Goal: Task Accomplishment & Management: Use online tool/utility

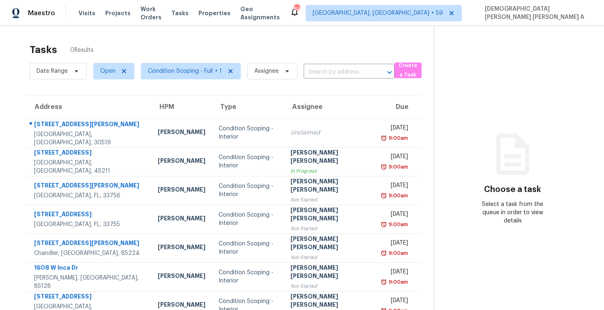
click at [320, 74] on input "text" at bounding box center [338, 72] width 68 height 13
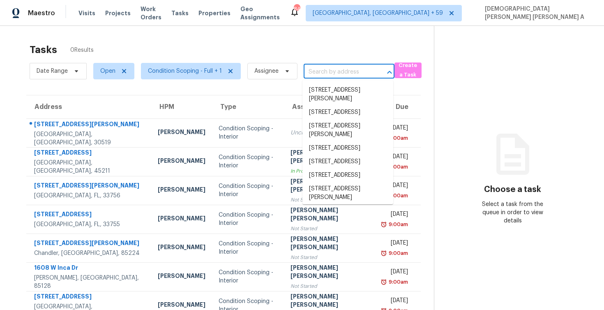
paste input "[STREET_ADDRESS]"
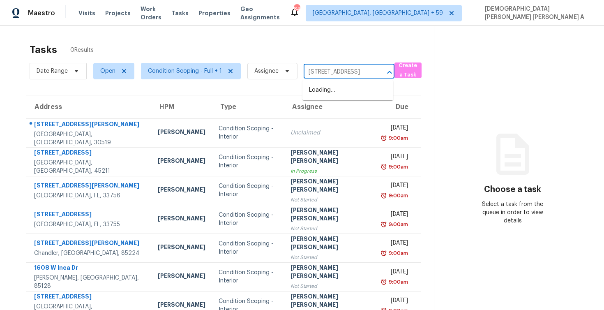
scroll to position [0, 84]
type input "[STREET_ADDRESS]"
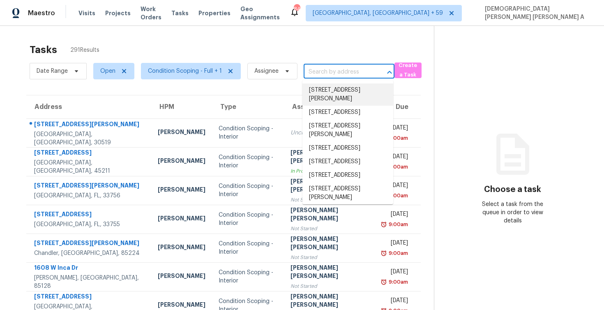
paste input "[STREET_ADDRESS]"
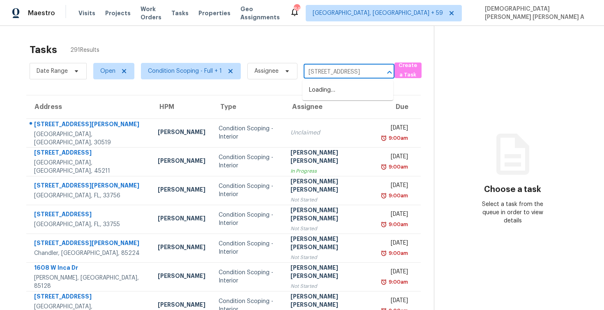
type input "[STREET_ADDRESS]"
click at [350, 110] on li "[STREET_ADDRESS]" at bounding box center [347, 104] width 91 height 14
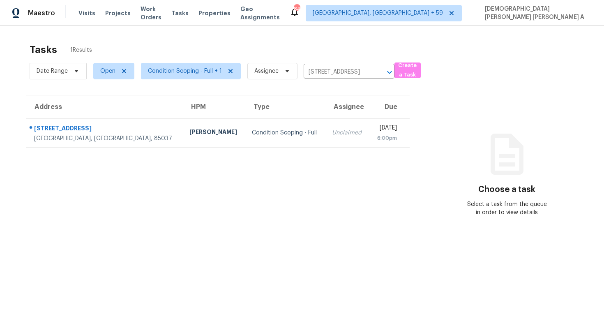
click at [326, 147] on table "Address HPM Type Assignee Due [STREET_ADDRESS] [PERSON_NAME] Condition Scoping …" at bounding box center [217, 121] width 383 height 52
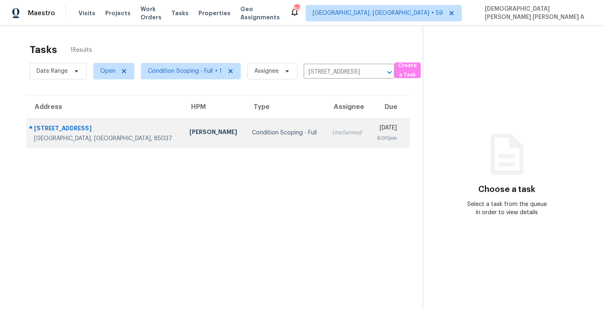
click at [332, 133] on div "Unclaimed" at bounding box center [347, 133] width 31 height 8
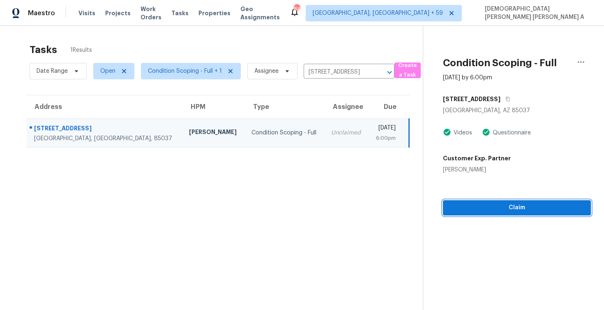
click at [497, 207] on span "Claim" at bounding box center [516, 207] width 135 height 10
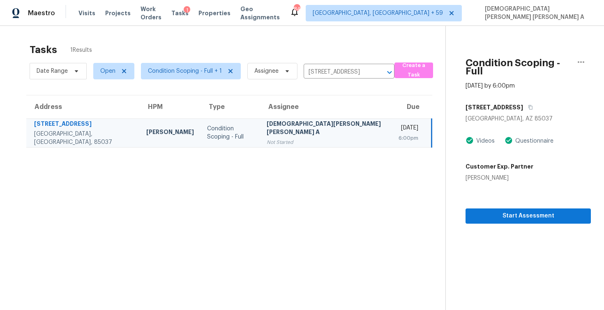
click at [325, 62] on div "Date Range Open Condition Scoping - Full + 1 Assignee [STREET_ADDRESS] ​" at bounding box center [212, 70] width 365 height 21
click at [325, 71] on input "[STREET_ADDRESS]" at bounding box center [338, 72] width 68 height 13
paste input "[STREET_ADDRESS]"
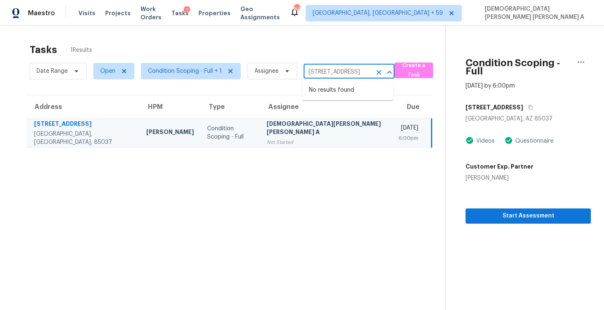
click at [354, 71] on input "[STREET_ADDRESS]" at bounding box center [338, 72] width 68 height 13
paste input "[STREET_ADDRESS]"
click at [358, 74] on input "[STREET_ADDRESS]" at bounding box center [338, 72] width 68 height 13
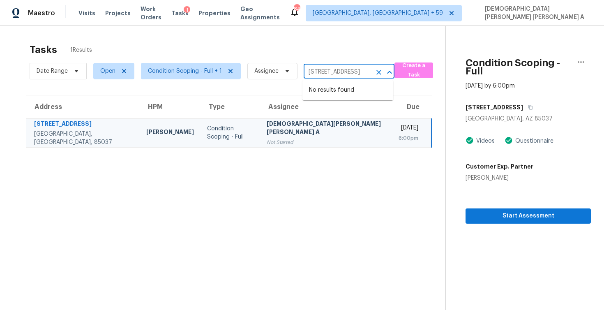
scroll to position [0, 84]
click at [366, 71] on input "[STREET_ADDRESS]" at bounding box center [338, 72] width 68 height 13
click at [352, 76] on input "[STREET_ADDRESS]" at bounding box center [338, 72] width 68 height 13
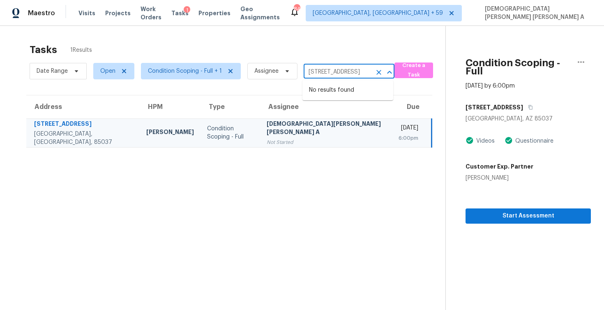
click at [352, 76] on input "[STREET_ADDRESS]" at bounding box center [338, 72] width 68 height 13
paste input "[STREET_ADDRESS]"
type input "1300 Saratoga"
click at [357, 91] on li "[STREET_ADDRESS]" at bounding box center [347, 90] width 91 height 14
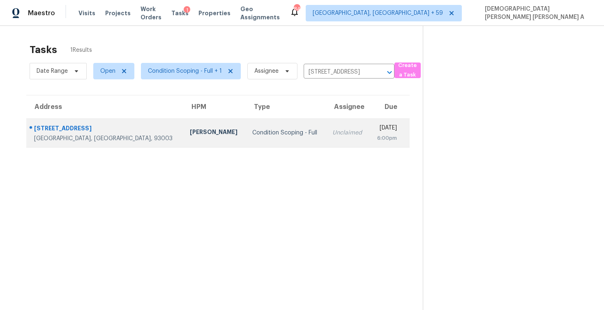
click at [288, 138] on td "Condition Scoping - Full" at bounding box center [286, 132] width 80 height 29
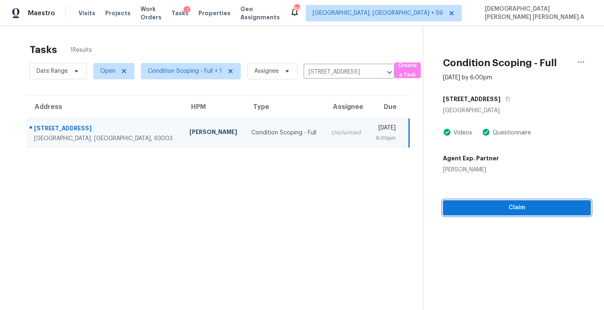
click at [498, 207] on span "Claim" at bounding box center [516, 207] width 135 height 10
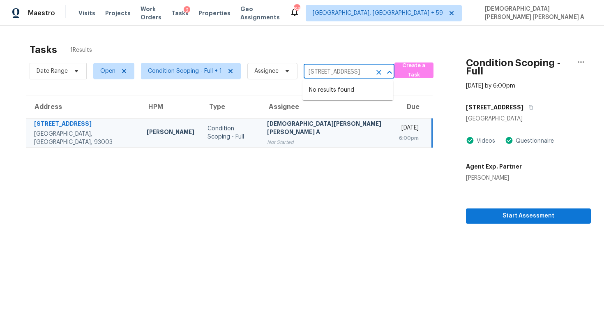
click at [319, 71] on input "[STREET_ADDRESS]" at bounding box center [338, 72] width 68 height 13
paste input "[STREET_ADDRESS][PERSON_NAME]"
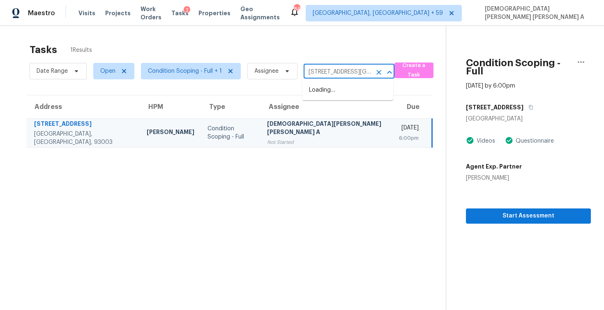
scroll to position [0, 179]
click at [343, 73] on input "[STREET_ADDRESS][GEOGRAPHIC_DATA][STREET_ADDRESS][PERSON_NAME]" at bounding box center [338, 72] width 68 height 13
paste input "text"
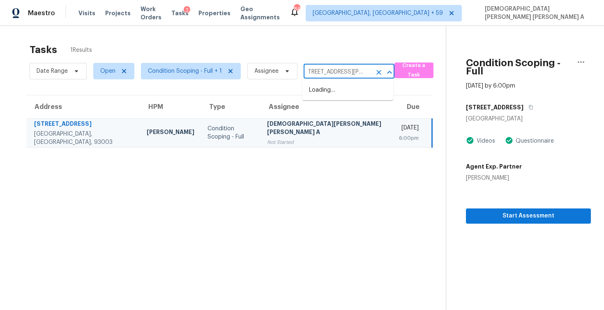
scroll to position [0, 0]
click at [352, 71] on input "[STREET_ADDRESS]" at bounding box center [338, 72] width 68 height 13
paste input "[STREET_ADDRESS][PERSON_NAME]"
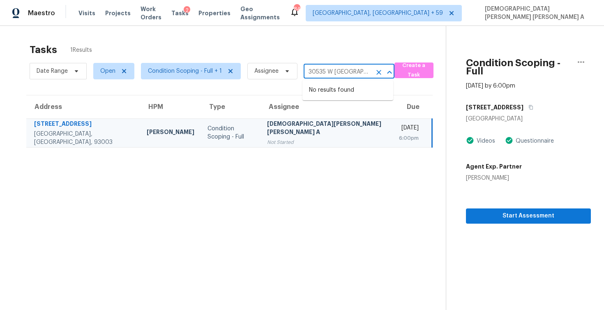
type input "30535 W [GEOGRAPHIC_DATA]"
click at [353, 88] on li "[STREET_ADDRESS][PERSON_NAME]" at bounding box center [347, 94] width 91 height 22
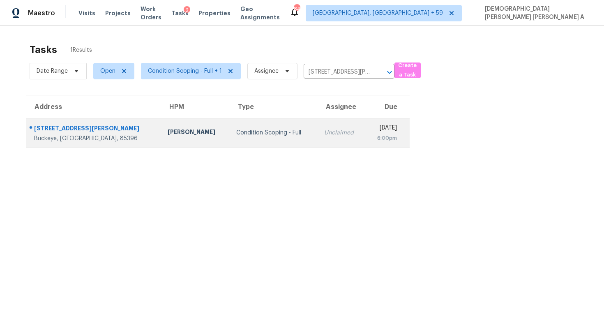
click at [366, 131] on td "[DATE] 6:00pm" at bounding box center [388, 132] width 44 height 29
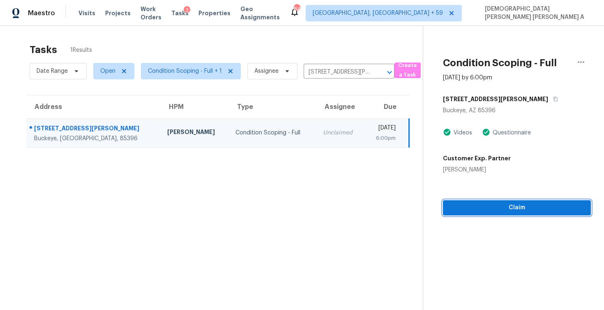
click at [482, 211] on span "Claim" at bounding box center [516, 207] width 135 height 10
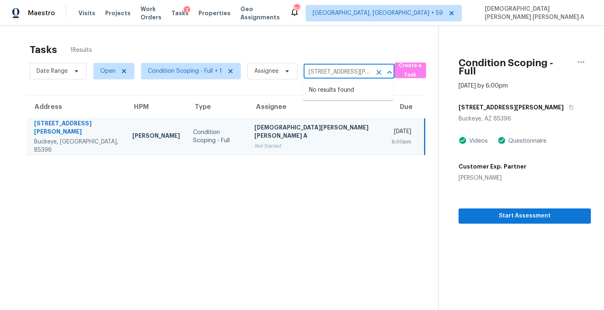
click at [321, 69] on input "[STREET_ADDRESS][PERSON_NAME]" at bounding box center [338, 72] width 68 height 13
paste input "[STREET_ADDRESS][PERSON_NAME]"
click at [321, 73] on input "[STREET_ADDRESS][PERSON_NAME]" at bounding box center [338, 72] width 68 height 13
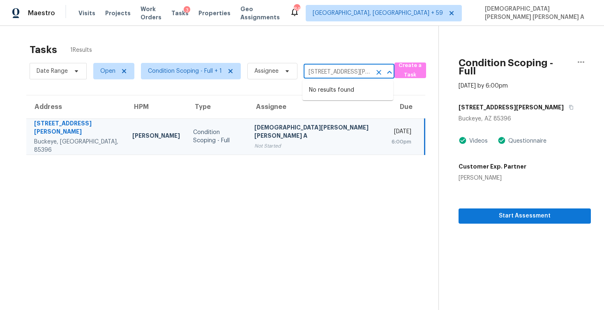
click at [321, 73] on input "[STREET_ADDRESS][PERSON_NAME]" at bounding box center [338, 72] width 68 height 13
paste input "[STREET_ADDRESS][PERSON_NAME]"
type input "[STREET_ADDRESS][PERSON_NAME]"
click at [344, 91] on li "[STREET_ADDRESS]" at bounding box center [347, 90] width 91 height 14
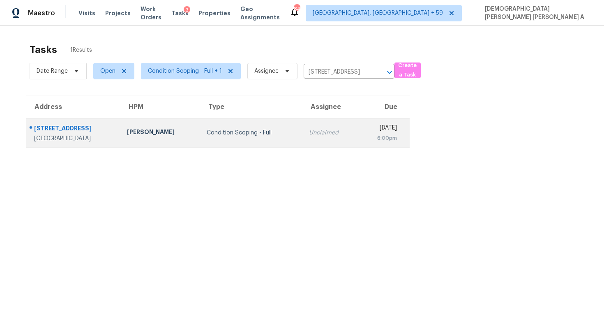
click at [309, 141] on td "Unclaimed" at bounding box center [330, 132] width 56 height 29
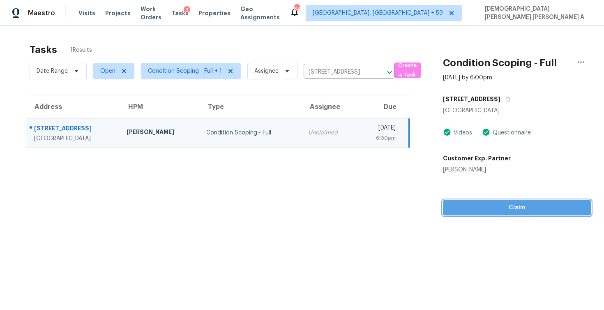
click at [487, 208] on span "Claim" at bounding box center [516, 207] width 135 height 10
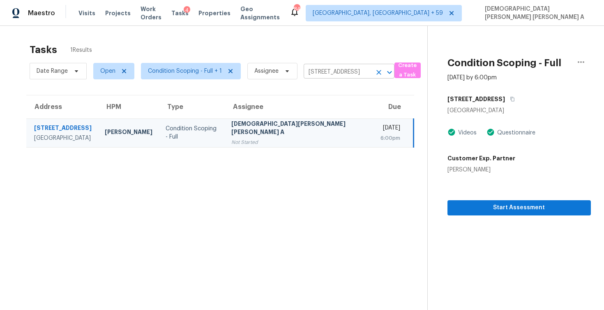
click at [338, 77] on input "[STREET_ADDRESS]" at bounding box center [338, 72] width 68 height 13
paste input "[STREET_ADDRESS]"
type input "[STREET_ADDRESS]"
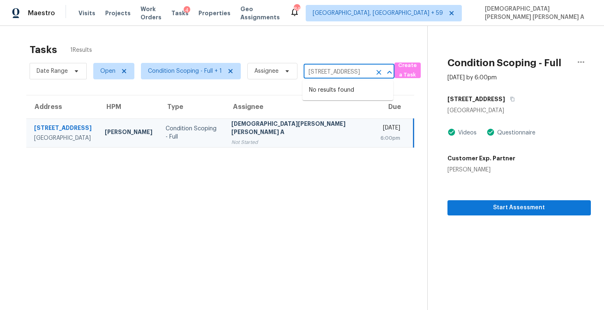
scroll to position [0, 31]
click at [340, 92] on li "[STREET_ADDRESS]" at bounding box center [347, 90] width 91 height 14
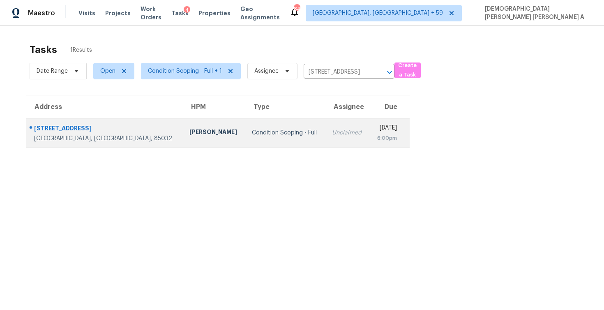
click at [332, 135] on div "Unclaimed" at bounding box center [347, 133] width 31 height 8
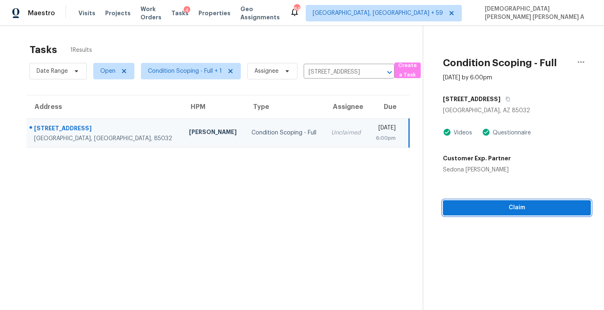
click at [481, 207] on span "Claim" at bounding box center [516, 207] width 135 height 10
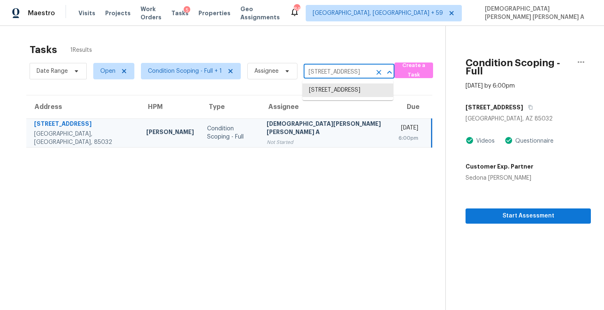
click at [324, 69] on input "[STREET_ADDRESS]" at bounding box center [338, 72] width 68 height 13
paste input "[STREET_ADDRESS]"
type input "[STREET_ADDRESS]"
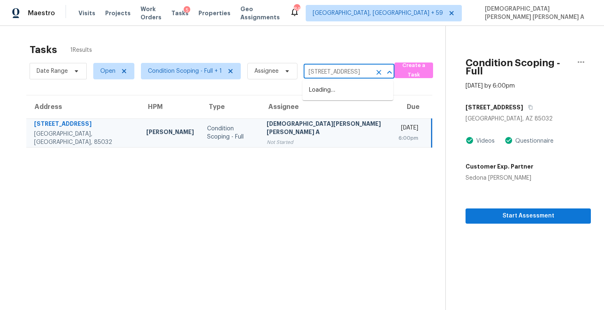
scroll to position [0, 42]
click at [344, 90] on li "[STREET_ADDRESS]" at bounding box center [347, 90] width 91 height 14
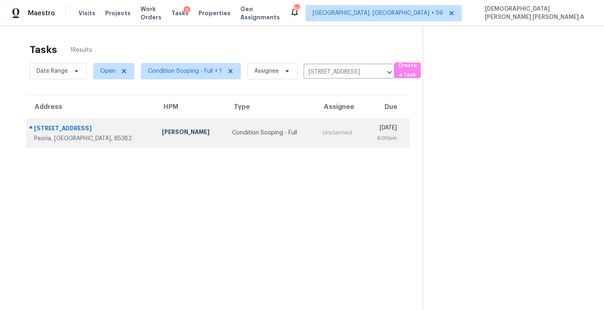
click at [365, 139] on td "[DATE] 6:00pm" at bounding box center [387, 132] width 45 height 29
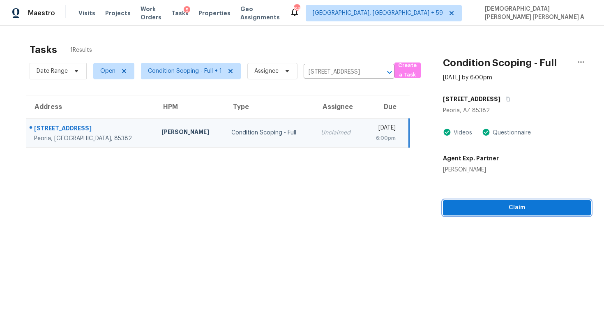
click at [493, 213] on button "Claim" at bounding box center [517, 207] width 148 height 15
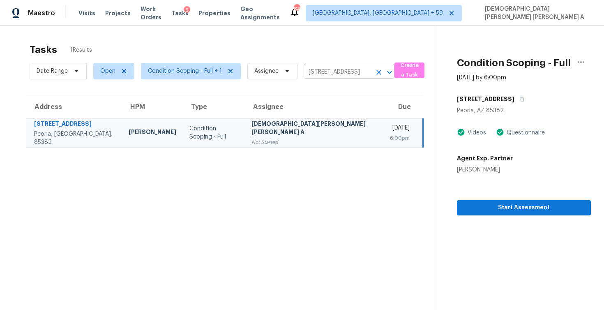
click at [336, 76] on input "[STREET_ADDRESS]" at bounding box center [338, 72] width 68 height 13
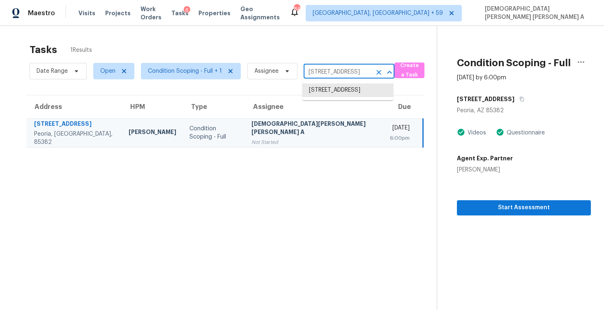
click at [336, 76] on input "[STREET_ADDRESS]" at bounding box center [338, 72] width 68 height 13
paste input "[STREET_ADDRESS]"
click at [334, 74] on input "[STREET_ADDRESS]" at bounding box center [338, 72] width 68 height 13
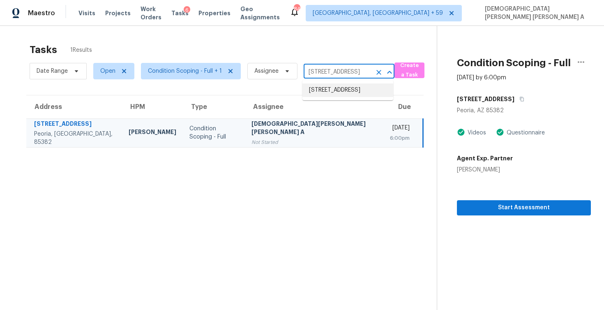
click at [334, 74] on input "[STREET_ADDRESS]" at bounding box center [338, 72] width 68 height 13
paste input "[STREET_ADDRESS]"
type input "[STREET_ADDRESS]"
click at [343, 87] on li "[STREET_ADDRESS]" at bounding box center [347, 90] width 91 height 14
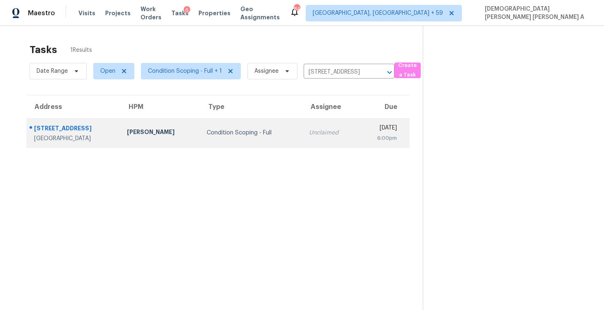
click at [358, 128] on td "[DATE] 6:00pm" at bounding box center [383, 132] width 51 height 29
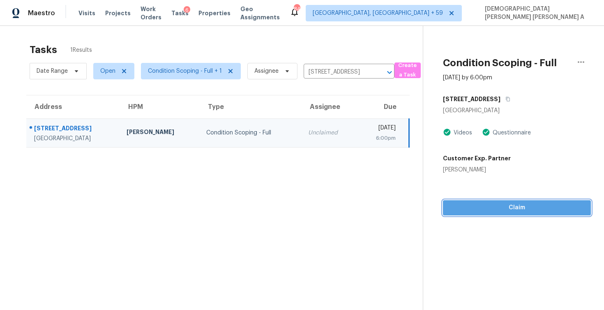
click at [476, 208] on span "Claim" at bounding box center [516, 207] width 135 height 10
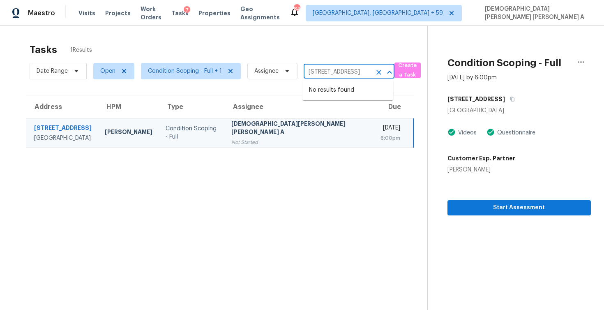
click at [334, 74] on input "[STREET_ADDRESS]" at bounding box center [338, 72] width 68 height 13
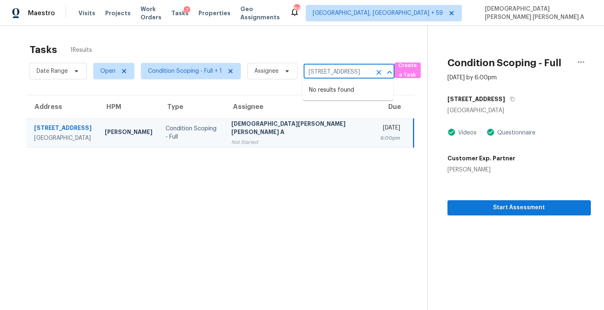
click at [334, 74] on input "[STREET_ADDRESS]" at bounding box center [338, 72] width 68 height 13
paste input "[STREET_ADDRESS]"
click at [332, 71] on input "[STREET_ADDRESS]" at bounding box center [338, 72] width 68 height 13
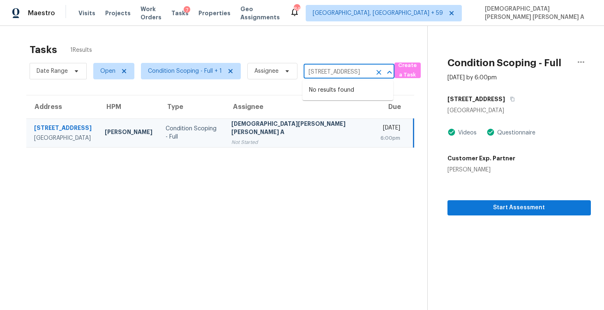
click at [332, 72] on input "[STREET_ADDRESS]" at bounding box center [338, 72] width 68 height 13
paste input "[STREET_ADDRESS]"
type input "[STREET_ADDRESS]"
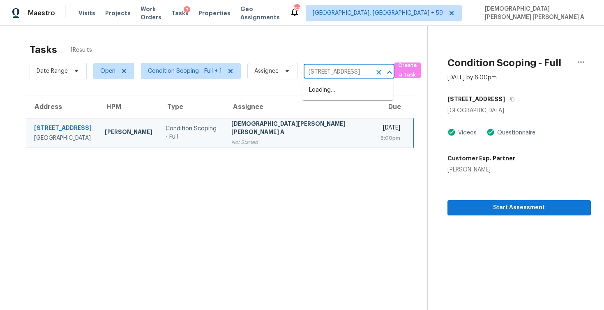
scroll to position [0, 1]
click at [344, 90] on li "[STREET_ADDRESS]" at bounding box center [347, 90] width 91 height 14
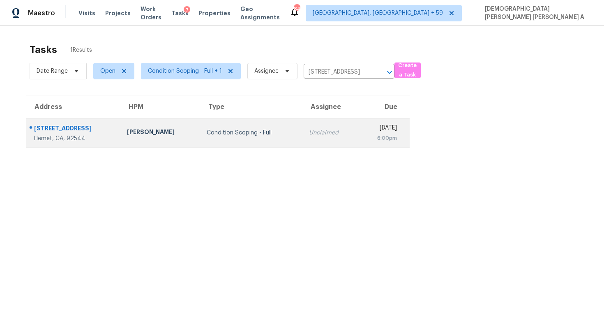
click at [319, 137] on td "Unclaimed" at bounding box center [330, 132] width 56 height 29
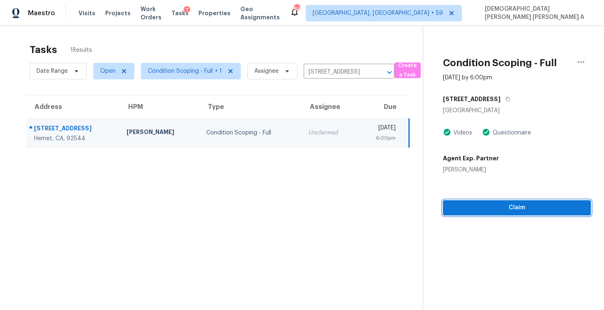
click at [474, 205] on span "Claim" at bounding box center [516, 207] width 135 height 10
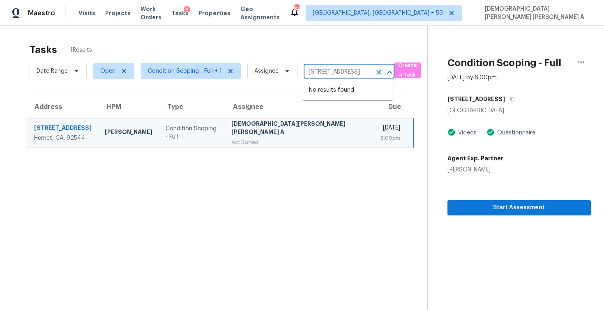
click at [325, 73] on input "[STREET_ADDRESS]" at bounding box center [338, 72] width 68 height 13
paste input "[STREET_ADDRESS]"
type input "[STREET_ADDRESS]"
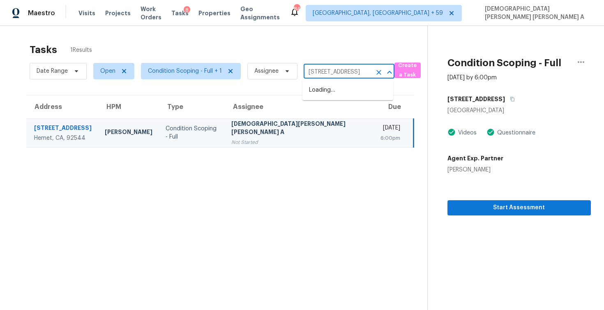
scroll to position [0, 64]
click at [332, 88] on li "[STREET_ADDRESS]" at bounding box center [347, 90] width 91 height 14
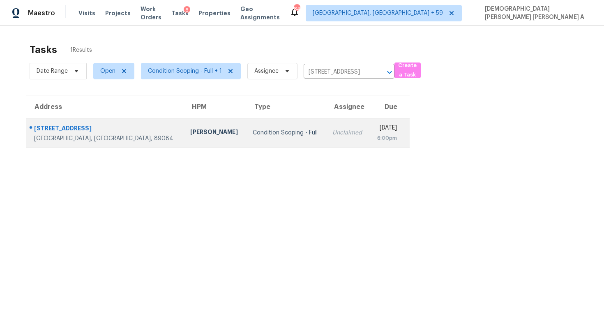
click at [326, 129] on td "Unclaimed" at bounding box center [348, 132] width 44 height 29
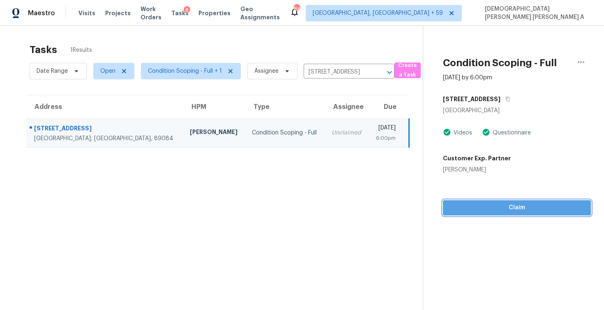
click at [495, 206] on span "Claim" at bounding box center [516, 207] width 135 height 10
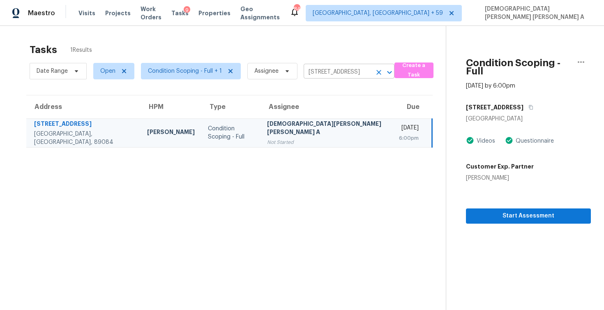
click at [311, 72] on input "[STREET_ADDRESS]" at bounding box center [338, 72] width 68 height 13
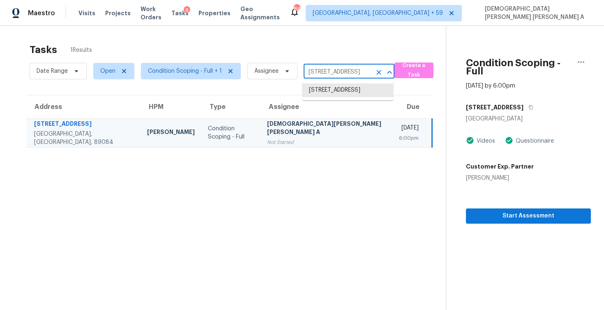
click at [311, 72] on input "[STREET_ADDRESS]" at bounding box center [338, 72] width 68 height 13
paste input "[STREET_ADDRESS][PERSON_NAME]"
click at [340, 72] on input "[STREET_ADDRESS]" at bounding box center [338, 72] width 68 height 13
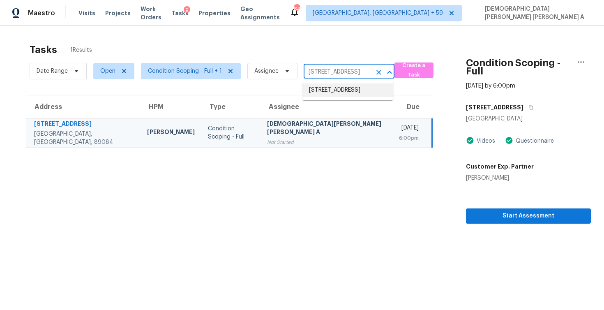
click at [340, 72] on input "[STREET_ADDRESS]" at bounding box center [338, 72] width 68 height 13
paste input "[STREET_ADDRESS][PERSON_NAME]"
type input "[STREET_ADDRESS][PERSON_NAME]"
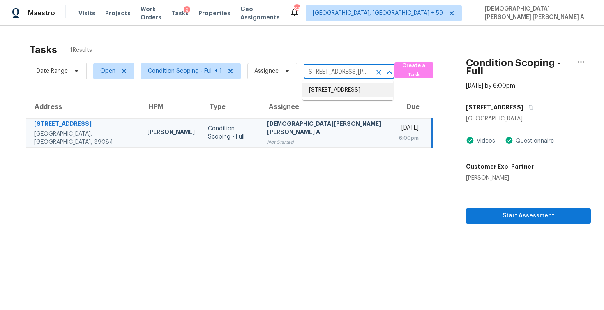
click at [335, 94] on li "[STREET_ADDRESS]" at bounding box center [347, 90] width 91 height 14
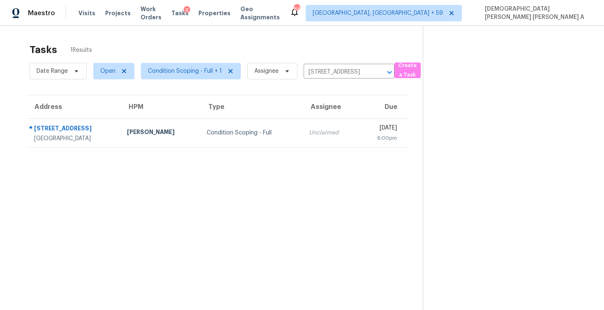
click at [325, 148] on section "Tasks 1 Results Date Range Open Condition Scoping - Full + 1 Assignee [STREET_A…" at bounding box center [217, 187] width 409 height 297
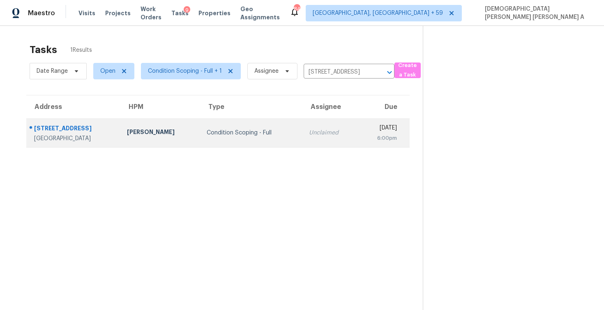
click at [358, 135] on td "[DATE] 6:00pm" at bounding box center [383, 132] width 51 height 29
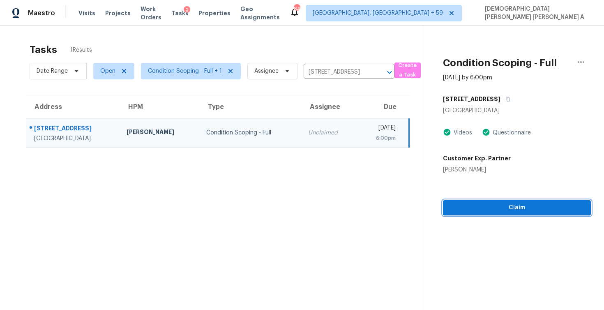
click at [481, 201] on button "Claim" at bounding box center [517, 207] width 148 height 15
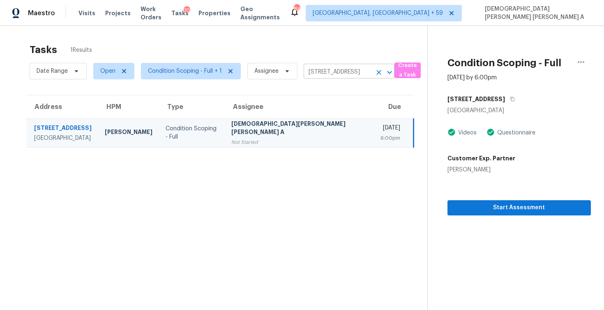
click at [331, 73] on input "[STREET_ADDRESS]" at bounding box center [338, 72] width 68 height 13
paste input "[STREET_ADDRESS]"
type input "[STREET_ADDRESS]"
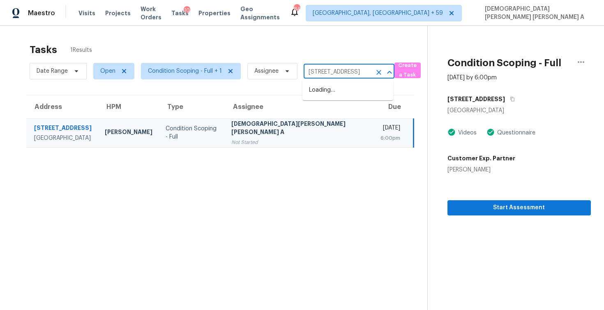
scroll to position [0, 30]
click at [337, 89] on li "[STREET_ADDRESS]" at bounding box center [347, 90] width 91 height 14
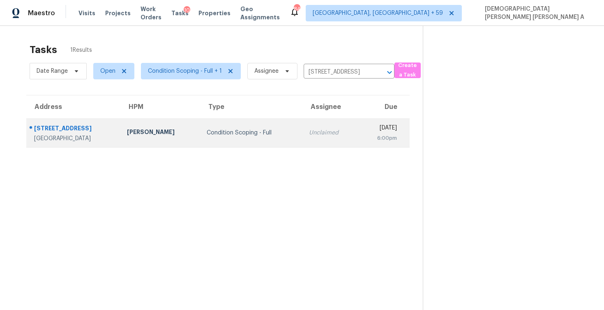
click at [358, 127] on td "[DATE] 6:00pm" at bounding box center [383, 132] width 51 height 29
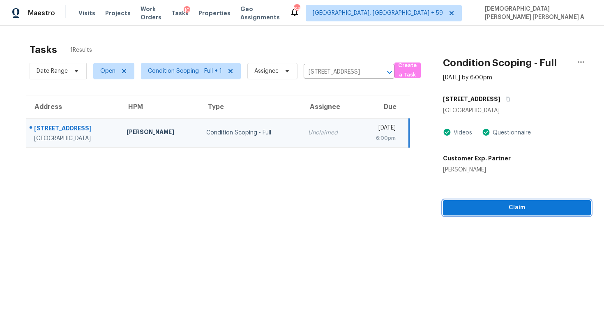
click at [489, 212] on span "Claim" at bounding box center [516, 207] width 135 height 10
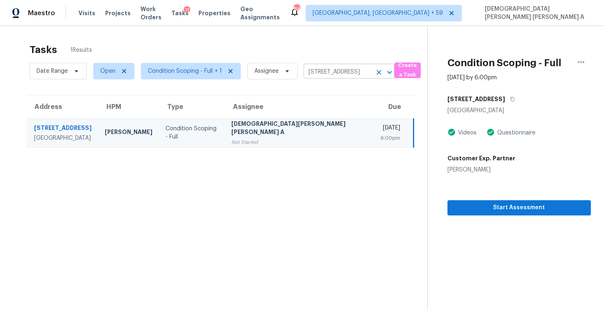
click at [339, 77] on input "[STREET_ADDRESS]" at bounding box center [338, 72] width 68 height 13
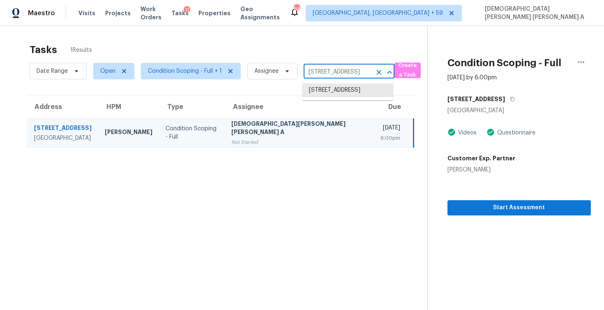
click at [339, 77] on input "[STREET_ADDRESS]" at bounding box center [338, 72] width 68 height 13
paste input "[STREET_ADDRESS][PERSON_NAME]"
type input "[STREET_ADDRESS][PERSON_NAME]"
click at [315, 93] on li "[STREET_ADDRESS][PERSON_NAME]" at bounding box center [347, 94] width 91 height 22
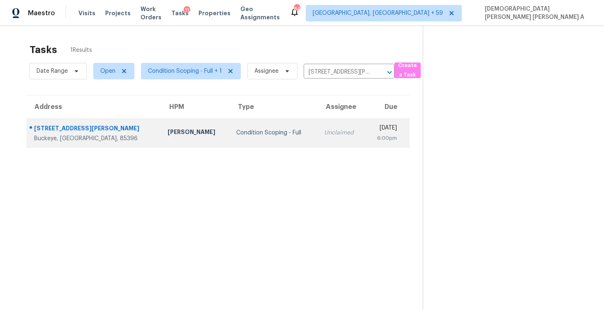
click at [317, 145] on td "Unclaimed" at bounding box center [341, 132] width 48 height 29
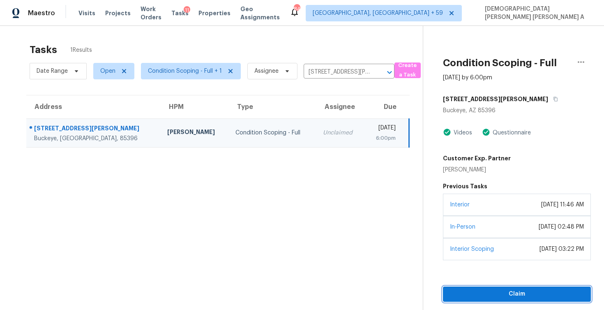
click at [492, 296] on span "Claim" at bounding box center [516, 294] width 135 height 10
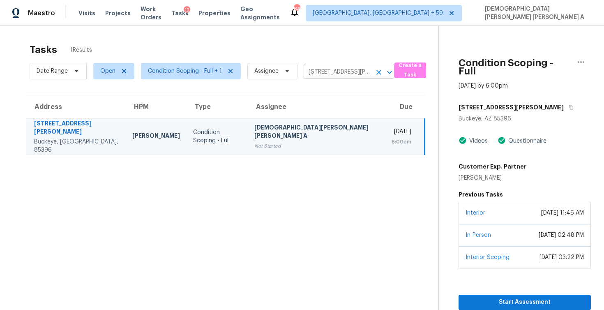
click at [317, 67] on input "[STREET_ADDRESS][PERSON_NAME]" at bounding box center [338, 72] width 68 height 13
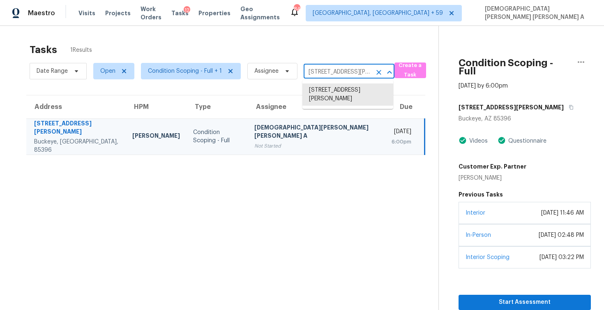
click at [317, 67] on input "[STREET_ADDRESS][PERSON_NAME]" at bounding box center [338, 72] width 68 height 13
paste input "[STREET_ADDRESS]"
click at [345, 71] on input "[STREET_ADDRESS][PERSON_NAME]" at bounding box center [338, 72] width 68 height 13
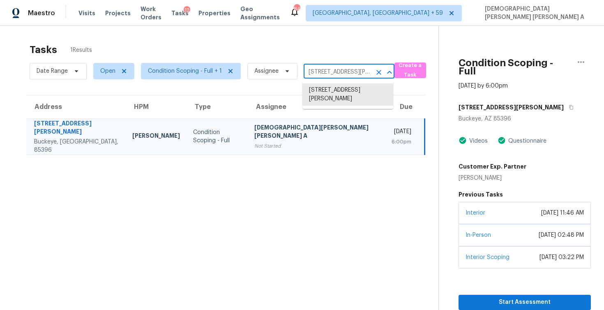
click at [345, 71] on input "[STREET_ADDRESS][PERSON_NAME]" at bounding box center [338, 72] width 68 height 13
paste input "[STREET_ADDRESS]"
type input "[STREET_ADDRESS][PERSON_NAME],"
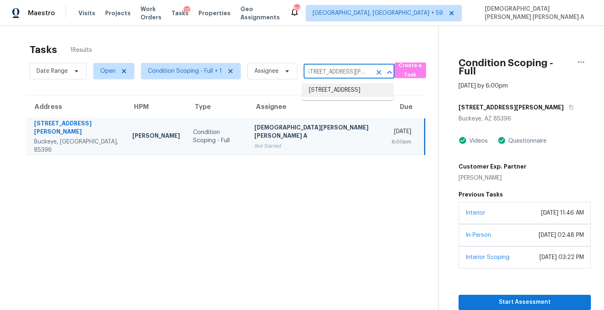
click at [342, 93] on li "[STREET_ADDRESS]" at bounding box center [347, 90] width 91 height 14
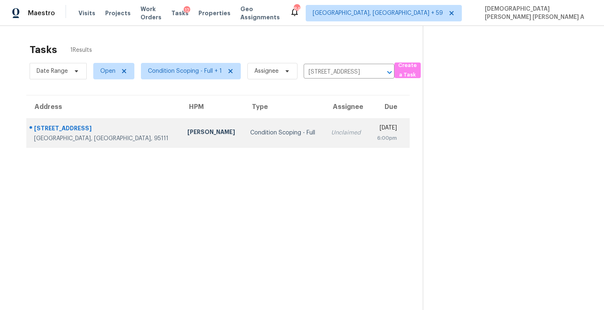
click at [324, 145] on td "Unclaimed" at bounding box center [346, 132] width 44 height 29
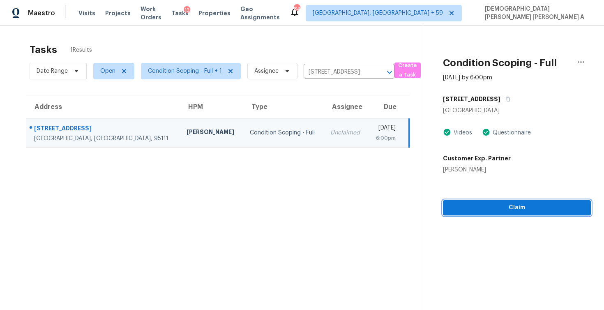
click at [498, 210] on span "Claim" at bounding box center [516, 207] width 135 height 10
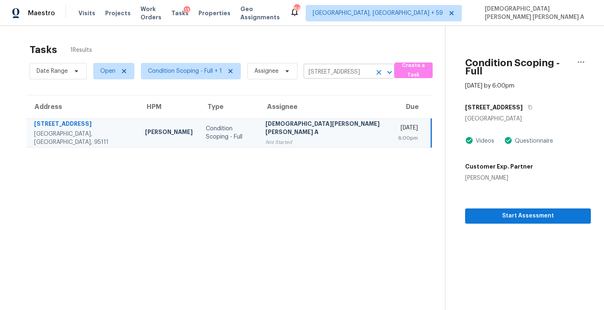
click at [340, 68] on input "[STREET_ADDRESS]" at bounding box center [338, 72] width 68 height 13
paste input "[STREET_ADDRESS]"
click at [325, 71] on input "[STREET_ADDRESS]" at bounding box center [338, 72] width 68 height 13
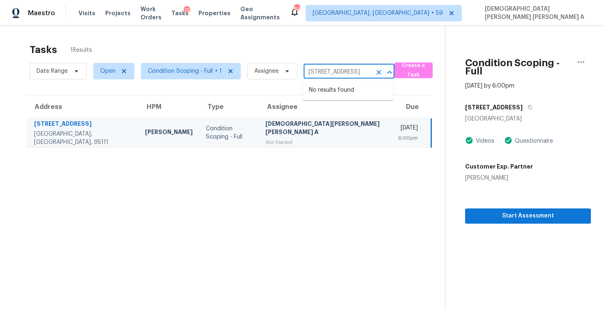
click at [325, 71] on input "[STREET_ADDRESS]" at bounding box center [338, 72] width 68 height 13
paste input "[STREET_ADDRESS]"
click at [335, 77] on input "[STREET_ADDRESS]" at bounding box center [338, 72] width 68 height 13
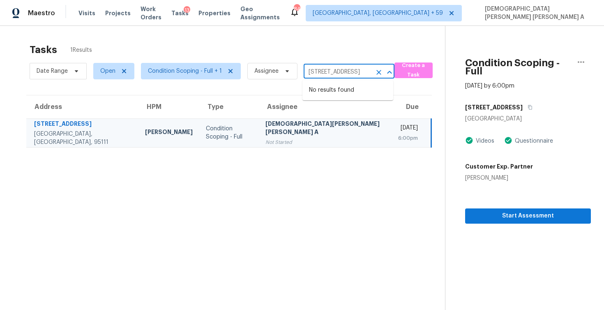
click at [335, 77] on input "[STREET_ADDRESS]" at bounding box center [338, 72] width 68 height 13
paste input "[STREET_ADDRESS]"
type input "[STREET_ADDRESS]"
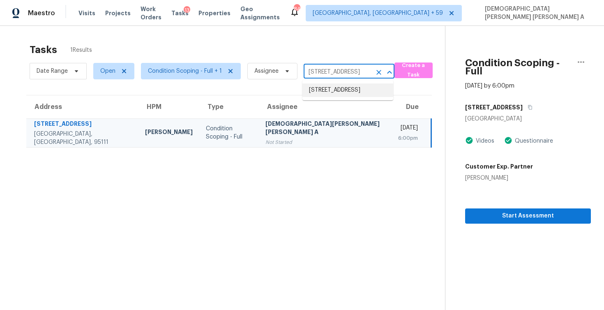
click at [331, 93] on li "[STREET_ADDRESS]" at bounding box center [347, 90] width 91 height 14
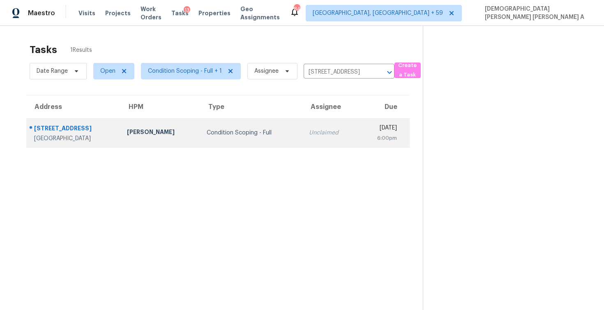
click at [302, 126] on td "Unclaimed" at bounding box center [330, 132] width 56 height 29
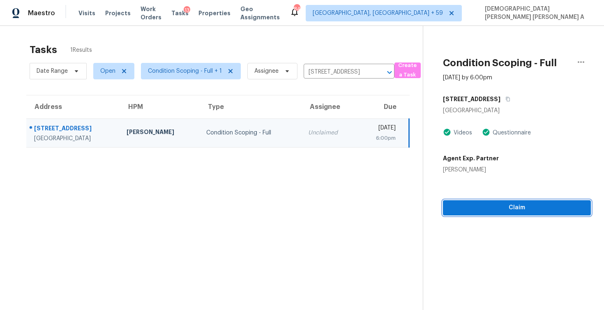
click at [481, 208] on span "Claim" at bounding box center [516, 207] width 135 height 10
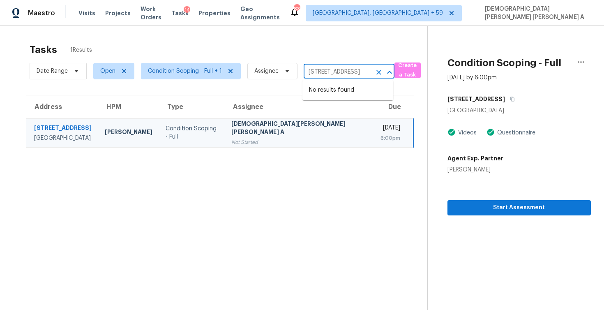
click at [348, 75] on input "[STREET_ADDRESS]" at bounding box center [338, 72] width 68 height 13
paste input "[STREET_ADDRESS][PERSON_NAME]"
click at [337, 72] on input "[STREET_ADDRESS]" at bounding box center [338, 72] width 68 height 13
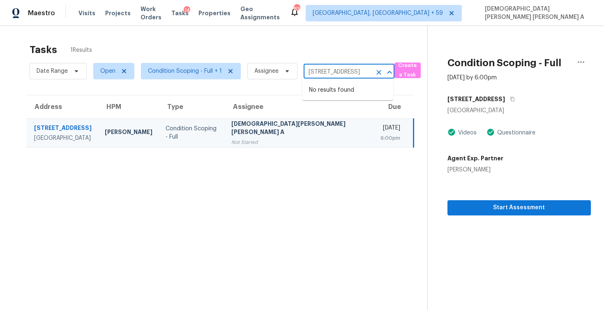
click at [337, 73] on input "[STREET_ADDRESS]" at bounding box center [338, 72] width 68 height 13
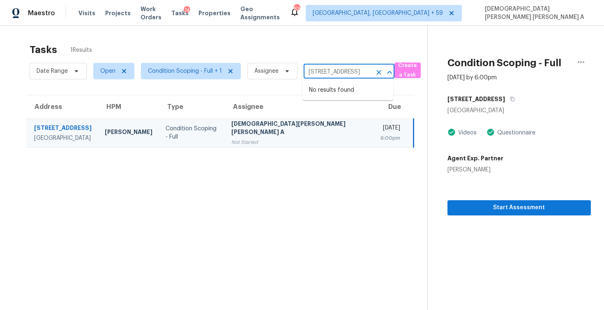
click at [337, 73] on input "[STREET_ADDRESS]" at bounding box center [338, 72] width 68 height 13
paste input "[STREET_ADDRESS][PERSON_NAME]"
type input "[STREET_ADDRESS][PERSON_NAME]"
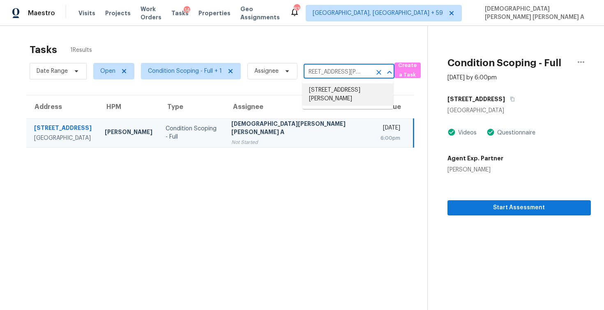
click at [333, 89] on li "[STREET_ADDRESS][PERSON_NAME]" at bounding box center [347, 94] width 91 height 22
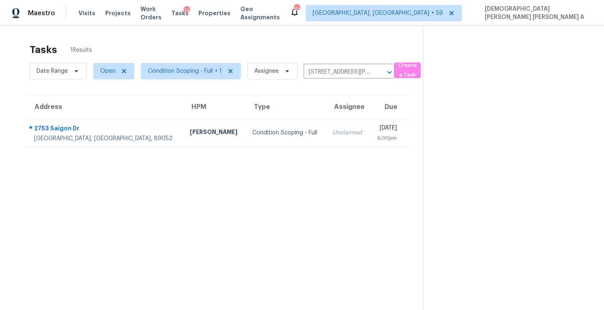
click at [326, 138] on td "Unclaimed" at bounding box center [348, 132] width 44 height 29
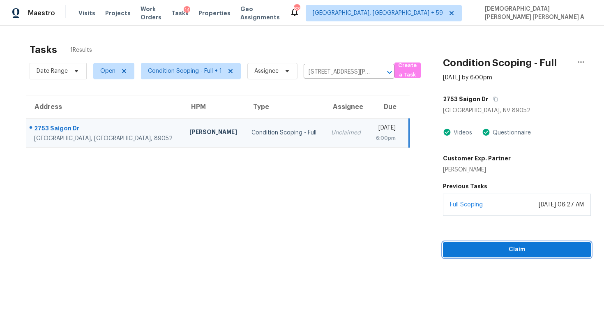
click at [485, 247] on span "Claim" at bounding box center [516, 249] width 135 height 10
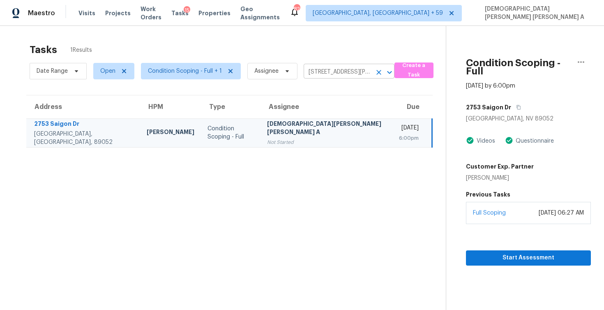
click at [377, 72] on icon "Clear" at bounding box center [378, 72] width 5 height 5
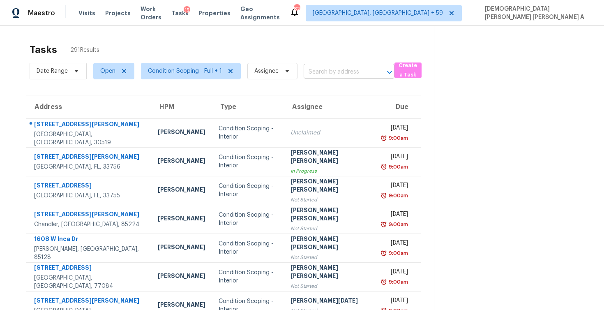
click at [323, 69] on input "text" at bounding box center [338, 72] width 68 height 13
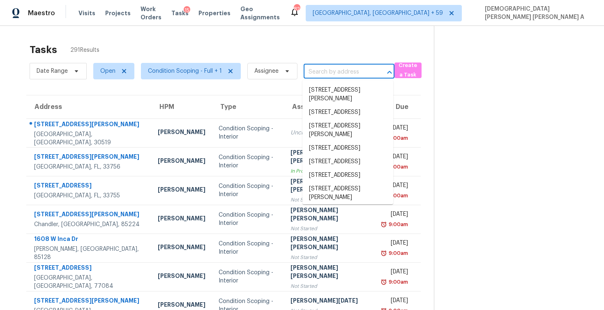
paste input "[STREET_ADDRESS]"
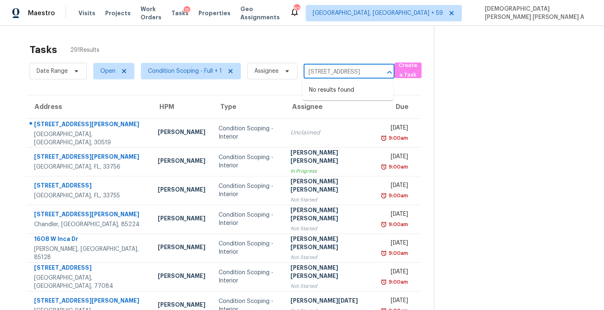
type input "[STREET_ADDRESS]"
click at [345, 110] on li "[STREET_ADDRESS]" at bounding box center [347, 104] width 91 height 14
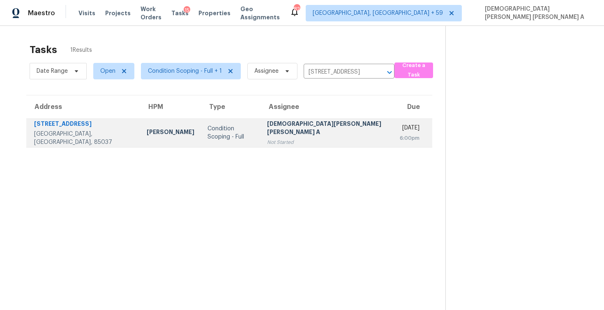
click at [330, 136] on div "[DEMOGRAPHIC_DATA][PERSON_NAME] [PERSON_NAME] A" at bounding box center [326, 129] width 119 height 18
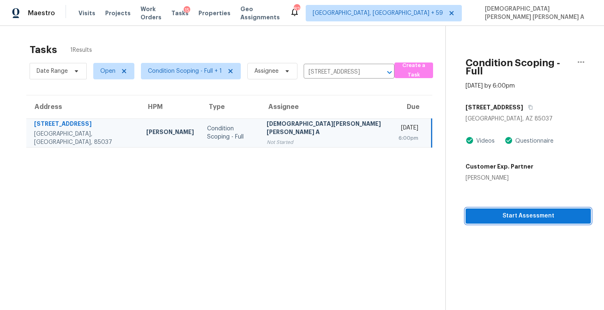
click at [502, 211] on span "Start Assessment" at bounding box center [528, 216] width 112 height 10
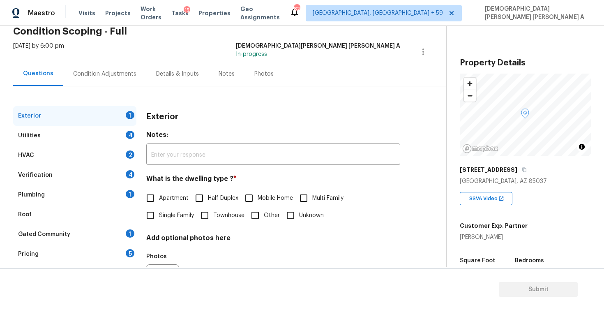
scroll to position [45, 0]
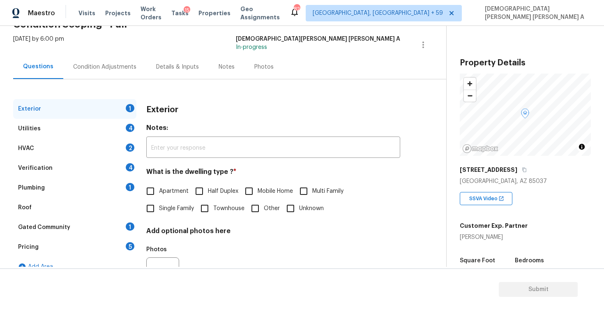
click at [152, 190] on input "Apartment" at bounding box center [150, 190] width 17 height 17
checkbox input "true"
click at [96, 123] on div "Utilities 4" at bounding box center [74, 129] width 123 height 20
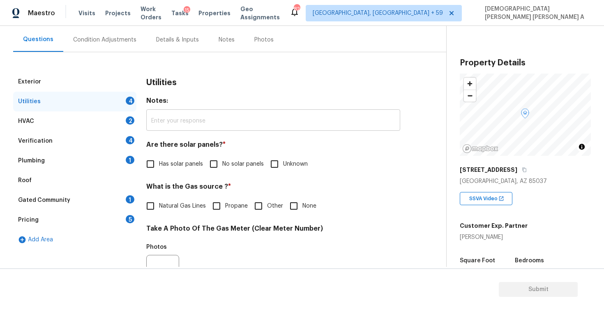
scroll to position [92, 0]
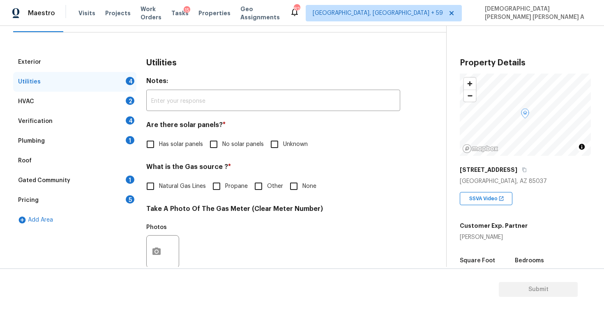
click at [219, 143] on input "No solar panels" at bounding box center [213, 144] width 17 height 17
checkbox input "true"
click at [159, 189] on input "Natural Gas Lines" at bounding box center [150, 185] width 17 height 17
checkbox input "true"
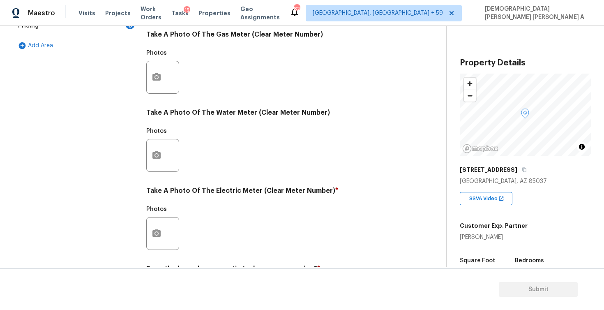
scroll to position [308, 0]
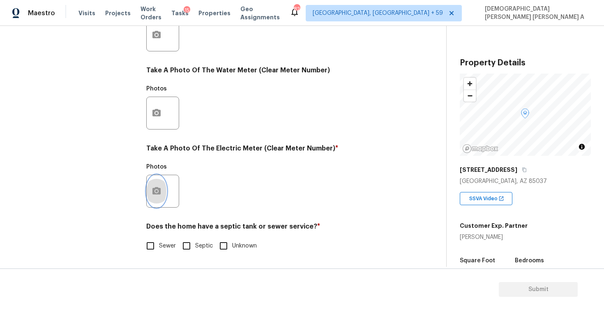
click at [157, 189] on icon "button" at bounding box center [156, 190] width 8 height 7
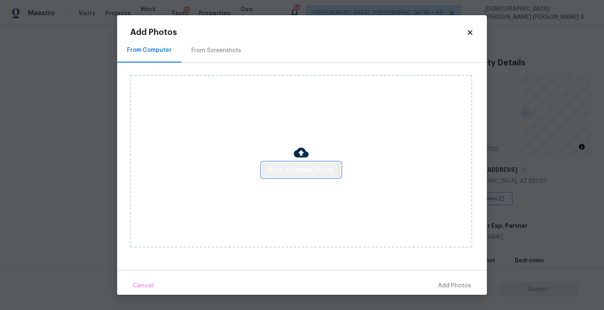
click at [293, 168] on span "Click to Upload Photos" at bounding box center [301, 170] width 66 height 10
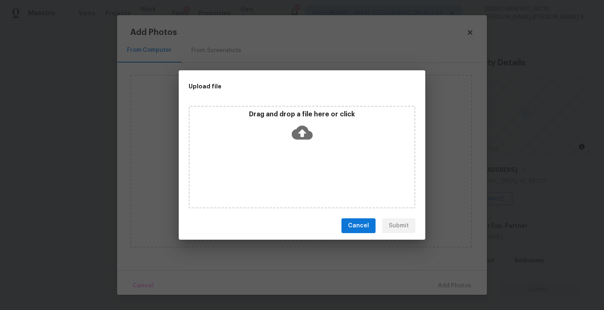
click at [302, 144] on div "Drag and drop a file here or click" at bounding box center [302, 127] width 224 height 35
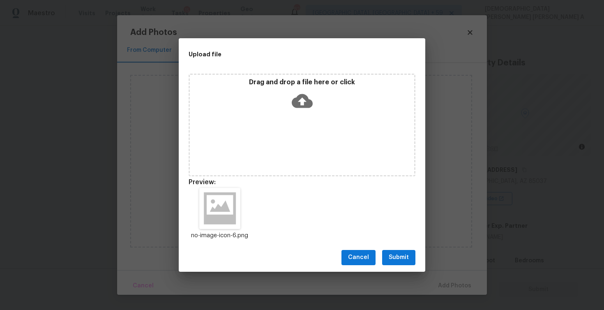
click at [400, 258] on span "Submit" at bounding box center [399, 257] width 20 height 10
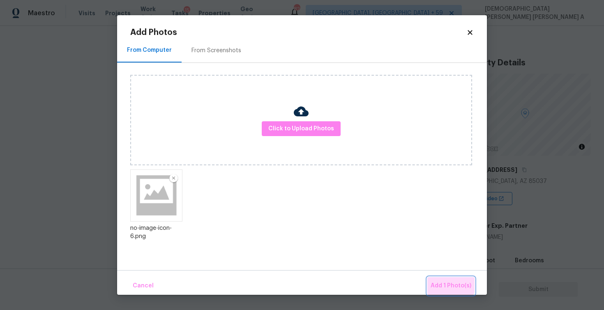
click at [444, 281] on span "Add 1 Photo(s)" at bounding box center [450, 286] width 41 height 10
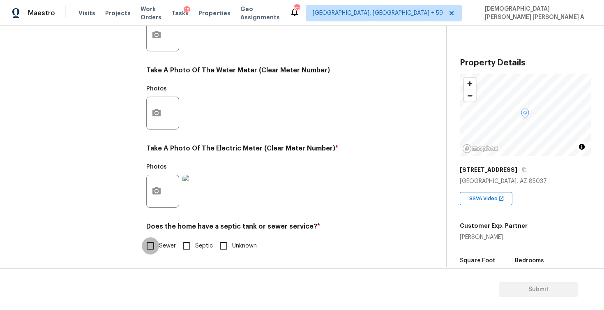
click at [149, 241] on input "Sewer" at bounding box center [150, 245] width 17 height 17
checkbox input "true"
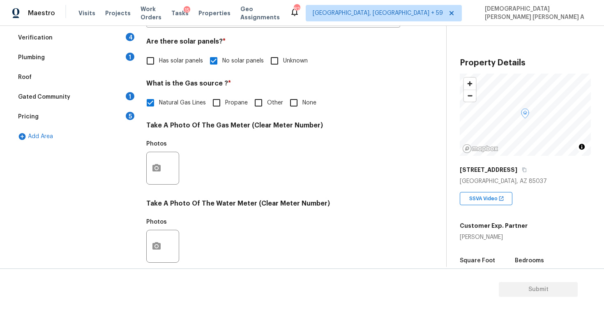
scroll to position [0, 0]
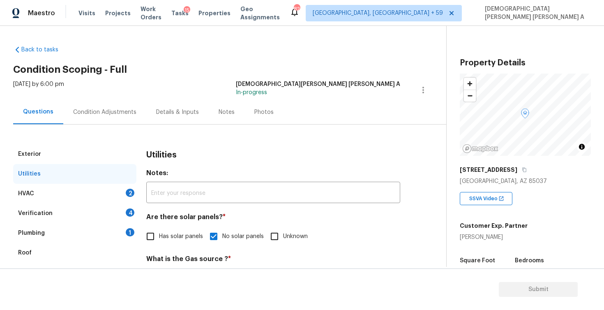
click at [100, 194] on div "HVAC 2" at bounding box center [74, 194] width 123 height 20
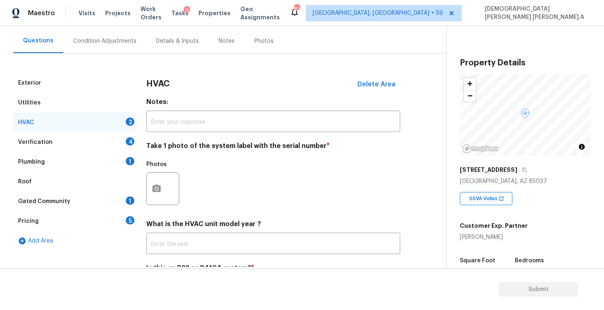
scroll to position [113, 0]
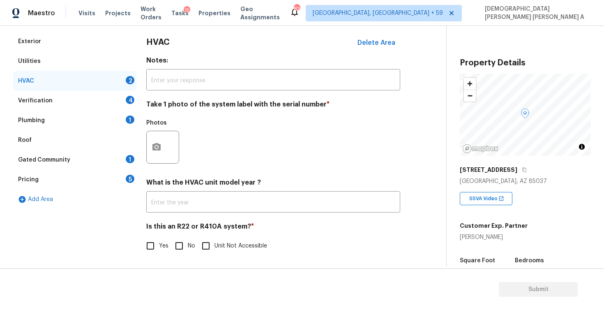
click at [175, 246] on input "No" at bounding box center [178, 245] width 17 height 17
checkbox input "true"
click at [157, 148] on icon "button" at bounding box center [157, 147] width 10 height 10
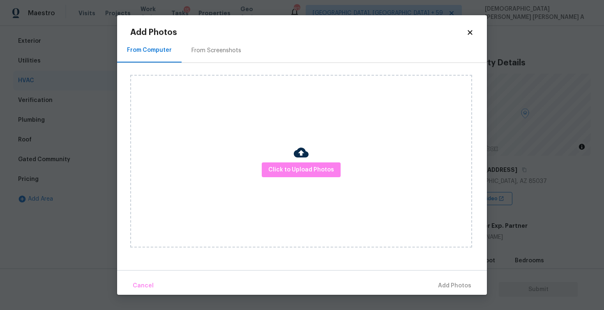
click at [301, 157] on img at bounding box center [301, 152] width 15 height 15
click at [303, 168] on span "Click to Upload Photos" at bounding box center [301, 170] width 66 height 10
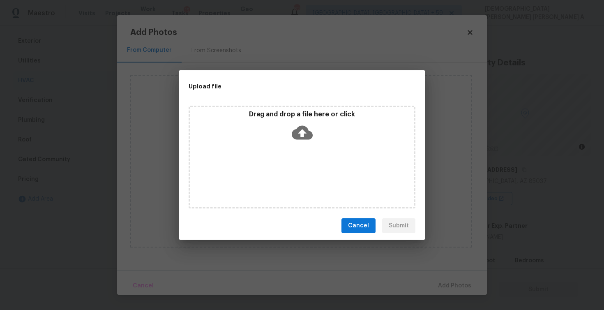
click at [303, 143] on div "Drag and drop a file here or click" at bounding box center [302, 127] width 224 height 35
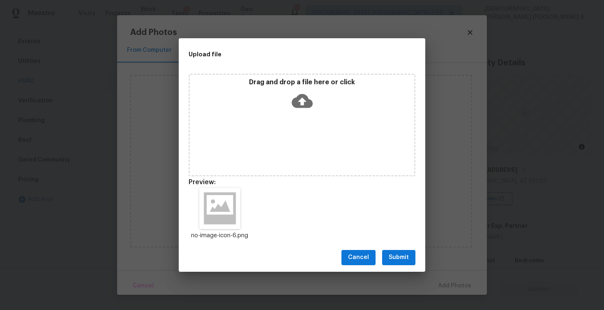
click at [398, 258] on span "Submit" at bounding box center [399, 257] width 20 height 10
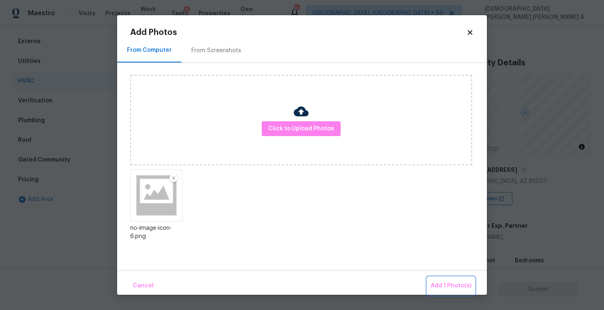
click at [449, 277] on button "Add 1 Photo(s)" at bounding box center [450, 286] width 47 height 18
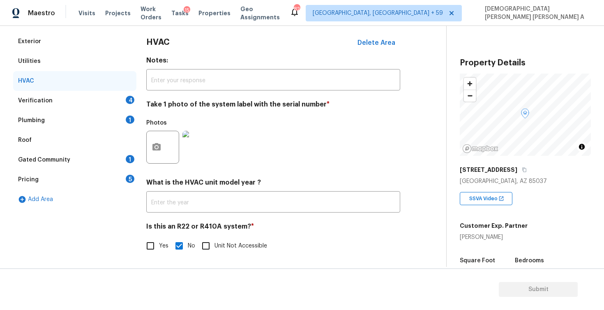
click at [113, 99] on div "Verification 4" at bounding box center [74, 101] width 123 height 20
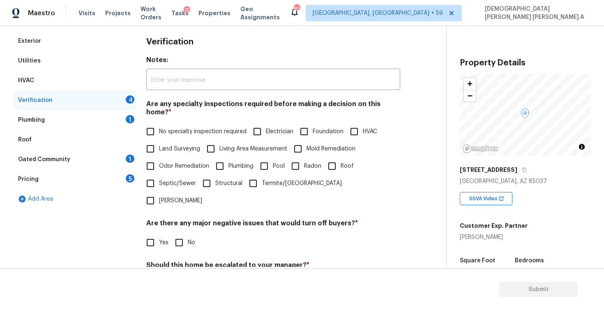
click at [152, 127] on input "No specialty inspection required" at bounding box center [150, 131] width 17 height 17
checkbox input "true"
click at [180, 234] on input "No" at bounding box center [178, 242] width 17 height 17
checkbox input "true"
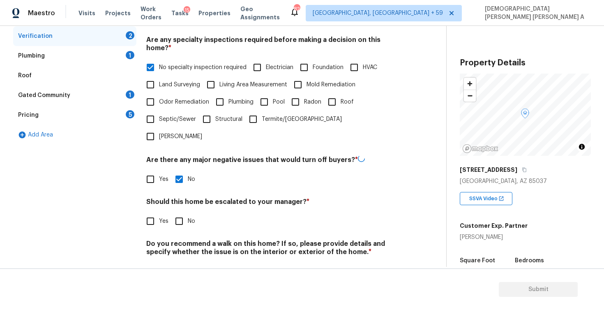
scroll to position [176, 0]
click at [181, 212] on input "No" at bounding box center [178, 220] width 17 height 17
checkbox input "true"
click at [179, 263] on input "No" at bounding box center [178, 271] width 17 height 17
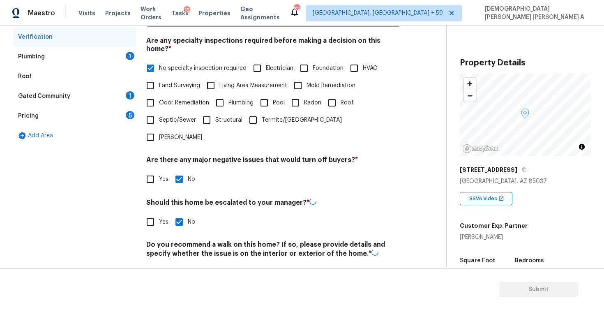
click at [179, 264] on input "No" at bounding box center [178, 272] width 17 height 17
click at [178, 264] on input "No" at bounding box center [178, 272] width 17 height 17
checkbox input "true"
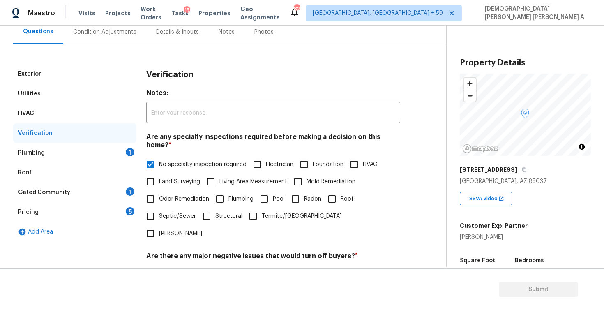
click at [85, 150] on div "Plumbing 1" at bounding box center [74, 153] width 123 height 20
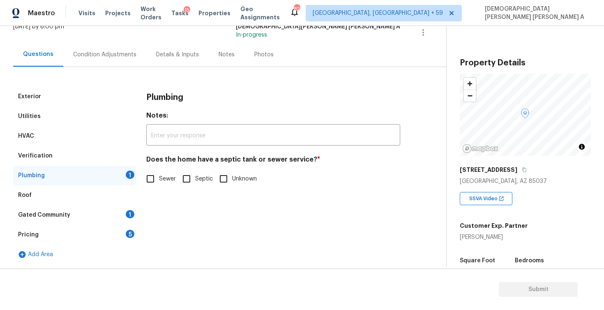
scroll to position [58, 0]
click at [156, 179] on input "Sewer" at bounding box center [150, 178] width 17 height 17
checkbox input "true"
click at [85, 215] on div "Gated Community 1" at bounding box center [74, 215] width 123 height 20
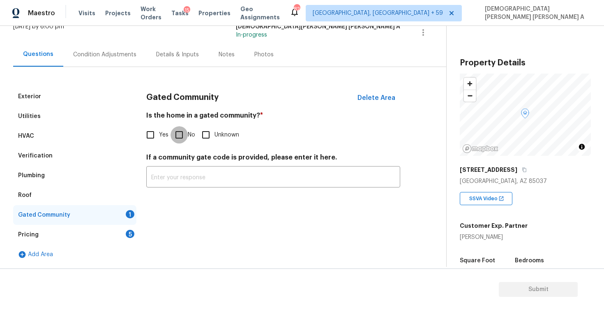
click at [174, 133] on input "No" at bounding box center [178, 134] width 17 height 17
checkbox input "true"
click at [150, 136] on input "Yes" at bounding box center [150, 134] width 17 height 17
checkbox input "true"
checkbox input "false"
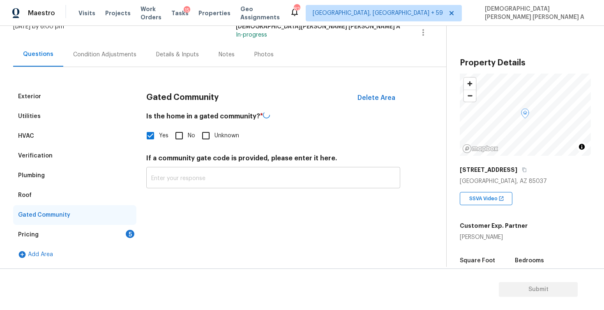
click at [171, 171] on input "text" at bounding box center [273, 178] width 254 height 19
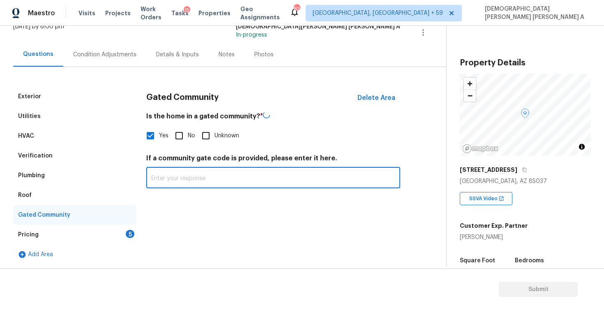
paste input "#2041"
type input "#2041"
click at [99, 235] on div "Pricing 5" at bounding box center [74, 235] width 123 height 20
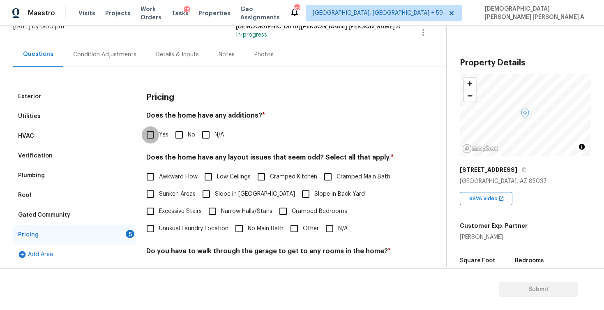
click at [152, 133] on input "Yes" at bounding box center [150, 134] width 17 height 17
checkbox input "true"
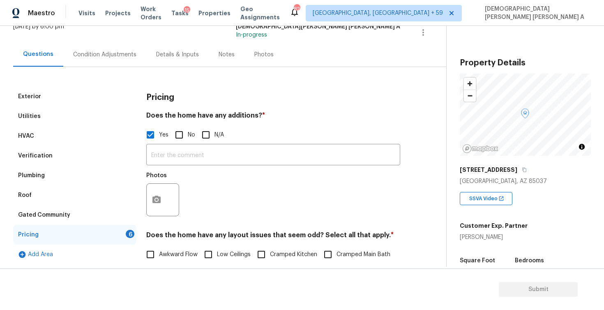
click at [178, 132] on input "No" at bounding box center [178, 134] width 17 height 17
checkbox input "true"
checkbox input "false"
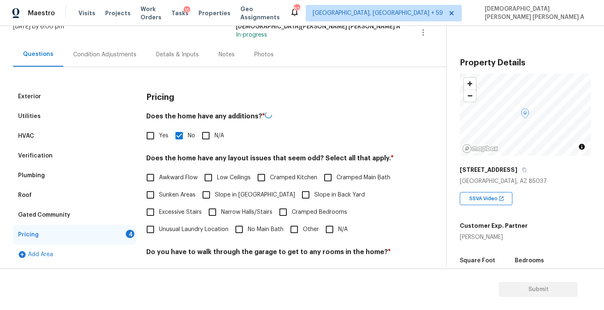
scroll to position [90, 0]
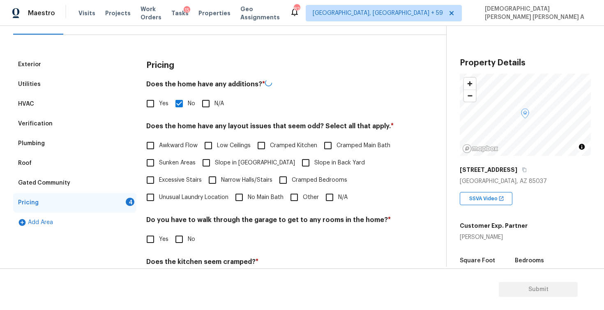
click at [326, 194] on input "N/A" at bounding box center [329, 197] width 17 height 17
checkbox input "true"
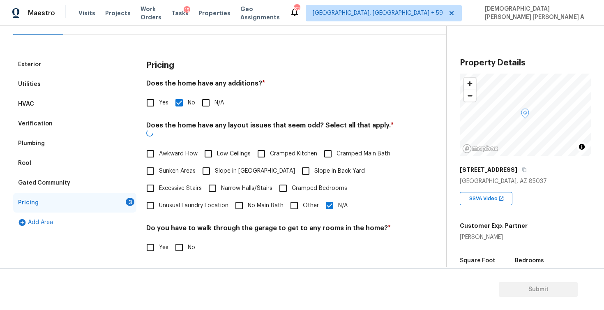
scroll to position [104, 0]
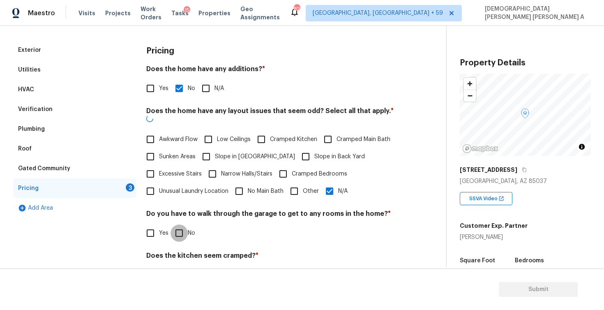
click at [175, 224] on input "No" at bounding box center [178, 232] width 17 height 17
checkbox input "true"
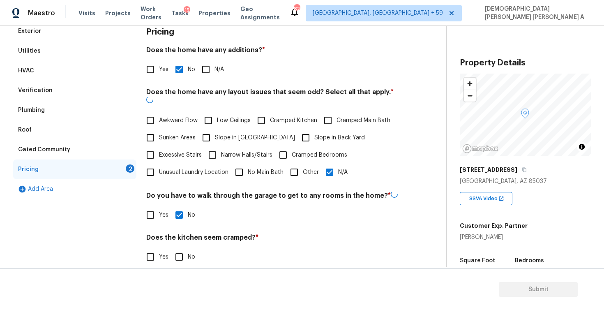
click at [182, 250] on input "No" at bounding box center [178, 256] width 17 height 17
checkbox input "true"
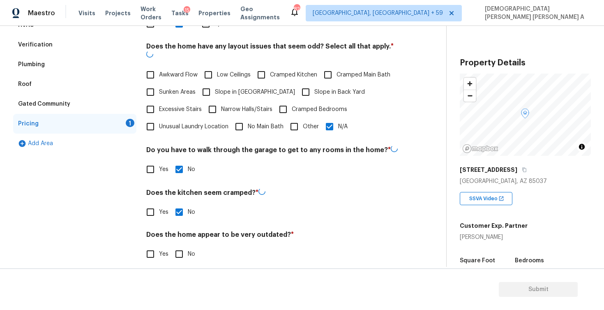
click at [182, 250] on input "No" at bounding box center [178, 253] width 17 height 17
checkbox input "true"
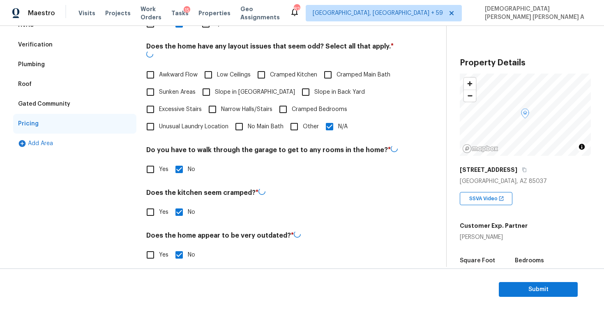
scroll to position [0, 0]
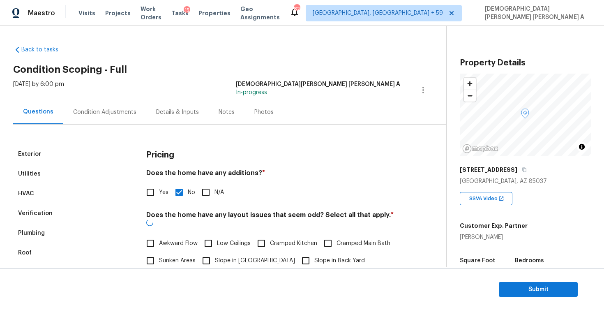
click at [88, 105] on div "Condition Adjustments" at bounding box center [104, 112] width 83 height 24
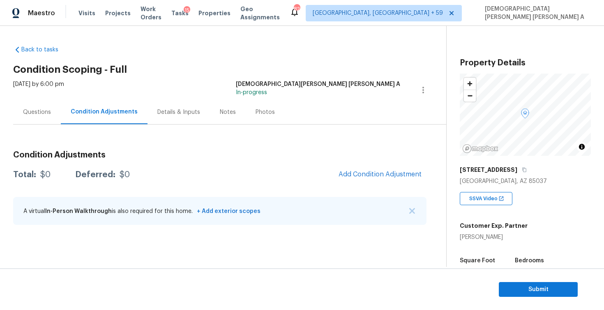
click at [260, 117] on div "Photos" at bounding box center [265, 112] width 39 height 24
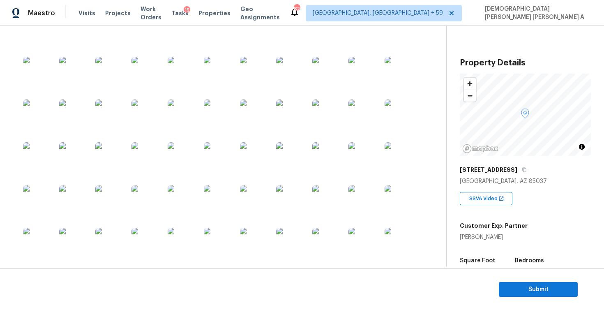
scroll to position [349, 0]
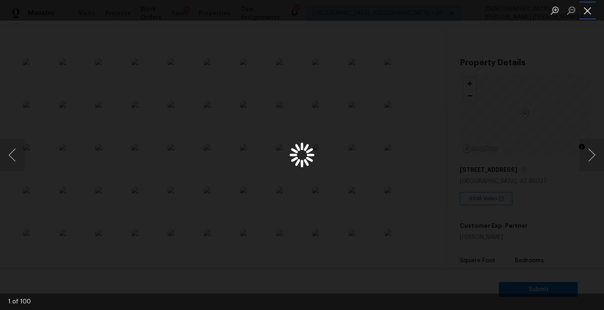
click at [584, 6] on button "Close lightbox" at bounding box center [587, 10] width 16 height 14
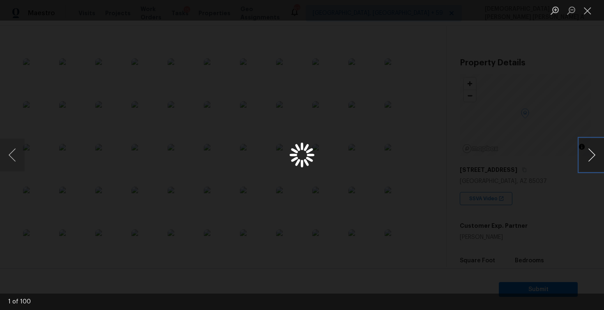
click at [598, 156] on button "Next image" at bounding box center [591, 154] width 25 height 33
click at [589, 15] on button "Close lightbox" at bounding box center [587, 10] width 16 height 14
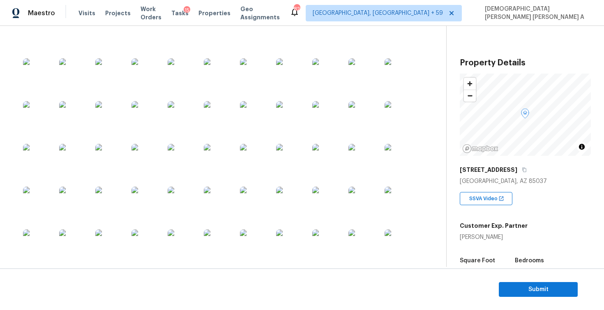
scroll to position [0, 0]
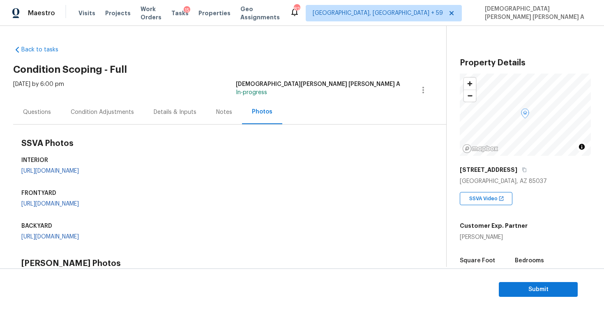
click at [88, 117] on div "Condition Adjustments" at bounding box center [102, 112] width 83 height 24
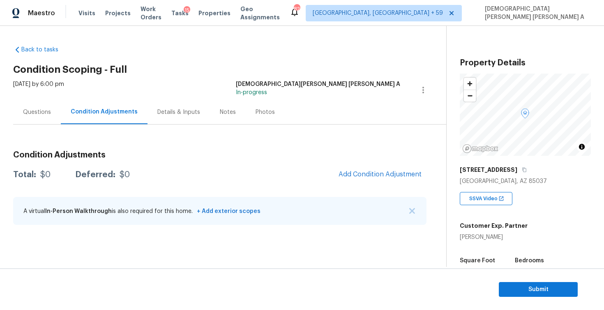
click at [32, 107] on div "Questions" at bounding box center [37, 112] width 48 height 24
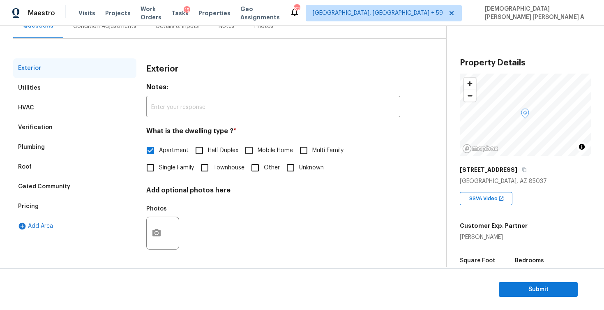
click at [48, 148] on div "Plumbing" at bounding box center [74, 147] width 123 height 20
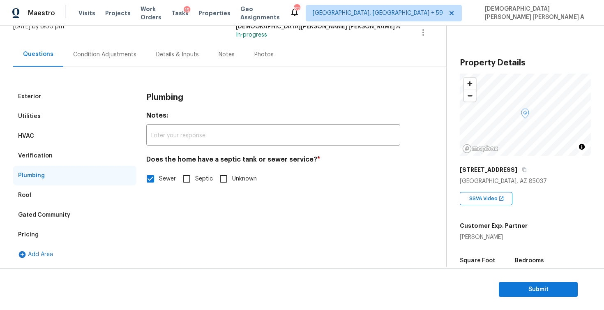
scroll to position [58, 0]
click at [41, 212] on div "Gated Community" at bounding box center [44, 215] width 52 height 8
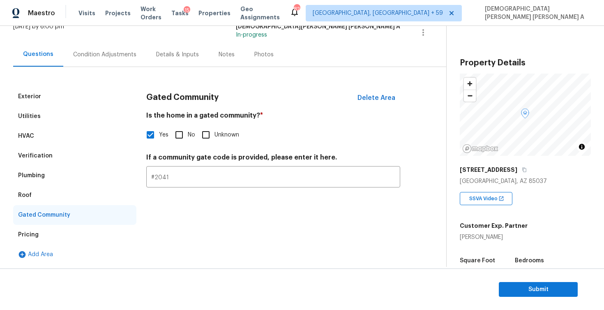
click at [36, 198] on div "Roof" at bounding box center [74, 195] width 123 height 20
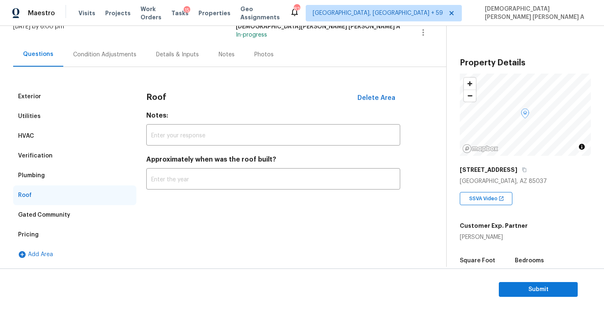
click at [39, 173] on div "Plumbing" at bounding box center [31, 175] width 27 height 8
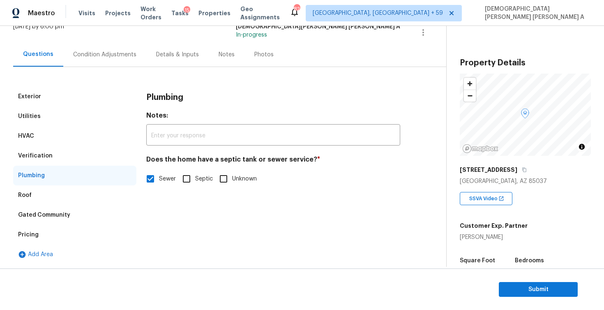
click at [41, 157] on div "Verification" at bounding box center [35, 156] width 35 height 8
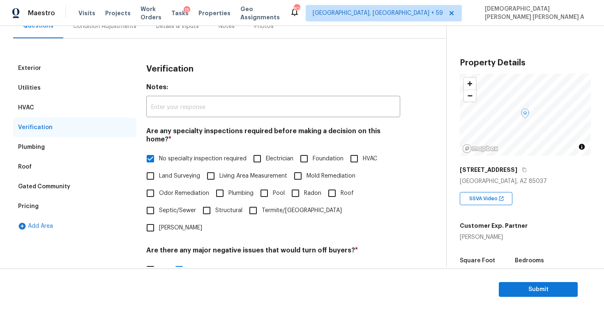
scroll to position [99, 0]
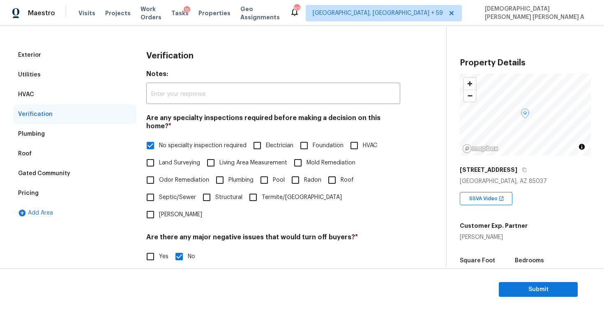
click at [151, 248] on input "Yes" at bounding box center [150, 256] width 17 height 17
checkbox input "true"
checkbox input "false"
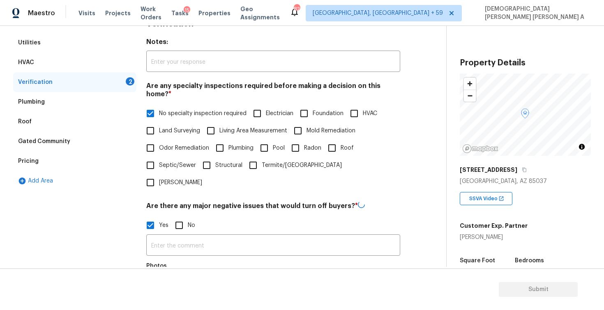
scroll to position [150, 0]
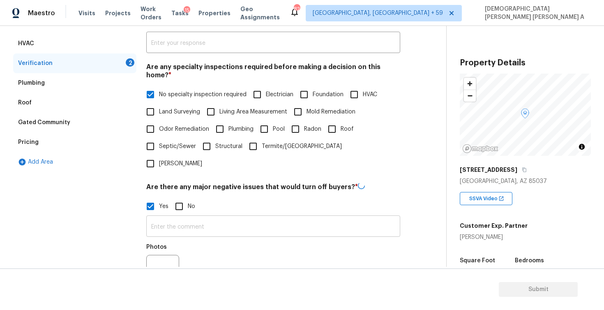
click at [167, 217] on input "text" at bounding box center [273, 226] width 254 height 19
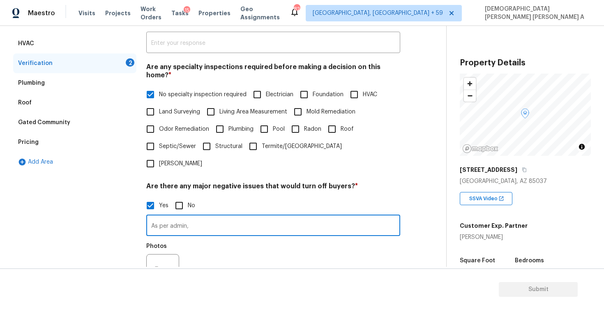
paste input "Fair: Signs of aging with moderate wear; replacement likely [DATE]; curling, mi…"
type input "As per admin, Fair: Signs of aging with moderate wear; replacement likely [DATE…"
click at [154, 265] on icon "button" at bounding box center [157, 270] width 10 height 10
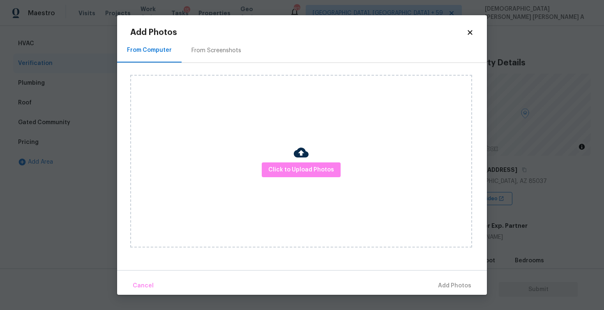
click at [292, 161] on div "Click to Upload Photos" at bounding box center [301, 161] width 342 height 173
click at [293, 167] on span "Click to Upload Photos" at bounding box center [301, 170] width 66 height 10
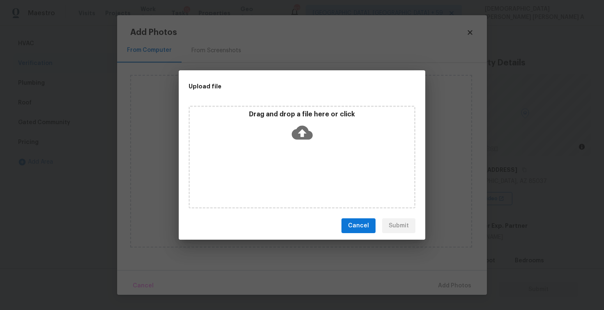
click at [294, 137] on icon at bounding box center [302, 133] width 21 height 14
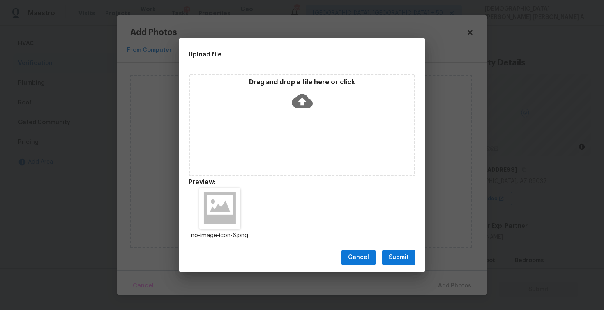
click at [396, 261] on span "Submit" at bounding box center [399, 257] width 20 height 10
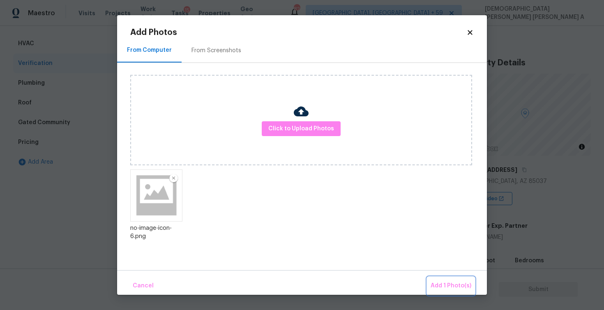
click at [447, 280] on button "Add 1 Photo(s)" at bounding box center [450, 286] width 47 height 18
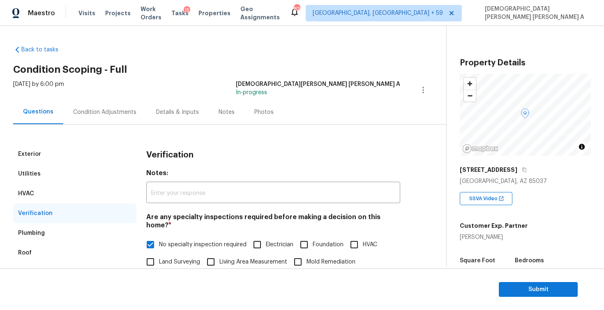
click at [106, 119] on div "Condition Adjustments" at bounding box center [104, 112] width 83 height 24
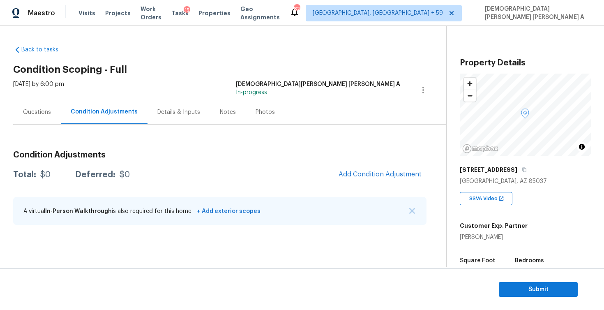
click at [259, 116] on div "Photos" at bounding box center [265, 112] width 39 height 24
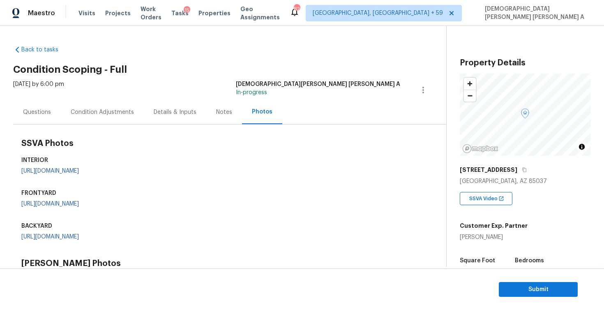
click at [87, 110] on div "Condition Adjustments" at bounding box center [102, 112] width 63 height 8
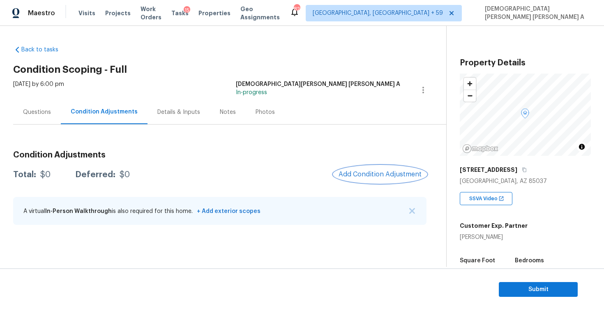
click at [420, 172] on span "Add Condition Adjustment" at bounding box center [379, 173] width 83 height 7
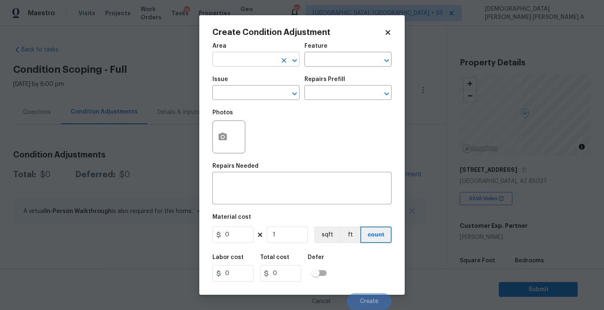
click at [258, 55] on input "text" at bounding box center [244, 60] width 64 height 13
click at [237, 93] on li "Interior Overall" at bounding box center [255, 92] width 87 height 14
type input "Interior Overall"
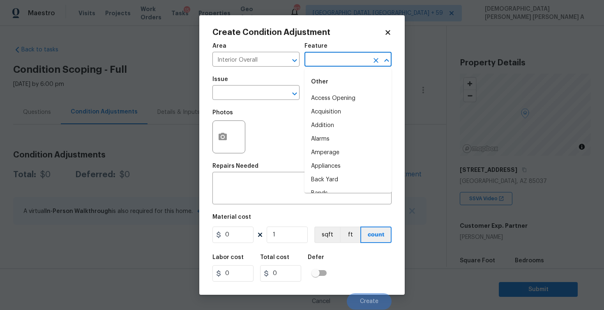
click at [357, 58] on input "text" at bounding box center [336, 60] width 64 height 13
click at [341, 128] on li "Paint" at bounding box center [347, 126] width 87 height 14
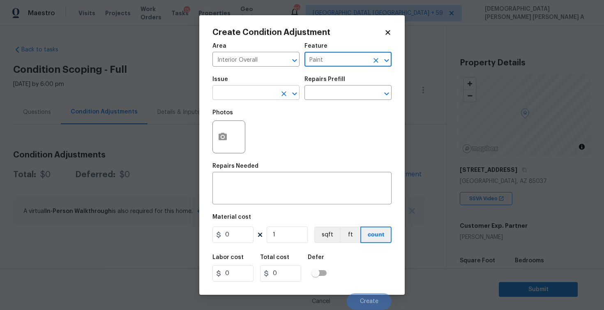
type input "Paint"
click at [243, 90] on input "text" at bounding box center [244, 93] width 64 height 13
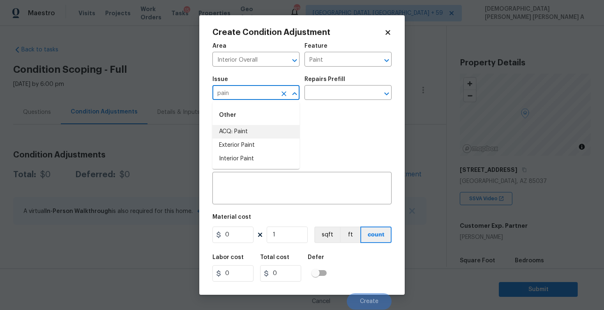
click at [239, 136] on li "ACQ: Paint" at bounding box center [255, 132] width 87 height 14
type input "ACQ: Paint"
click at [322, 100] on input "text" at bounding box center [336, 93] width 64 height 13
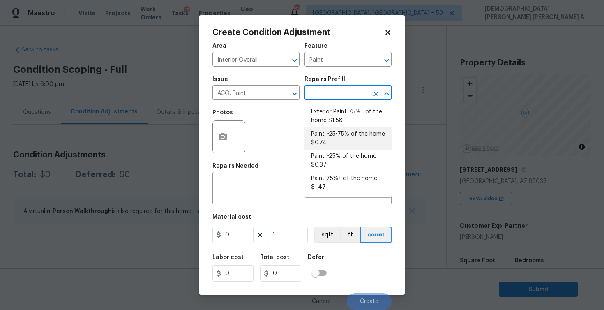
click at [340, 136] on li "Paint ~25-75% of the home $0.74" at bounding box center [347, 138] width 87 height 22
type input "Acquisition"
type textarea "Acquisition Scope: ~25 - 75% of the home needs interior paint"
type input "0.74"
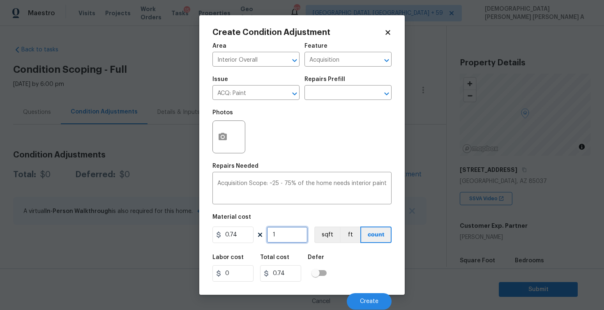
click at [279, 232] on input "1" at bounding box center [287, 234] width 41 height 16
type input "0"
type input "8"
type input "5.92"
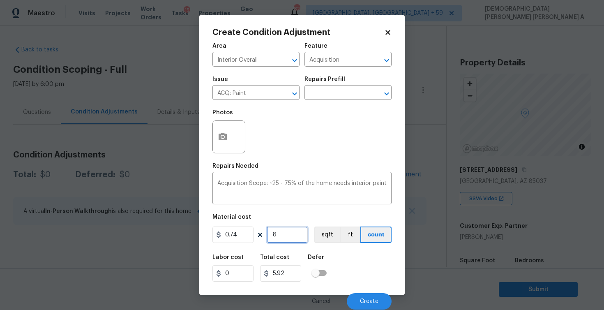
type input "80"
type input "59.2"
type input "803"
type input "594.22"
type input "803"
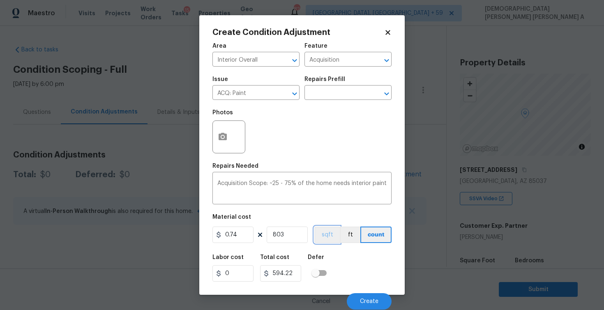
click at [320, 237] on button "sqft" at bounding box center [326, 234] width 25 height 16
click at [217, 126] on button "button" at bounding box center [223, 137] width 20 height 32
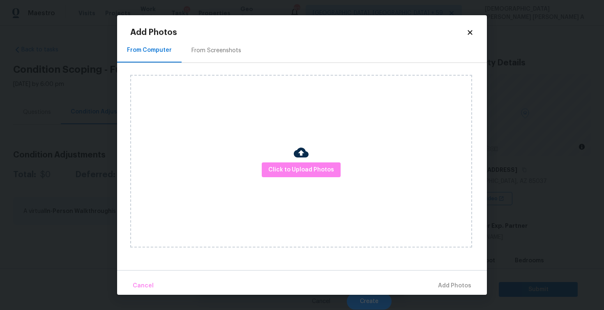
click at [209, 55] on div "From Screenshots" at bounding box center [216, 50] width 69 height 24
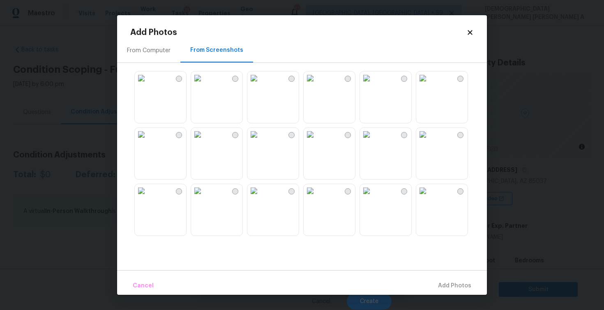
click at [204, 85] on img at bounding box center [197, 77] width 13 height 13
click at [260, 141] on img at bounding box center [253, 134] width 13 height 13
click at [148, 141] on img at bounding box center [141, 134] width 13 height 13
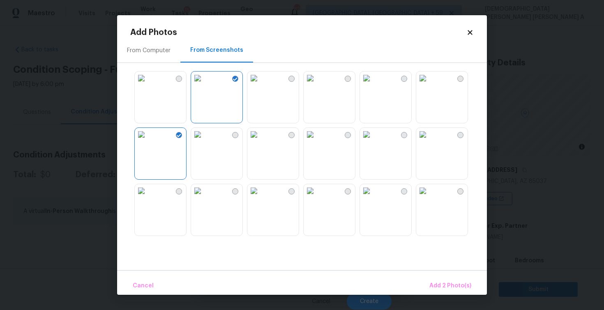
click at [204, 197] on img at bounding box center [197, 190] width 13 height 13
click at [453, 282] on span "Add 3 Photo(s)" at bounding box center [450, 286] width 41 height 10
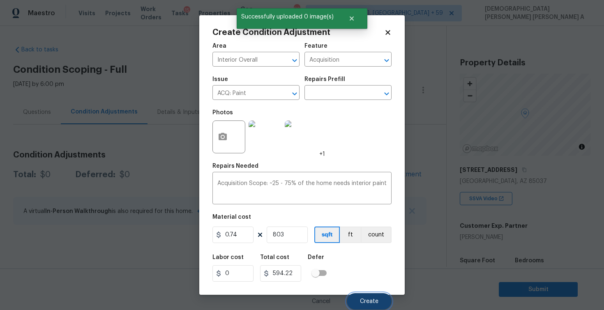
click at [366, 297] on button "Create" at bounding box center [369, 301] width 45 height 16
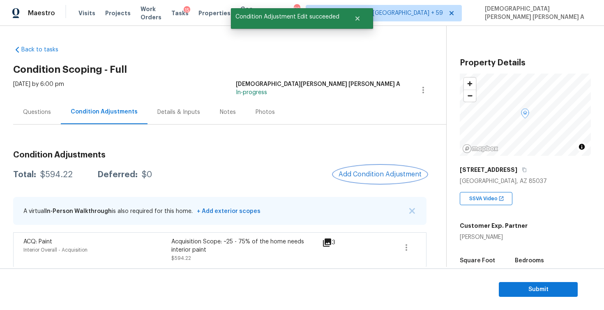
scroll to position [3, 0]
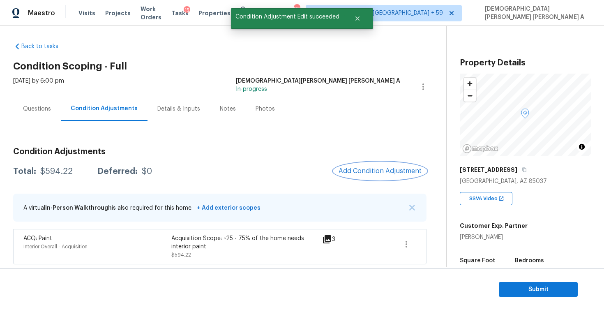
click at [369, 171] on span "Add Condition Adjustment" at bounding box center [379, 170] width 83 height 7
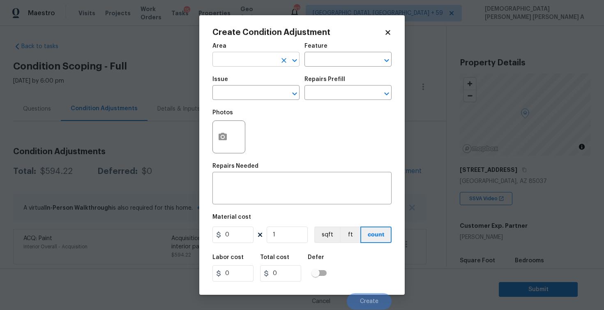
click at [237, 59] on input "text" at bounding box center [244, 60] width 64 height 13
click at [232, 92] on li "Interior Overall" at bounding box center [255, 92] width 87 height 14
type input "Interior Overall"
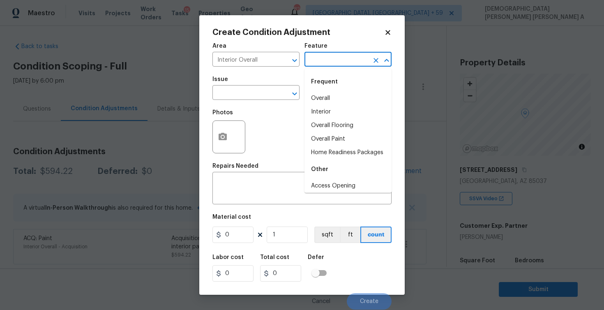
click at [334, 62] on input "text" at bounding box center [336, 60] width 64 height 13
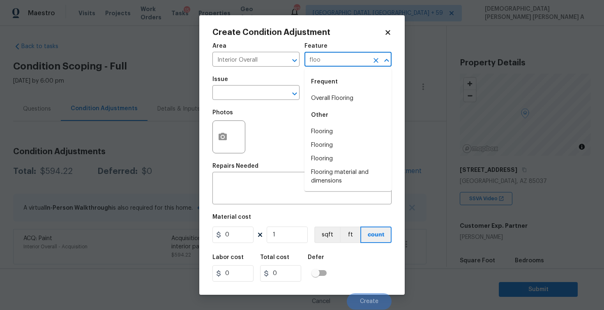
click at [332, 95] on li "Overall Flooring" at bounding box center [347, 99] width 87 height 14
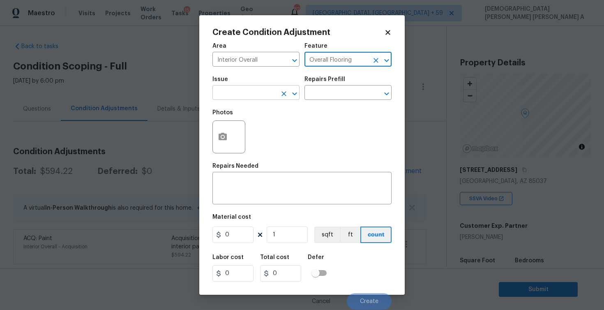
type input "Overall Flooring"
click at [252, 95] on input "text" at bounding box center [244, 93] width 64 height 13
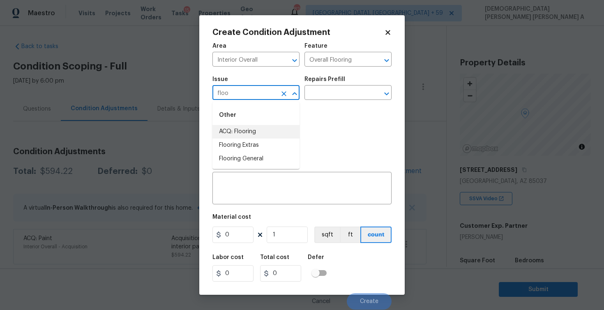
click at [250, 132] on li "ACQ: Flooring" at bounding box center [255, 132] width 87 height 14
type input "ACQ: Flooring"
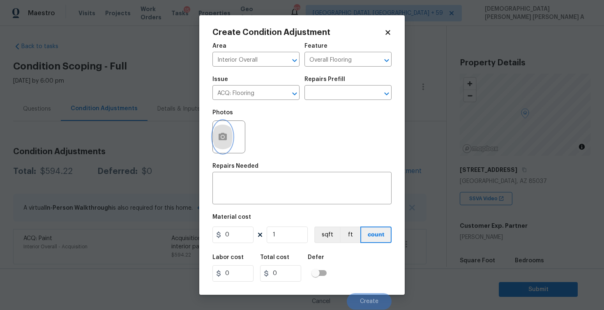
click at [222, 138] on circle "button" at bounding box center [222, 137] width 2 height 2
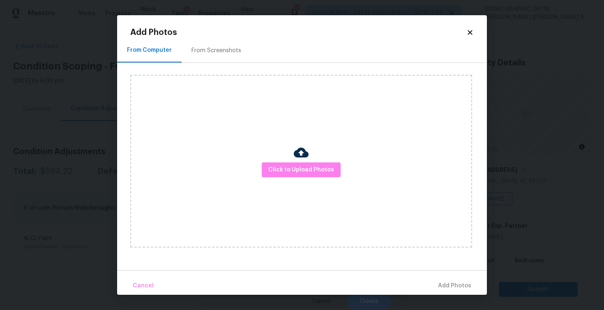
click at [221, 33] on h2 "Add Photos" at bounding box center [298, 32] width 336 height 8
click at [219, 51] on div "From Screenshots" at bounding box center [216, 50] width 50 height 8
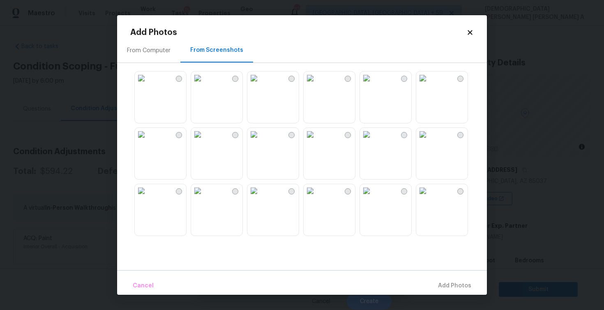
click at [260, 141] on img at bounding box center [253, 134] width 13 height 13
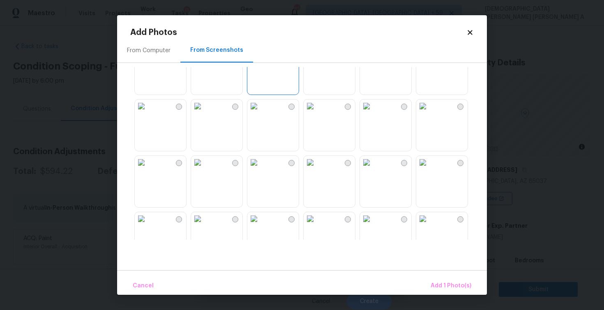
scroll to position [94, 0]
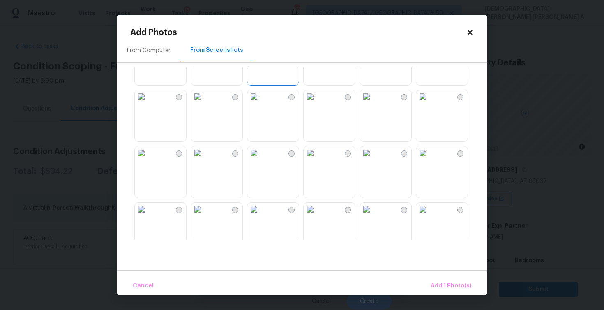
click at [260, 159] on img at bounding box center [253, 152] width 13 height 13
click at [317, 159] on img at bounding box center [310, 152] width 13 height 13
click at [467, 31] on icon at bounding box center [469, 32] width 7 height 7
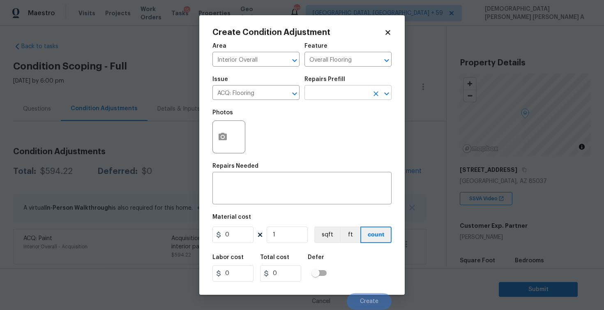
click at [343, 92] on input "text" at bounding box center [336, 93] width 64 height 13
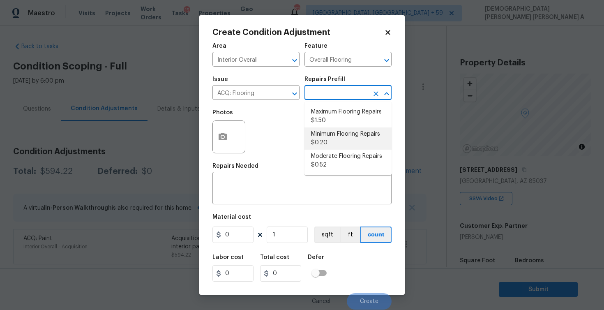
click at [341, 141] on li "Minimum Flooring Repairs $0.20" at bounding box center [347, 138] width 87 height 22
type input "Acquisition"
type textarea "Acquisition Scope: Minimum flooring repairs"
type input "0.2"
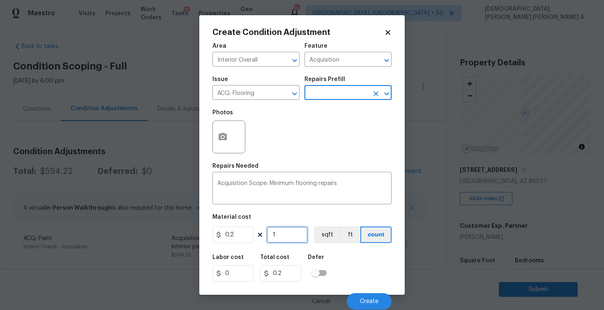
click at [284, 233] on input "1" at bounding box center [287, 234] width 41 height 16
type input "0"
type input "8"
type input "1.6"
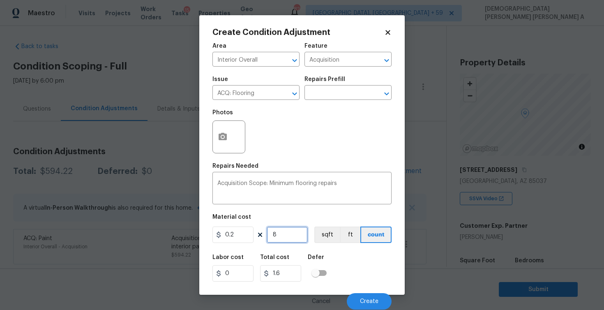
type input "80"
type input "16"
type input "803"
type input "160.6"
type input "803"
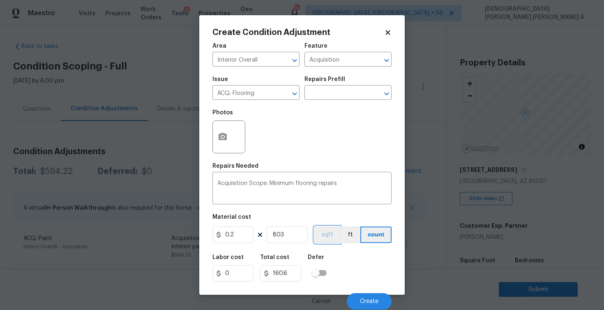
click at [328, 237] on button "sqft" at bounding box center [326, 234] width 25 height 16
click at [365, 297] on button "Create" at bounding box center [369, 301] width 45 height 16
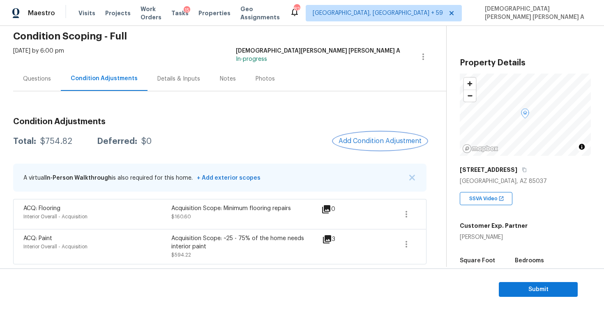
scroll to position [152, 0]
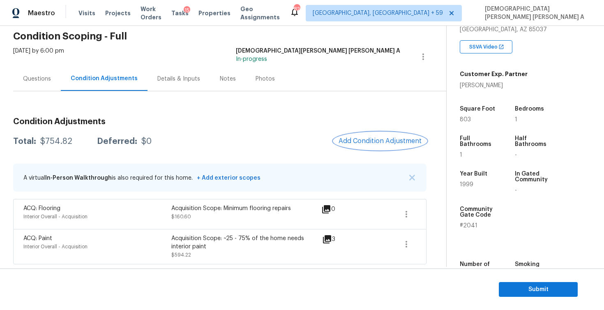
click at [372, 134] on button "Add Condition Adjustment" at bounding box center [380, 140] width 93 height 17
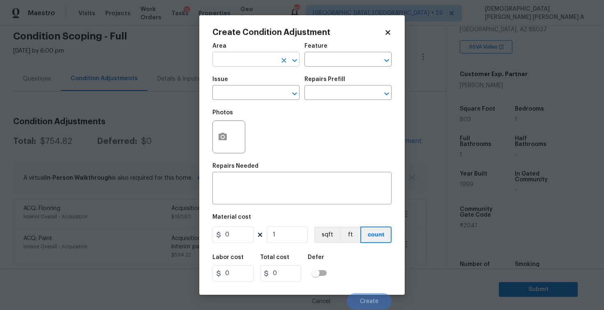
click at [258, 60] on input "text" at bounding box center [244, 60] width 64 height 13
click at [251, 75] on li "Exterior Overall" at bounding box center [255, 79] width 87 height 14
type input "Exterior Overall"
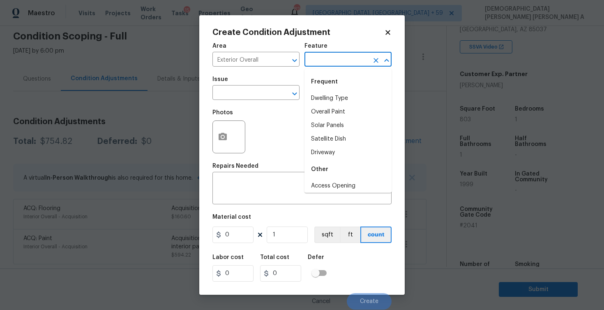
click at [351, 60] on input "text" at bounding box center [336, 60] width 64 height 13
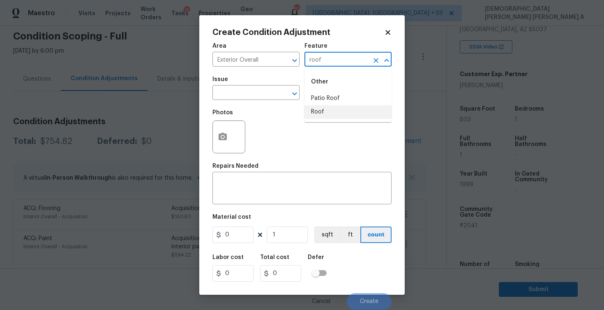
click at [345, 106] on li "Roof" at bounding box center [347, 112] width 87 height 14
type input "Roof"
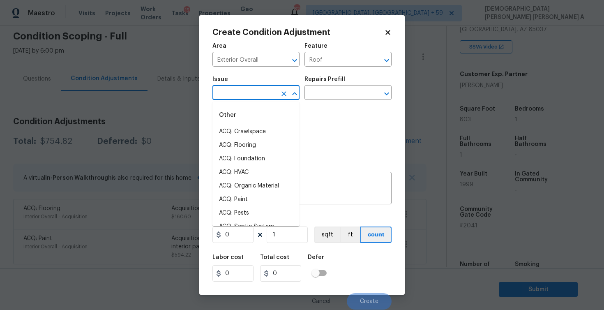
click at [253, 88] on input "text" at bounding box center [244, 93] width 64 height 13
type input "roof"
click at [386, 32] on icon at bounding box center [387, 32] width 5 height 5
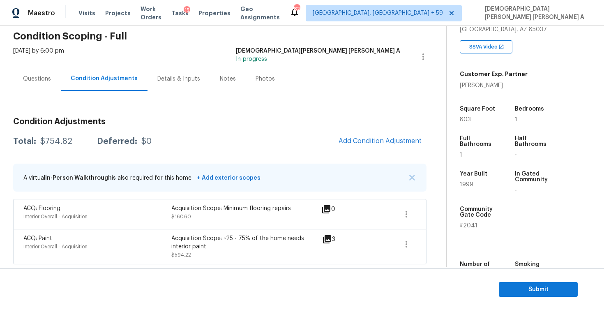
click at [263, 74] on div "Photos" at bounding box center [265, 79] width 39 height 24
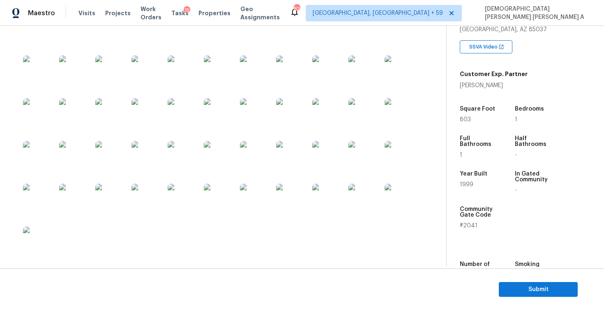
scroll to position [610, 0]
click at [35, 254] on img at bounding box center [39, 242] width 33 height 33
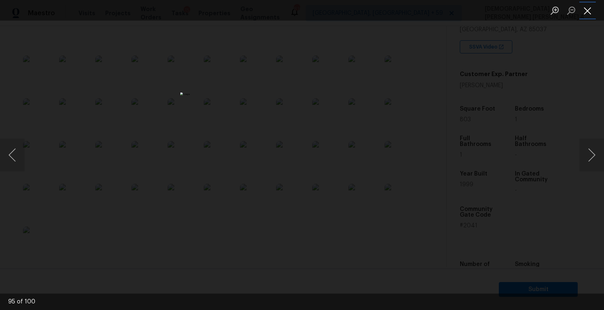
click at [584, 7] on button "Close lightbox" at bounding box center [587, 10] width 16 height 14
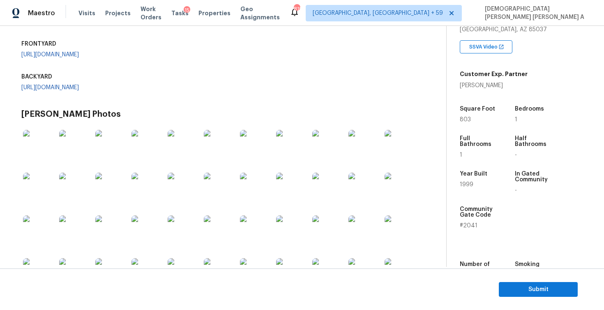
scroll to position [0, 0]
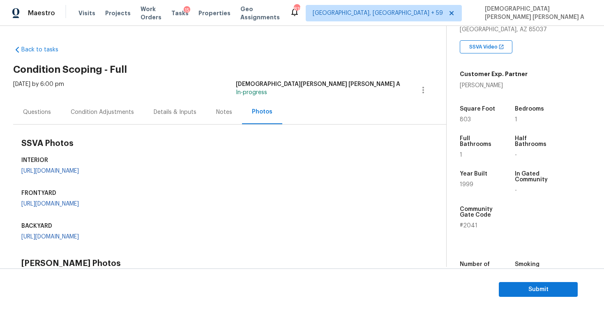
click at [85, 111] on div "Condition Adjustments" at bounding box center [102, 112] width 63 height 8
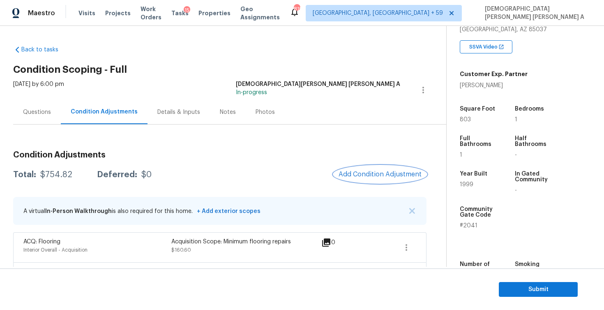
click at [407, 175] on span "Add Condition Adjustment" at bounding box center [379, 173] width 83 height 7
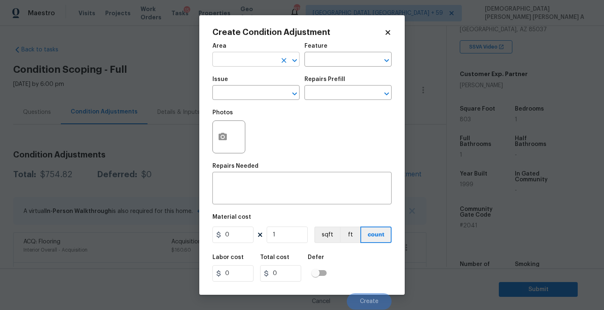
click at [274, 63] on input "text" at bounding box center [244, 60] width 64 height 13
type input "p"
click at [268, 78] on li "Exterior Overall" at bounding box center [255, 79] width 87 height 14
type input "Exterior Overall"
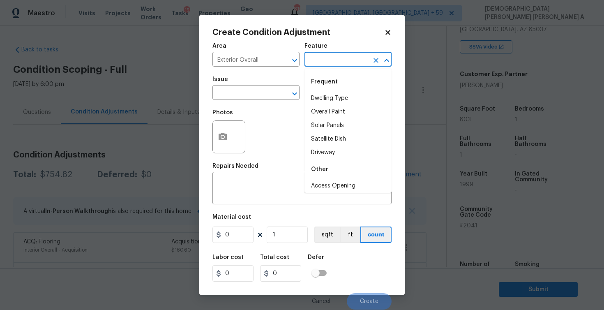
click at [322, 58] on input "text" at bounding box center [336, 60] width 64 height 13
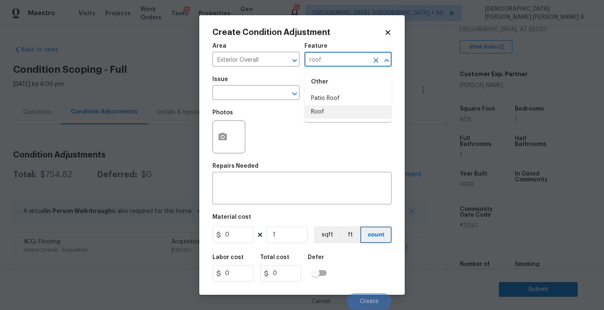
click at [327, 109] on li "Roof" at bounding box center [347, 112] width 87 height 14
type input "Roof"
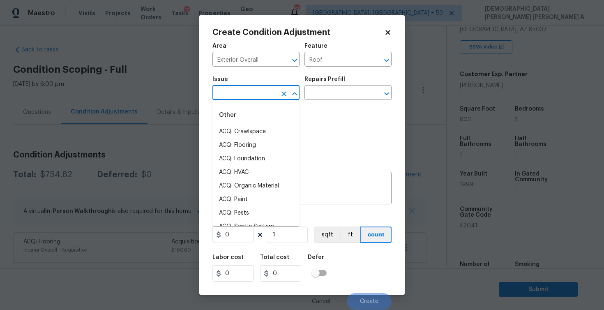
click at [255, 94] on input "text" at bounding box center [244, 93] width 64 height 13
click at [273, 144] on li "ACQ: Tile Roof" at bounding box center [255, 145] width 87 height 14
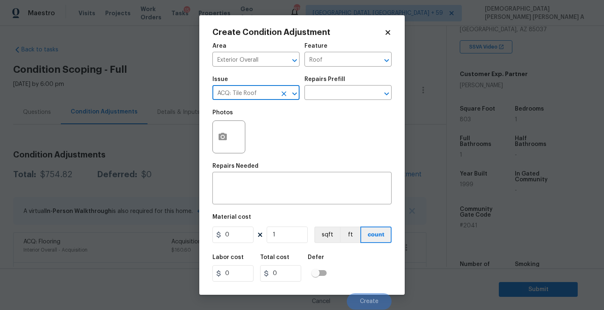
type input "ACQ: Tile Roof"
click at [326, 104] on div "Issue ACQ: Tile Roof ​ Repairs Prefill ​" at bounding box center [301, 87] width 179 height 33
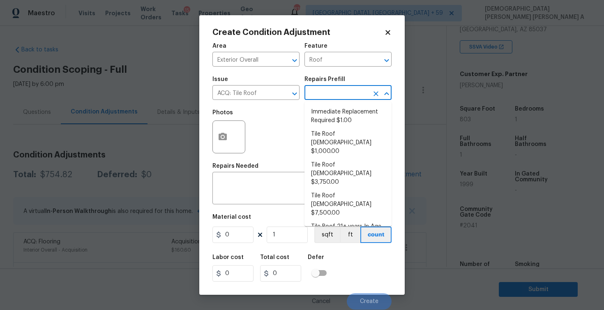
click at [325, 98] on input "text" at bounding box center [336, 93] width 64 height 13
click at [343, 220] on li "Tile Roof 21+ years In Age Or Replacement Required $12,500.00" at bounding box center [347, 235] width 87 height 31
type input "Acquisition"
type textarea "Acquisition Scope: Tile Roof 21+ years in age or replacement required"
type input "12500"
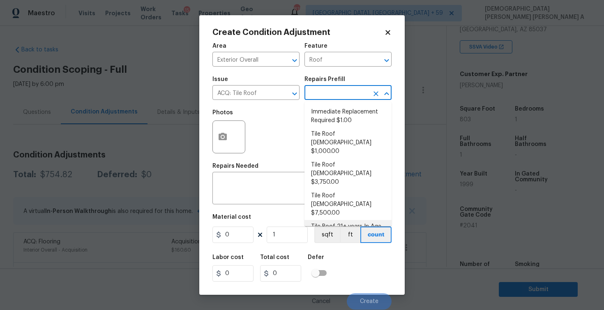
type input "12500"
click at [278, 146] on div "Photos" at bounding box center [301, 131] width 179 height 53
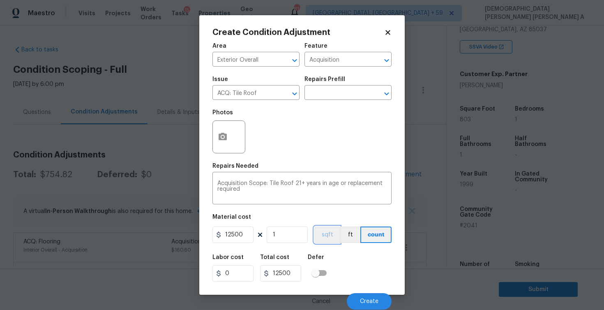
click at [325, 235] on button "sqft" at bounding box center [326, 234] width 25 height 16
click at [377, 234] on button "count" at bounding box center [376, 234] width 31 height 16
click at [368, 306] on button "Create" at bounding box center [369, 301] width 45 height 16
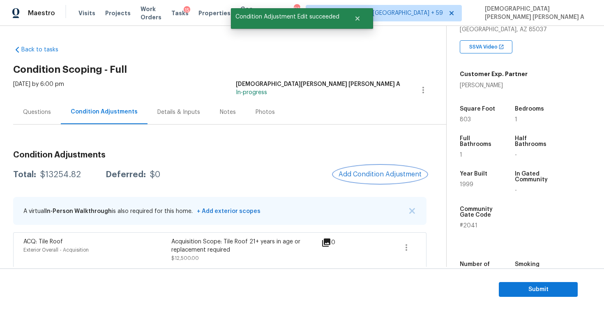
scroll to position [69, 0]
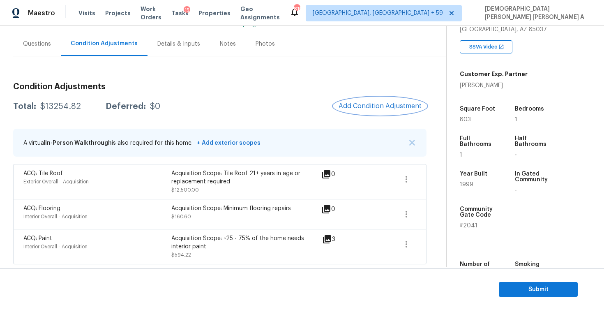
click at [387, 110] on button "Add Condition Adjustment" at bounding box center [380, 105] width 93 height 17
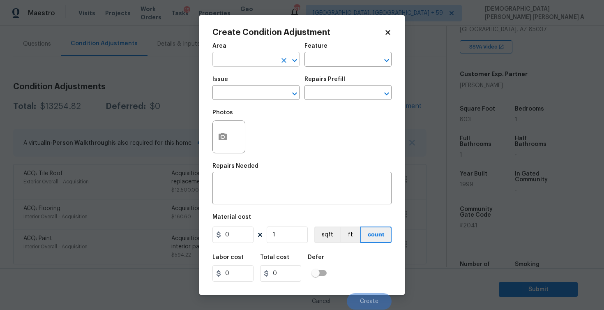
click at [251, 62] on input "text" at bounding box center [244, 60] width 64 height 13
click at [243, 76] on li "Exterior Overall" at bounding box center [255, 79] width 87 height 14
type input "Exterior Overall"
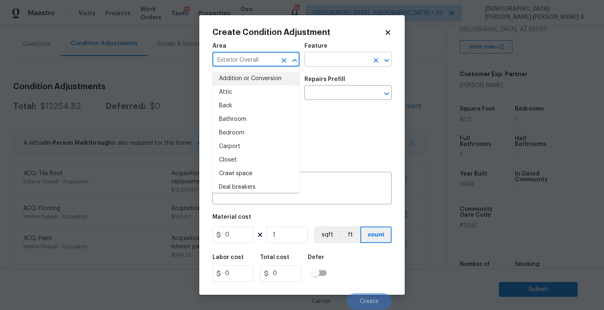
click at [340, 64] on input "text" at bounding box center [336, 60] width 64 height 13
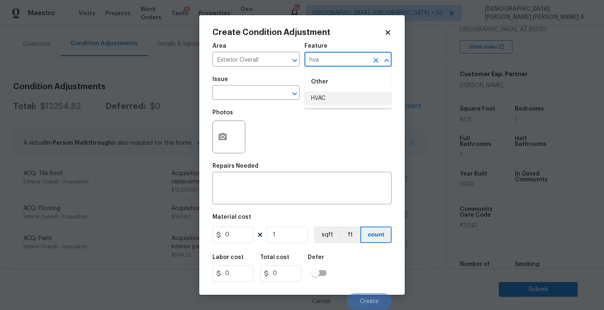
click at [320, 103] on li "HVAC" at bounding box center [347, 99] width 87 height 14
type input "HVAC"
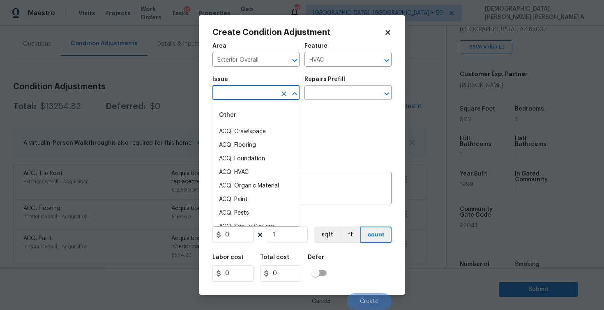
click at [248, 98] on input "text" at bounding box center [244, 93] width 64 height 13
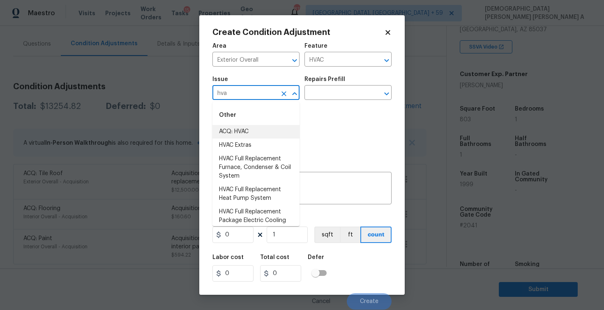
click at [233, 131] on li "ACQ: HVAC" at bounding box center [255, 132] width 87 height 14
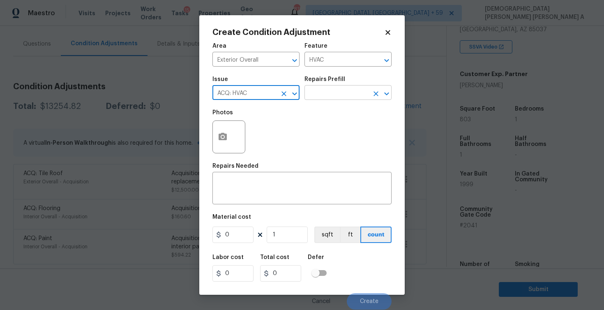
type input "ACQ: HVAC"
click at [351, 97] on input "text" at bounding box center [336, 93] width 64 height 13
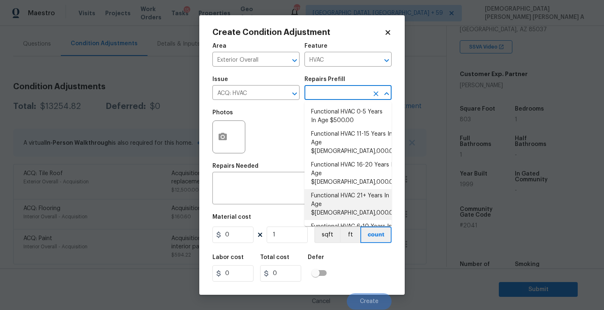
click at [358, 189] on li "Functional HVAC 21+ Years In Age $[DEMOGRAPHIC_DATA],000.00" at bounding box center [347, 204] width 87 height 31
type input "Acquisition"
type textarea "Acquisition Scope: Functional HVAC 21+ years"
type input "5000"
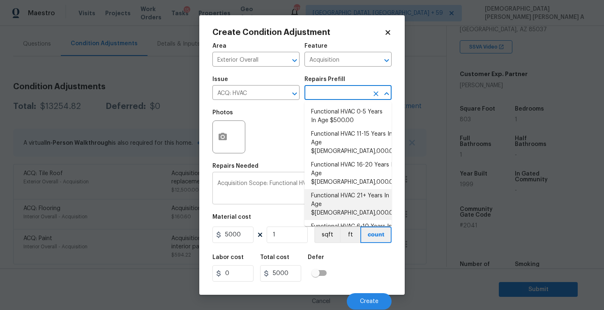
click at [253, 189] on textarea "Acquisition Scope: Functional HVAC 21+ years" at bounding box center [301, 188] width 169 height 17
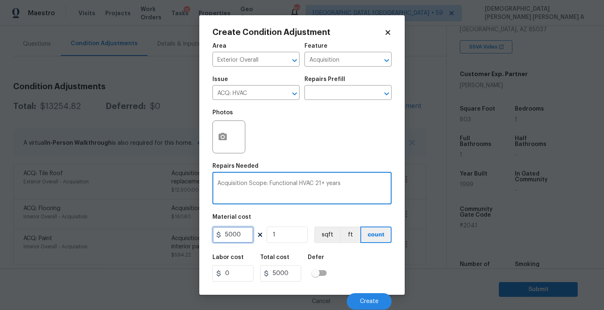
click at [238, 232] on input "5000" at bounding box center [232, 234] width 41 height 16
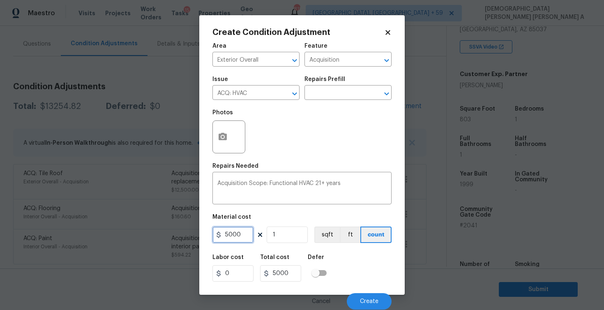
click at [238, 232] on input "5000" at bounding box center [232, 234] width 41 height 16
type input "6500"
click at [359, 199] on div "Acquisition Scope: Functional HVAC 21+ years x ​" at bounding box center [301, 189] width 179 height 30
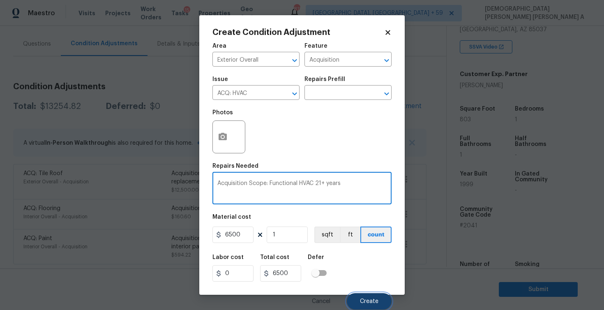
click at [366, 306] on button "Create" at bounding box center [369, 301] width 45 height 16
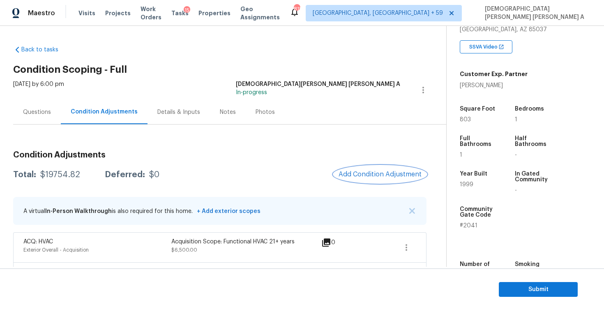
scroll to position [99, 0]
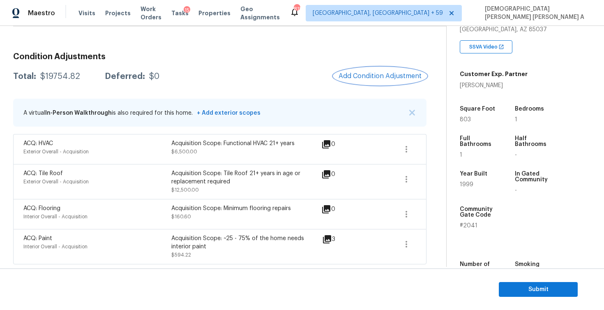
click at [380, 75] on span "Add Condition Adjustment" at bounding box center [379, 75] width 83 height 7
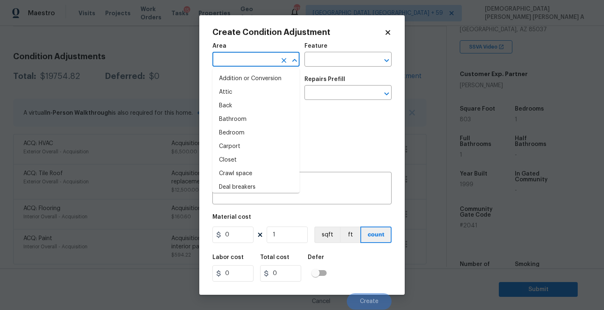
click at [256, 57] on input "text" at bounding box center [244, 60] width 64 height 13
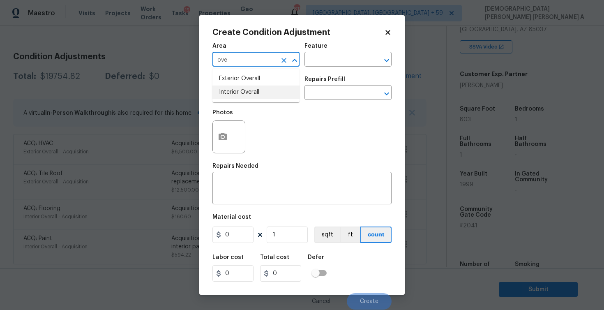
click at [242, 91] on li "Interior Overall" at bounding box center [255, 92] width 87 height 14
type input "Interior Overall"
click at [340, 64] on input "text" at bounding box center [336, 60] width 64 height 13
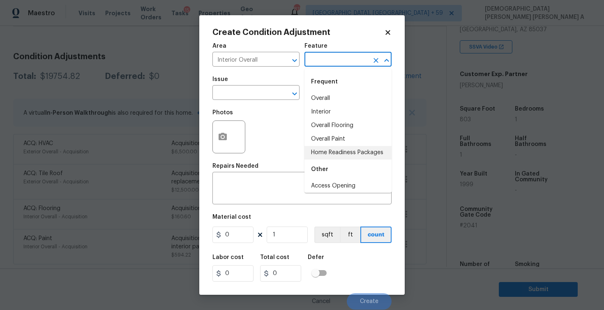
click at [324, 154] on li "Home Readiness Packages" at bounding box center [347, 153] width 87 height 14
type input "Home Readiness Packages"
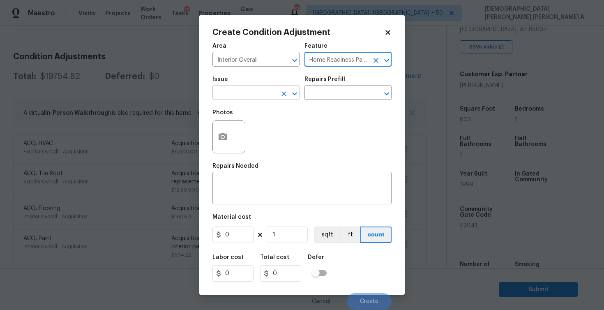
click at [257, 94] on input "text" at bounding box center [244, 93] width 64 height 13
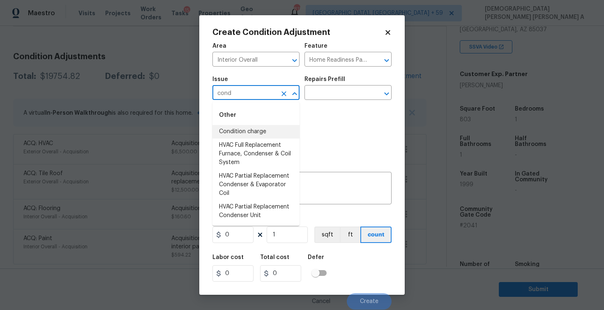
click at [240, 129] on li "Condition charge" at bounding box center [255, 132] width 87 height 14
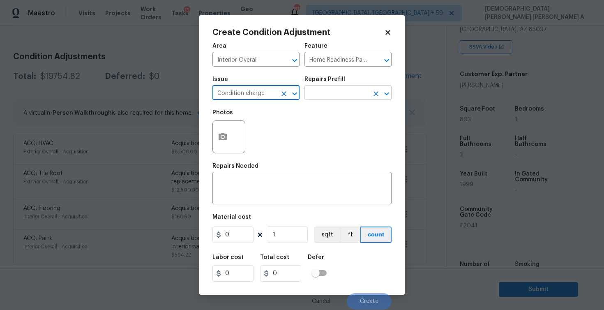
type input "Condition charge"
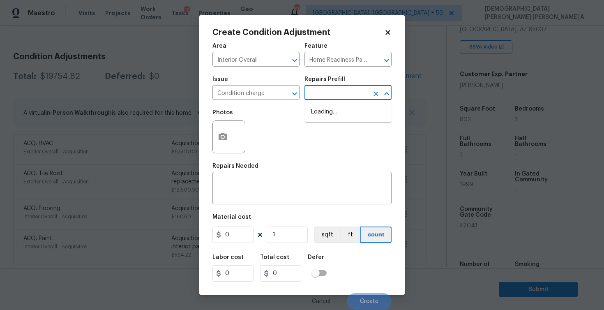
click at [360, 94] on input "text" at bounding box center [336, 93] width 64 height 13
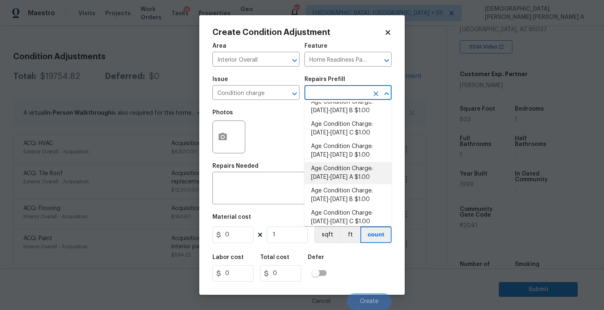
scroll to position [143, 0]
click at [341, 179] on li "Age Condition Charge: [DATE]-[DATE] B $1.00" at bounding box center [347, 173] width 87 height 22
type textarea "Age Condition Charge: [DATE]-[DATE] B"
type input "1"
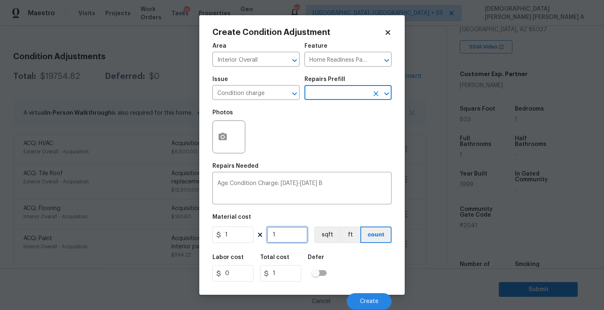
click at [282, 235] on input "1" at bounding box center [287, 234] width 41 height 16
type input "0"
type input "2"
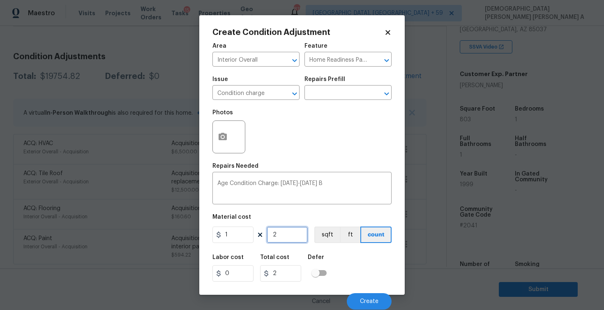
type input "20"
type input "200"
type input "2000"
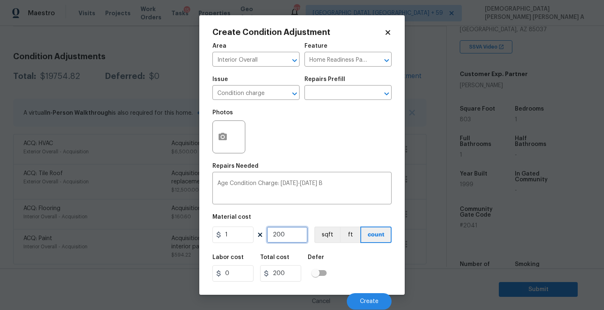
type input "2000"
click at [360, 305] on button "Create" at bounding box center [369, 301] width 45 height 16
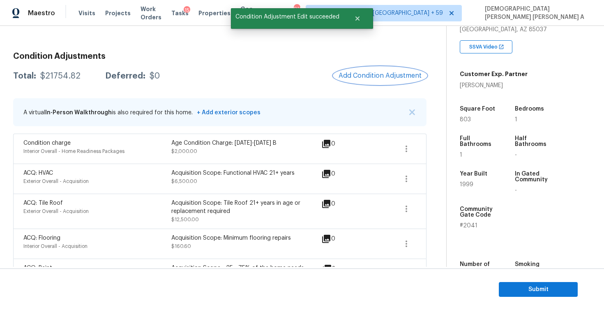
scroll to position [129, 0]
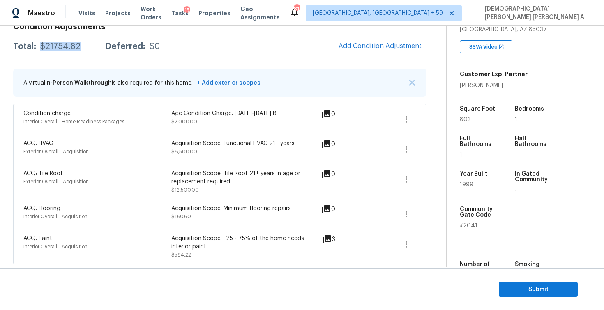
drag, startPoint x: 89, startPoint y: 49, endPoint x: 38, endPoint y: 43, distance: 51.3
click at [38, 43] on div "Total: $21754.82 Deferred: $0" at bounding box center [86, 46] width 147 height 8
copy div "$21754.82"
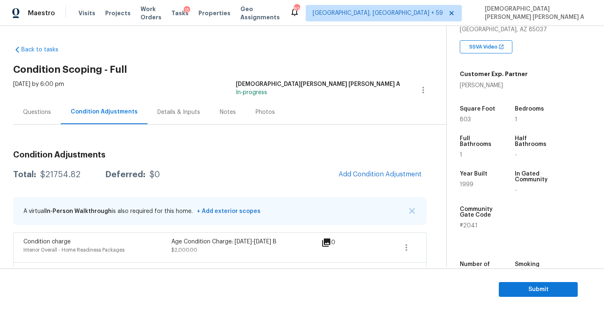
click at [35, 94] on div "[DATE] by 6:00 pm" at bounding box center [38, 90] width 51 height 20
click at [32, 111] on div "Questions" at bounding box center [37, 112] width 28 height 8
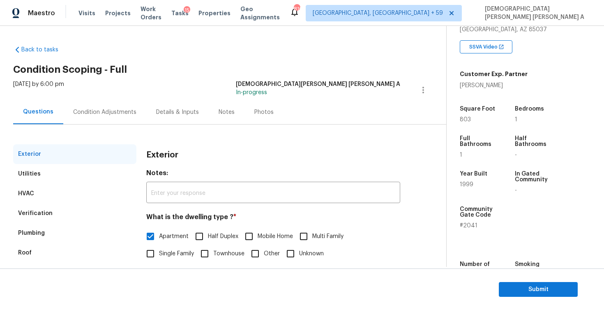
scroll to position [78, 0]
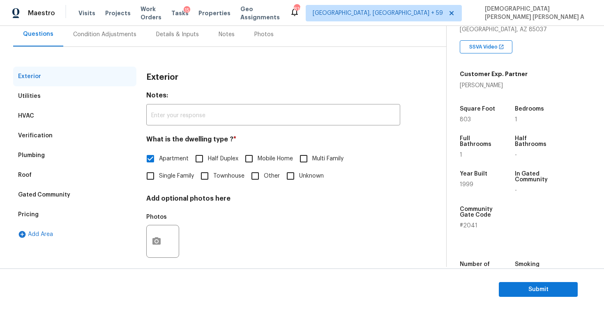
click at [48, 133] on div "Verification" at bounding box center [35, 135] width 35 height 8
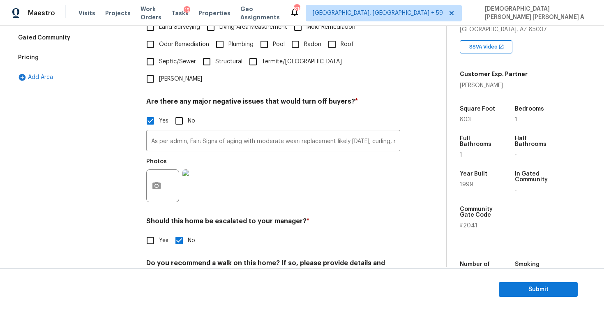
scroll to position [254, 0]
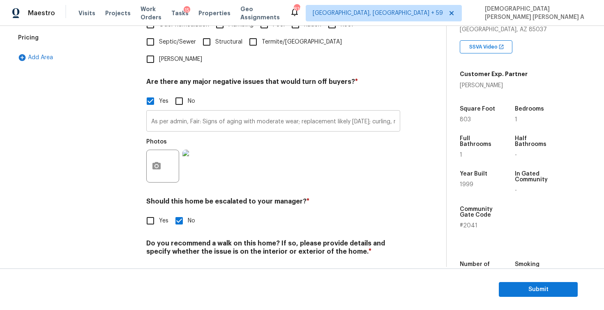
click at [205, 112] on input "As per admin, Fair: Signs of aging with moderate wear; replacement likely [DATE…" at bounding box center [273, 121] width 254 height 19
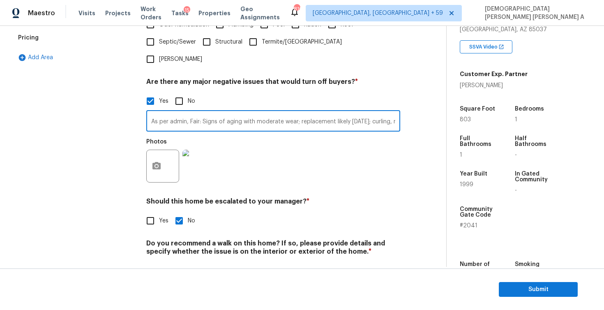
click at [205, 112] on input "As per admin, Fair: Signs of aging with moderate wear; replacement likely [DATE…" at bounding box center [273, 121] width 254 height 19
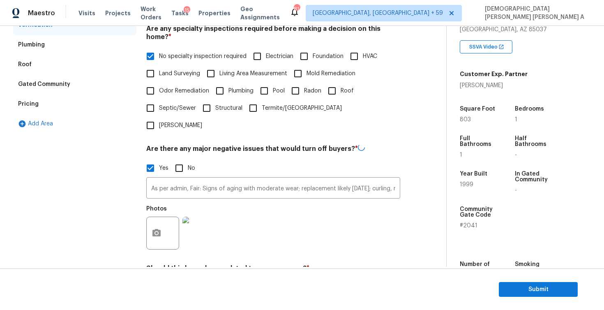
click at [55, 101] on div "Pricing" at bounding box center [74, 104] width 123 height 20
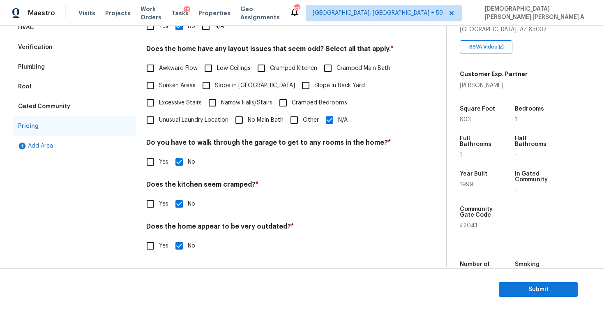
click at [324, 114] on input "N/A" at bounding box center [329, 119] width 17 height 17
checkbox input "false"
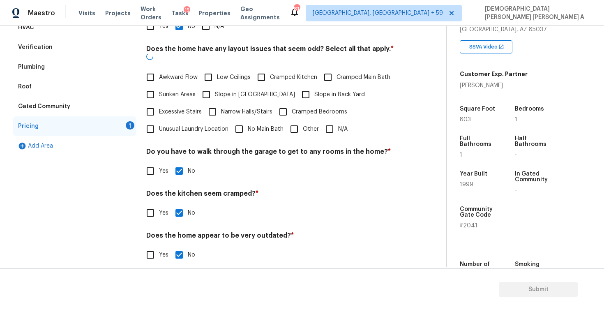
click at [301, 120] on input "Other" at bounding box center [293, 128] width 17 height 17
checkbox input "true"
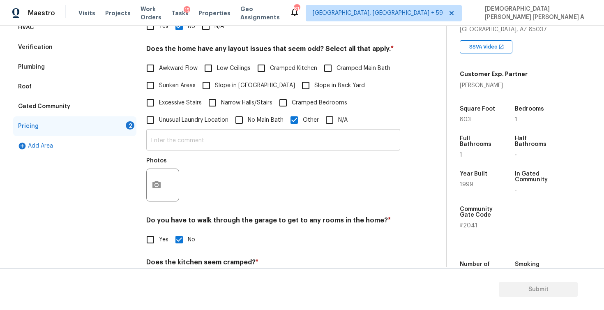
click at [200, 143] on input "text" at bounding box center [273, 140] width 254 height 19
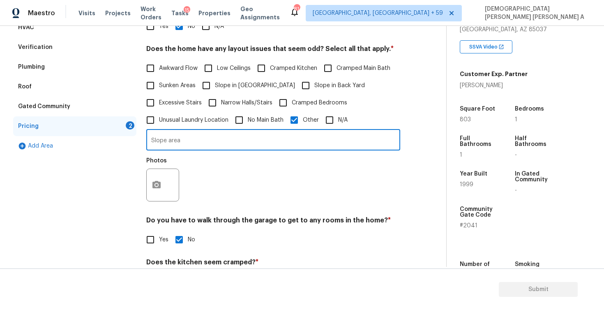
type input "Slope area"
click at [156, 182] on icon "button" at bounding box center [156, 184] width 8 height 7
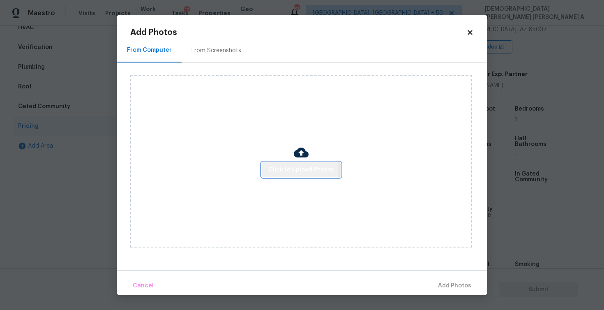
click at [284, 170] on span "Click to Upload Photos" at bounding box center [301, 170] width 66 height 10
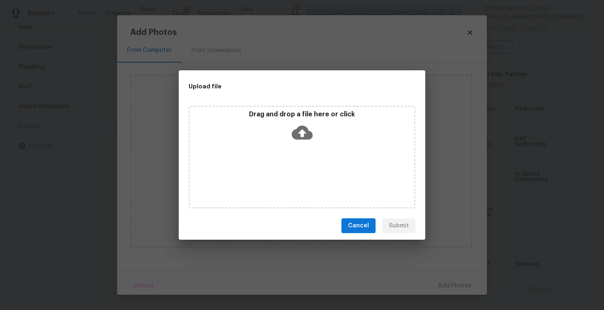
click at [292, 132] on icon at bounding box center [302, 133] width 21 height 14
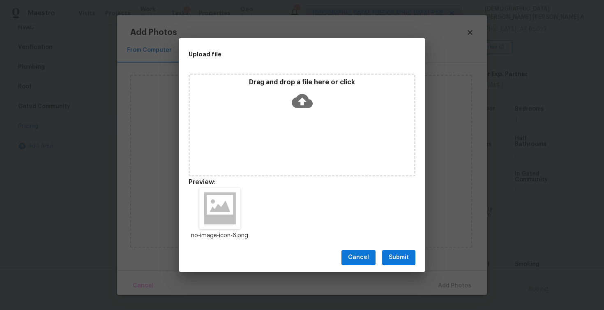
click at [404, 255] on span "Submit" at bounding box center [399, 257] width 20 height 10
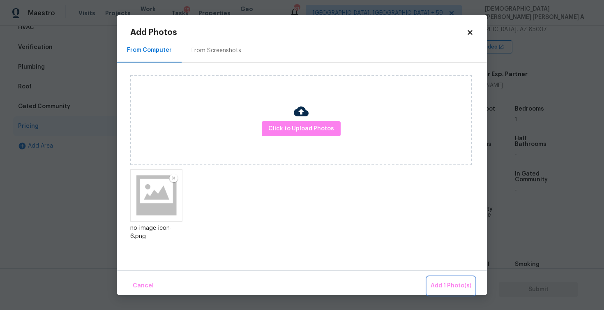
click at [446, 286] on span "Add 1 Photo(s)" at bounding box center [450, 286] width 41 height 10
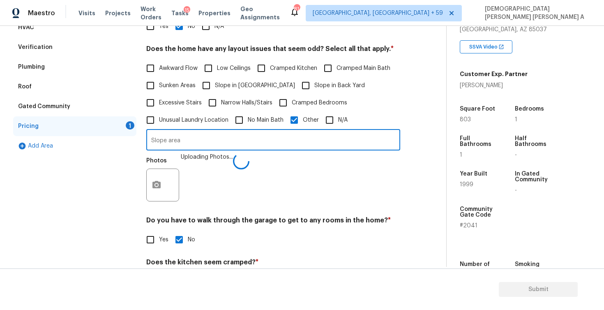
click at [169, 140] on input "Slope area" at bounding box center [273, 140] width 254 height 19
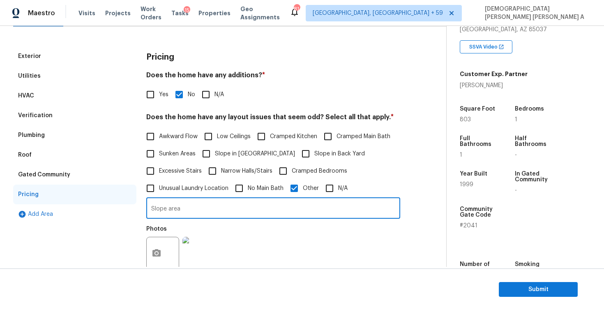
scroll to position [0, 0]
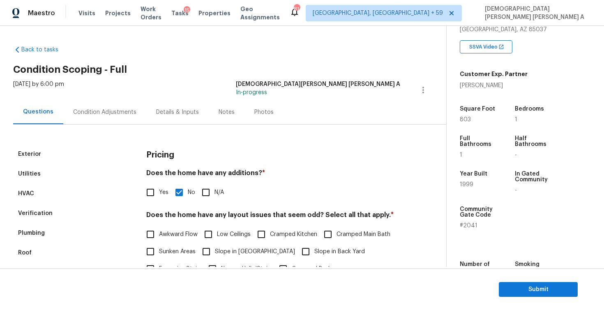
click at [115, 124] on div "Exterior Utilities HVAC Verification Plumbing Roof Gated Community Pricing Add …" at bounding box center [219, 315] width 413 height 383
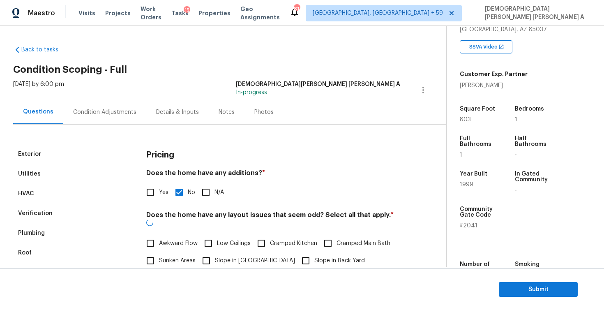
click at [112, 117] on div "Condition Adjustments" at bounding box center [104, 112] width 83 height 24
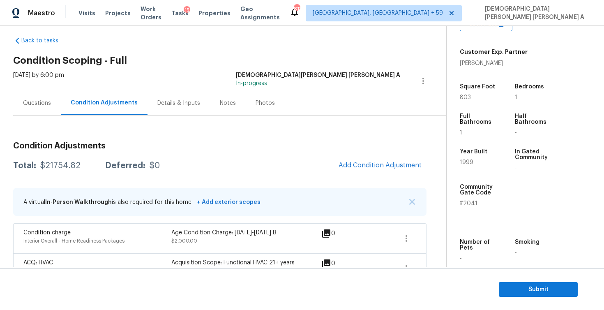
scroll to position [177, 0]
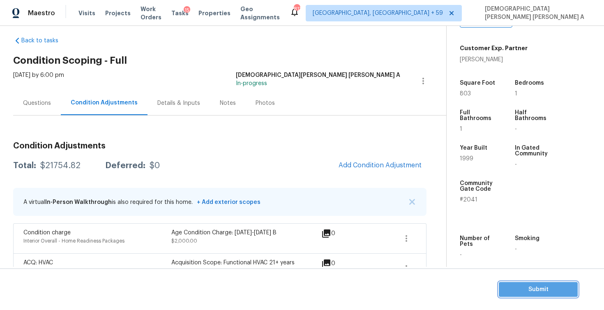
click at [538, 294] on span "Submit" at bounding box center [538, 289] width 66 height 10
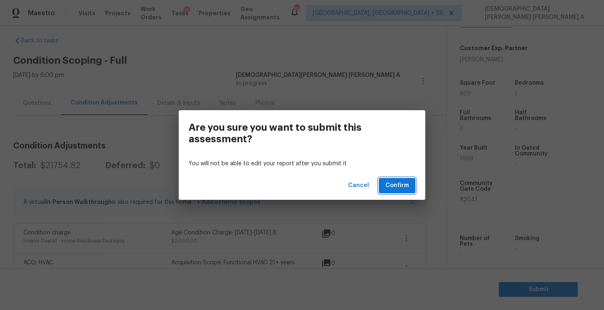
click at [396, 186] on span "Confirm" at bounding box center [396, 185] width 23 height 10
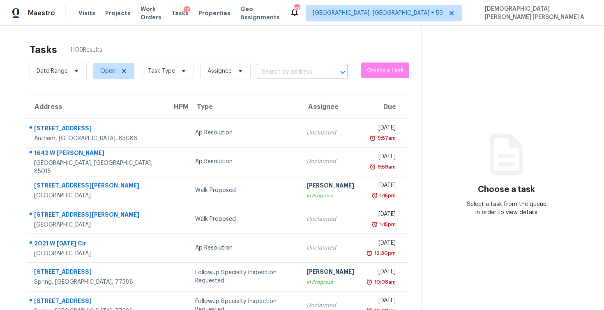
click at [278, 72] on input "text" at bounding box center [291, 72] width 68 height 13
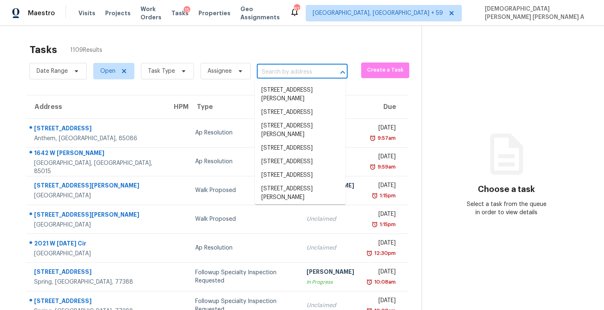
paste input "[STREET_ADDRESS]"
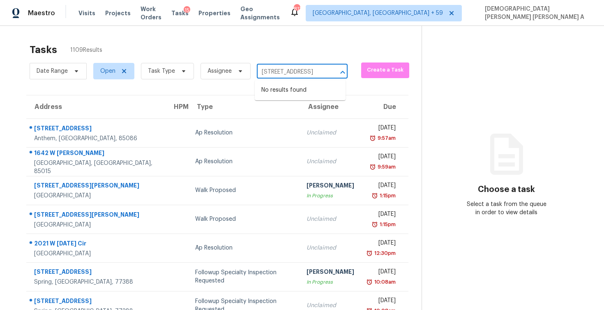
type input "[STREET_ADDRESS]"
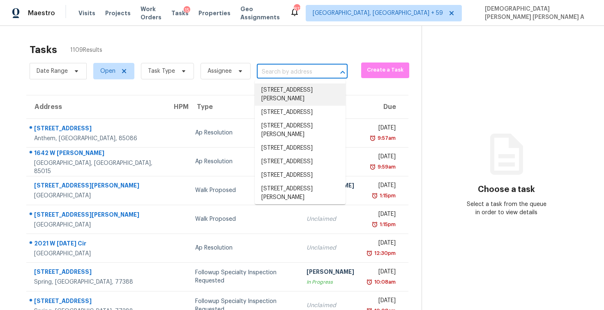
paste input "[STREET_ADDRESS]"
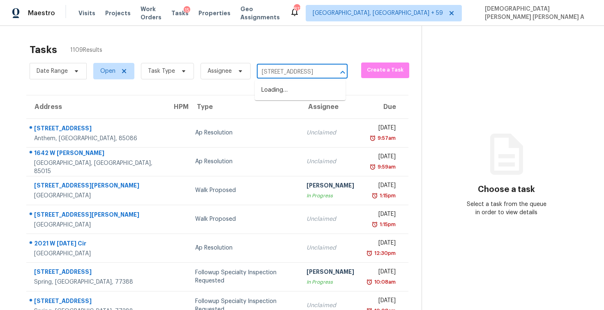
type input "1300 Saratoga A"
click at [312, 97] on li "[STREET_ADDRESS]" at bounding box center [300, 90] width 91 height 14
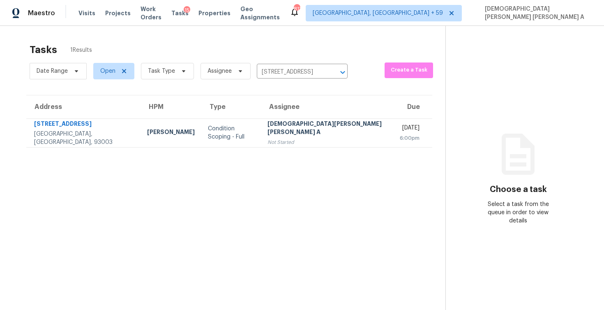
click at [295, 144] on div "Not Started" at bounding box center [326, 142] width 119 height 8
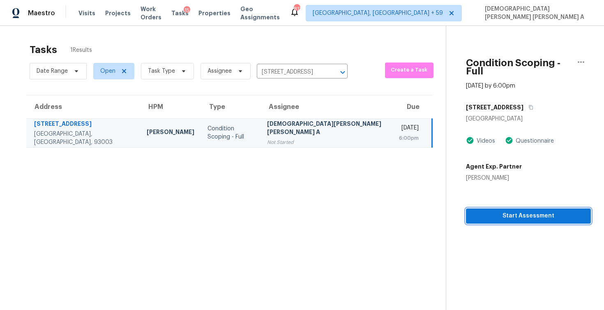
click at [515, 212] on button "Start Assessment" at bounding box center [528, 215] width 125 height 15
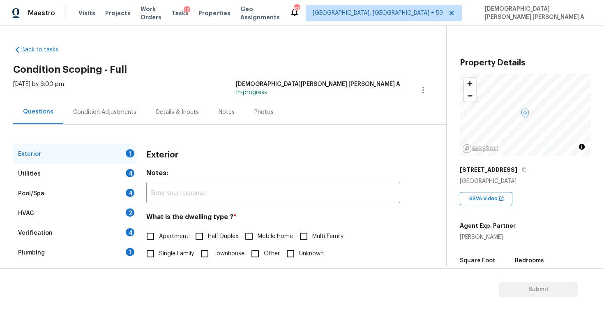
click at [251, 116] on div "Photos" at bounding box center [263, 112] width 39 height 24
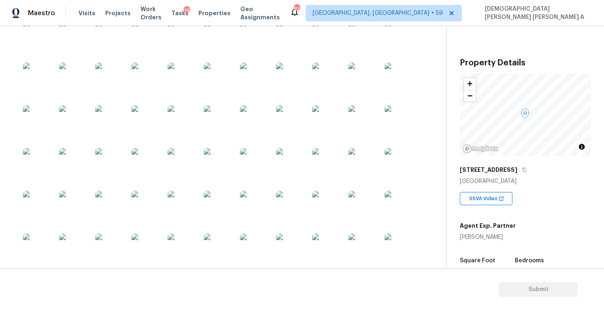
scroll to position [417, 0]
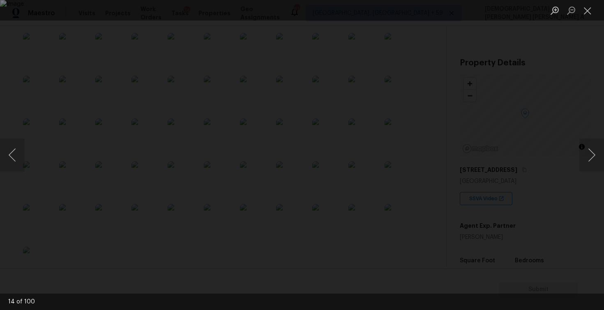
click at [591, 68] on div "Lightbox" at bounding box center [302, 155] width 604 height 310
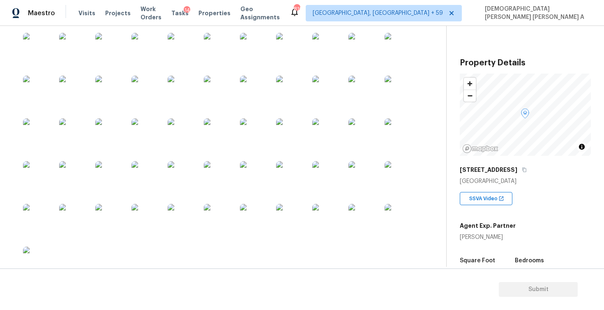
scroll to position [11, 0]
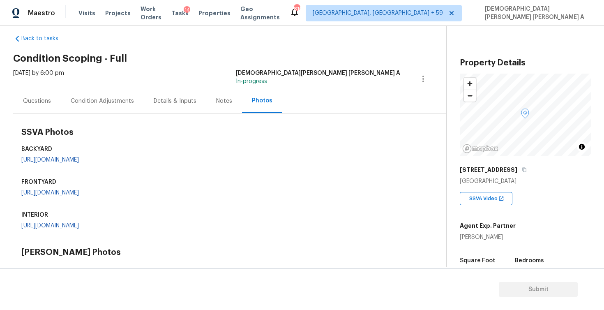
click at [91, 108] on div "Condition Adjustments" at bounding box center [102, 101] width 83 height 24
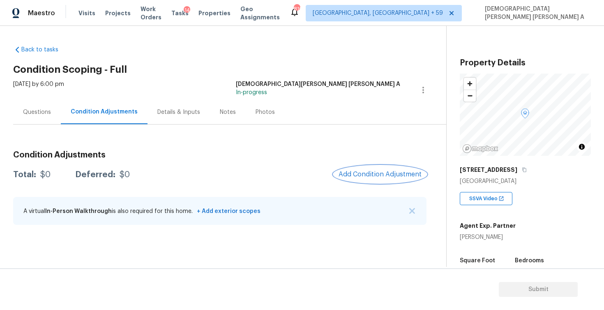
click at [391, 180] on button "Add Condition Adjustment" at bounding box center [380, 174] width 93 height 17
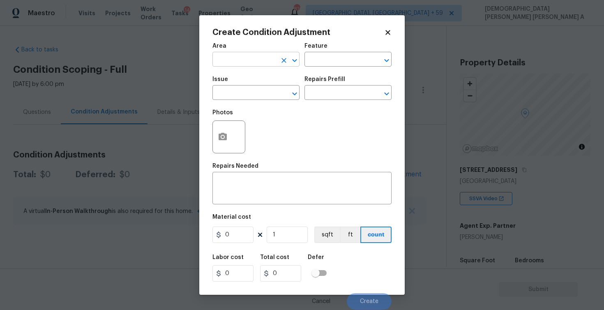
click at [239, 62] on input "text" at bounding box center [244, 60] width 64 height 13
click at [237, 92] on li "Interior Overall" at bounding box center [255, 92] width 87 height 14
type input "Interior Overall"
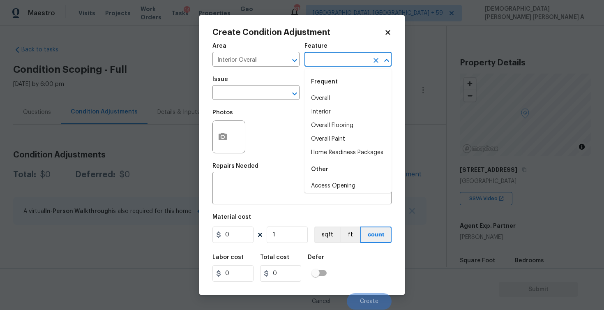
click at [354, 61] on input "text" at bounding box center [336, 60] width 64 height 13
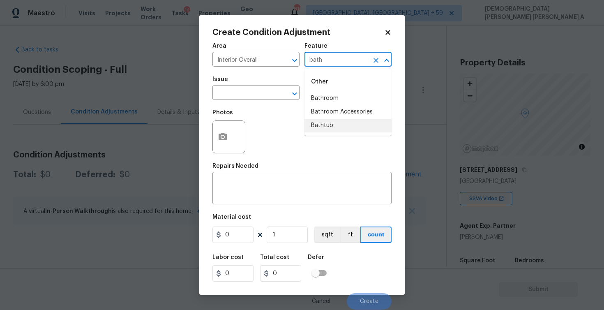
click at [325, 130] on li "Bathtub" at bounding box center [347, 126] width 87 height 14
type input "Bathtub"
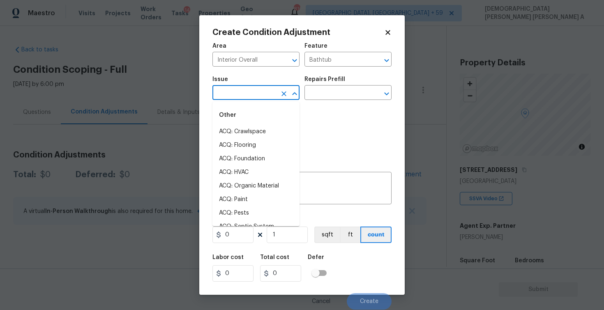
click at [265, 99] on input "text" at bounding box center [244, 93] width 64 height 13
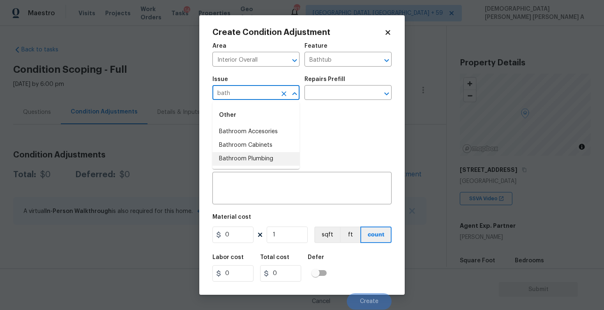
click at [258, 163] on li "Bathroom Plumbing" at bounding box center [255, 159] width 87 height 14
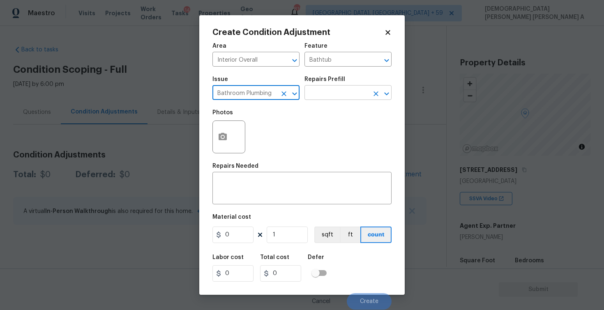
type input "Bathroom Plumbing"
click at [321, 91] on input "text" at bounding box center [336, 93] width 64 height 13
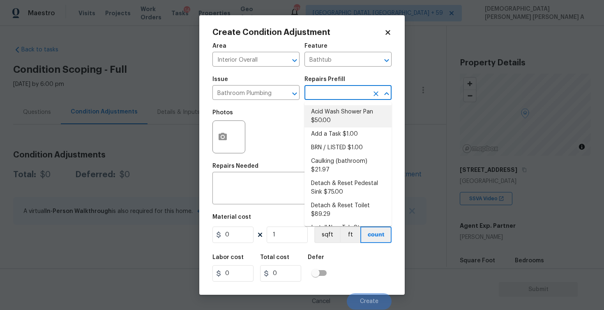
click at [346, 120] on li "Acid Wash Shower Pan $50.00" at bounding box center [347, 116] width 87 height 22
type input "Plumbing"
type textarea "Prep and acid wash/deep clean the shower pan."
type input "50"
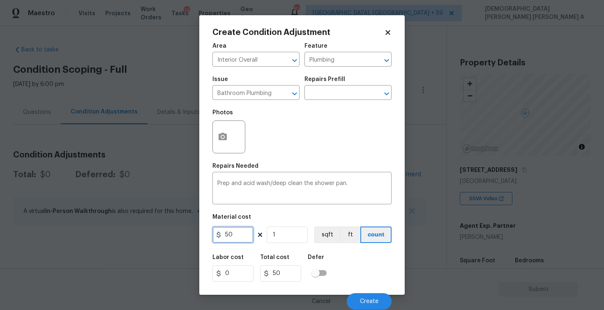
click at [233, 232] on input "50" at bounding box center [232, 234] width 41 height 16
type input "75"
click at [225, 139] on icon "button" at bounding box center [223, 136] width 8 height 7
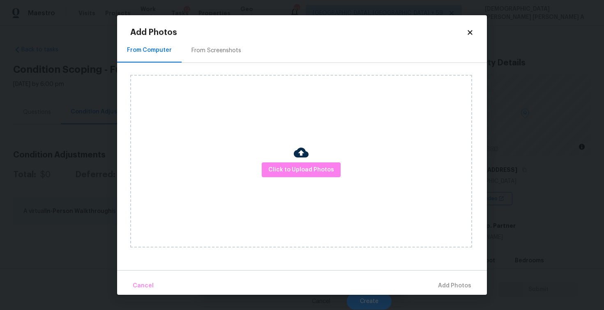
click at [318, 177] on div "Click to Upload Photos" at bounding box center [301, 161] width 342 height 173
click at [311, 166] on span "Click to Upload Photos" at bounding box center [301, 170] width 66 height 10
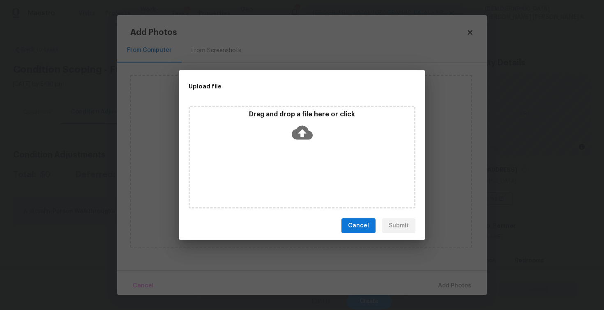
click at [312, 140] on icon at bounding box center [302, 132] width 21 height 21
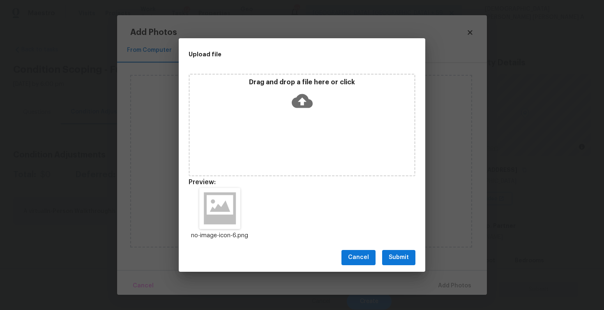
click at [402, 258] on span "Submit" at bounding box center [399, 257] width 20 height 10
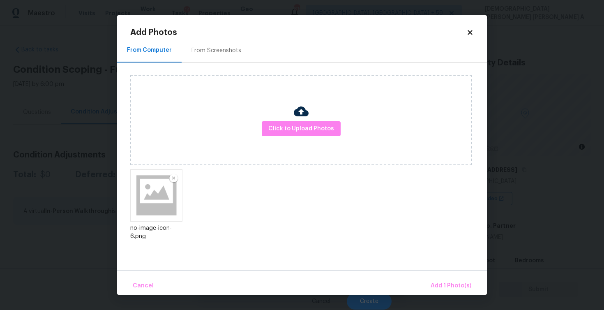
click at [437, 275] on div "Cancel Add 1 Photo(s)" at bounding box center [302, 282] width 370 height 25
click at [440, 279] on button "Add 1 Photo(s)" at bounding box center [450, 286] width 47 height 18
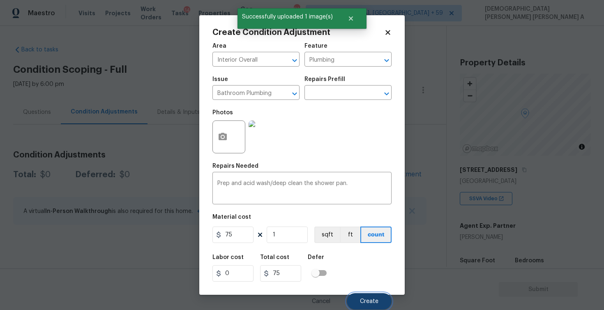
click at [365, 300] on span "Create" at bounding box center [369, 301] width 18 height 6
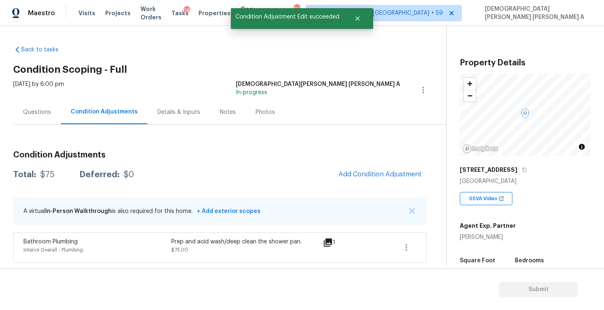
click at [262, 112] on div "Photos" at bounding box center [264, 112] width 19 height 8
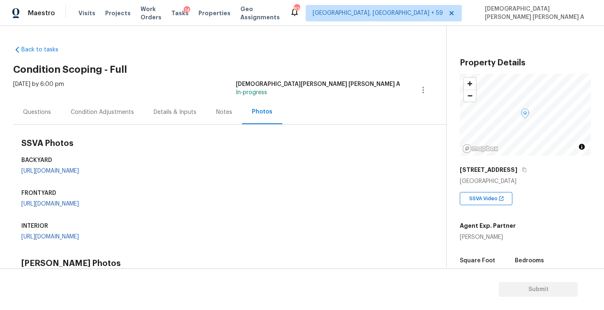
click at [30, 118] on div "Questions" at bounding box center [37, 112] width 48 height 24
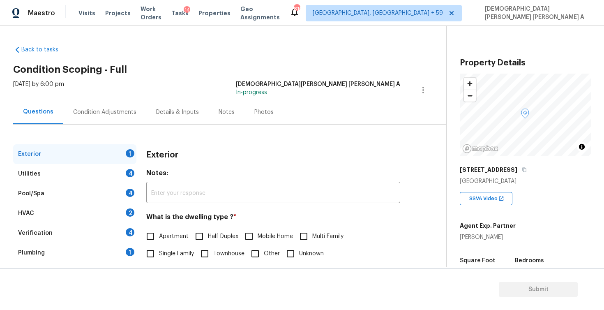
scroll to position [76, 0]
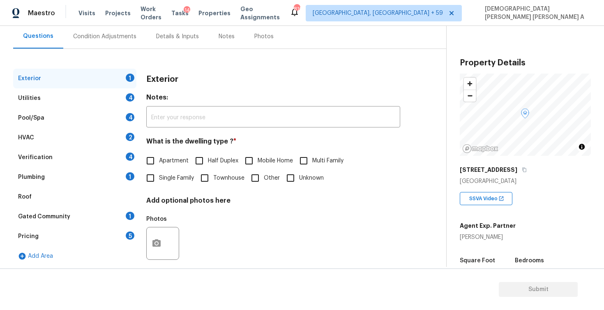
click at [148, 160] on input "Apartment" at bounding box center [150, 160] width 17 height 17
checkbox input "true"
click at [93, 92] on div "Utilities 4" at bounding box center [74, 98] width 123 height 20
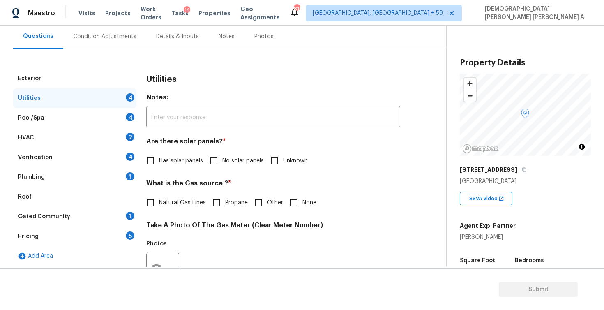
scroll to position [112, 0]
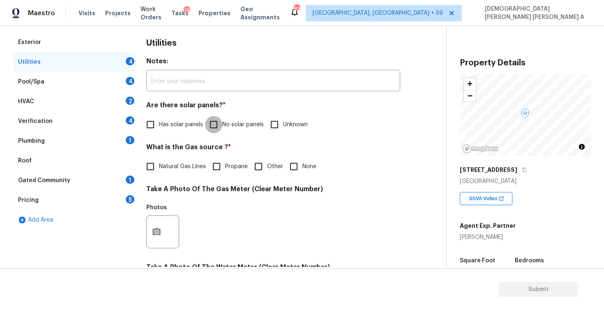
click at [215, 125] on input "No solar panels" at bounding box center [213, 124] width 17 height 17
checkbox input "true"
click at [152, 167] on input "Natural Gas Lines" at bounding box center [150, 167] width 17 height 17
checkbox input "true"
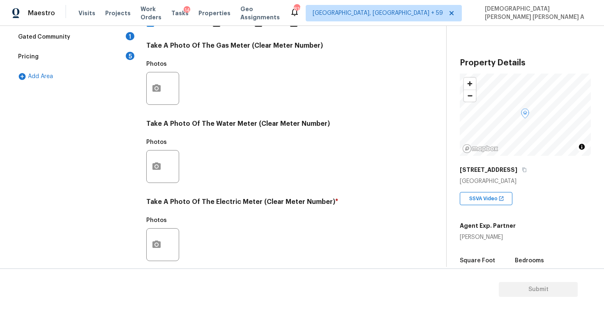
scroll to position [308, 0]
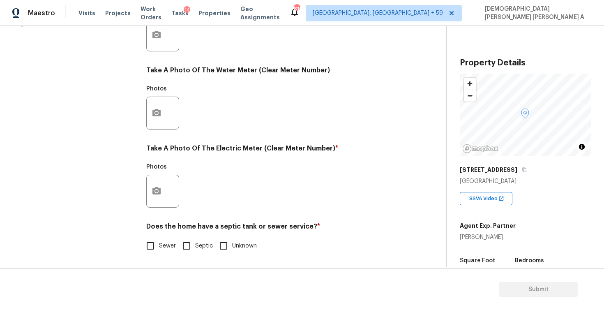
click at [152, 248] on input "Sewer" at bounding box center [150, 245] width 17 height 17
checkbox input "true"
click at [147, 196] on div at bounding box center [162, 191] width 33 height 33
click at [156, 187] on icon "button" at bounding box center [156, 190] width 8 height 7
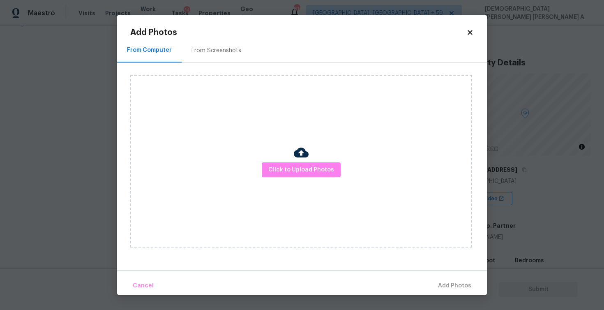
click at [261, 155] on div "Click to Upload Photos" at bounding box center [301, 161] width 342 height 173
click at [294, 160] on div at bounding box center [301, 153] width 15 height 17
click at [295, 142] on div "Click to Upload Photos" at bounding box center [301, 161] width 342 height 173
click at [294, 163] on button "Click to Upload Photos" at bounding box center [301, 169] width 79 height 15
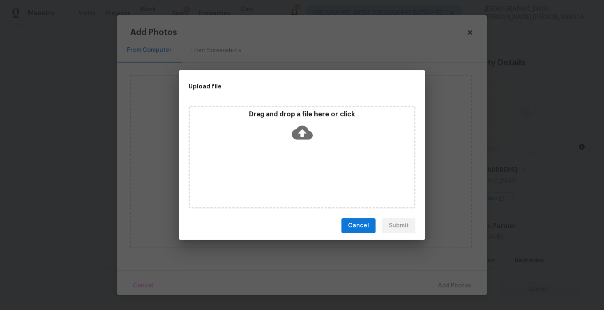
click at [293, 146] on div "Drag and drop a file here or click" at bounding box center [302, 157] width 227 height 103
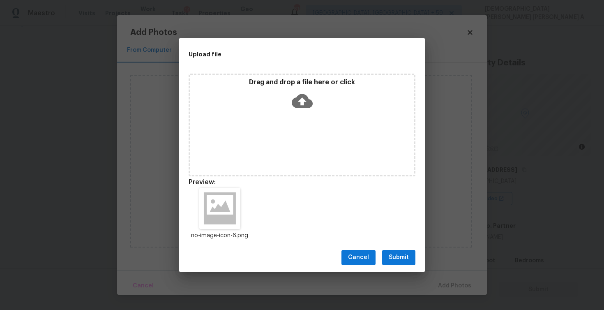
click at [400, 258] on span "Submit" at bounding box center [399, 257] width 20 height 10
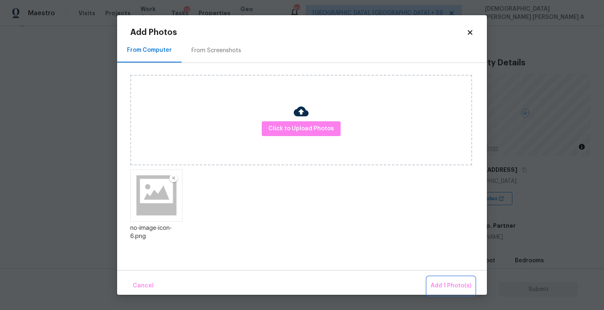
click at [454, 285] on span "Add 1 Photo(s)" at bounding box center [450, 286] width 41 height 10
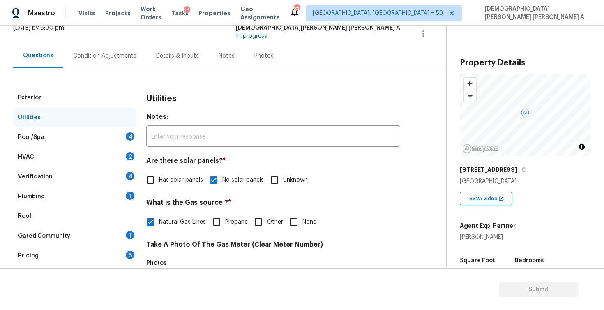
scroll to position [11, 0]
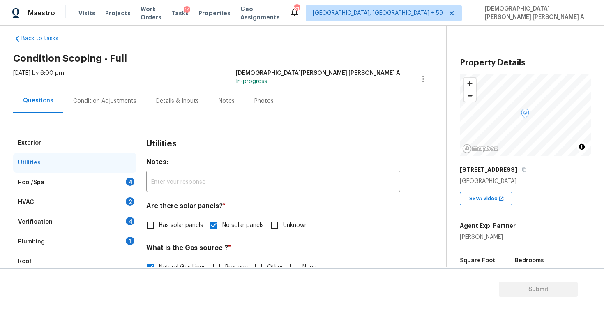
click at [94, 187] on div "Pool/Spa 4" at bounding box center [74, 183] width 123 height 20
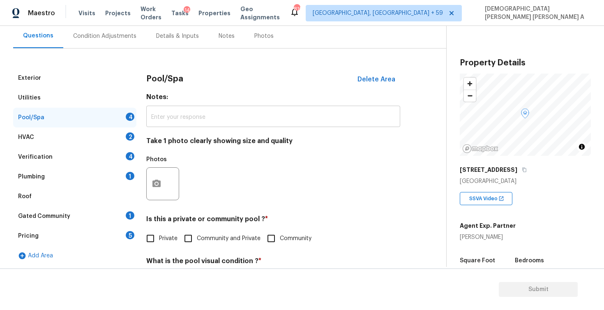
scroll to position [175, 0]
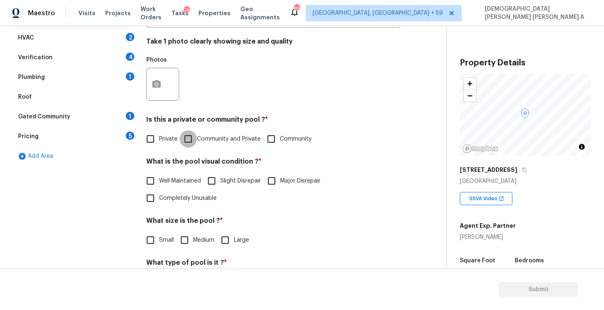
click at [196, 140] on input "Community and Private" at bounding box center [187, 138] width 17 height 17
checkbox input "true"
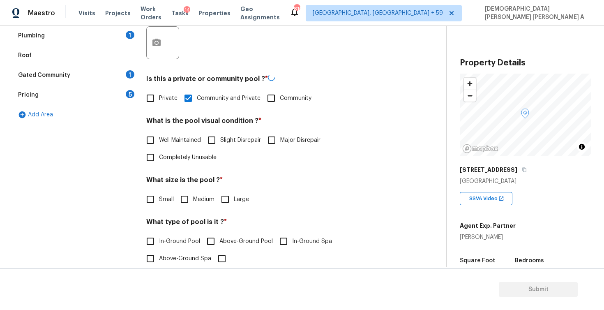
scroll to position [225, 0]
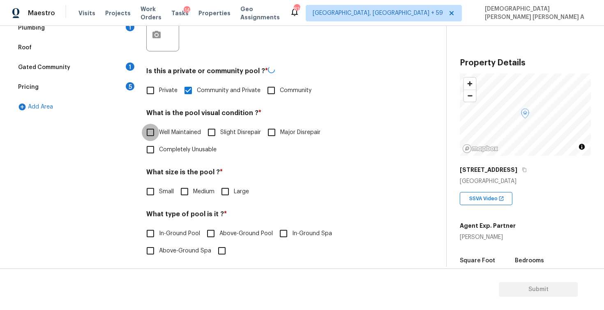
click at [152, 134] on input "Well Maintained" at bounding box center [150, 132] width 17 height 17
checkbox input "true"
click at [192, 191] on input "Medium" at bounding box center [184, 190] width 17 height 17
checkbox input "true"
click at [151, 235] on input "In-Ground Pool" at bounding box center [150, 232] width 17 height 17
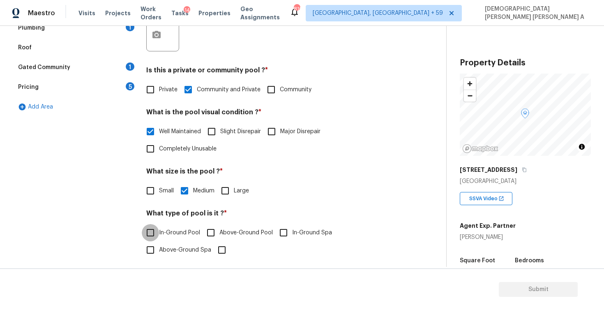
checkbox input "true"
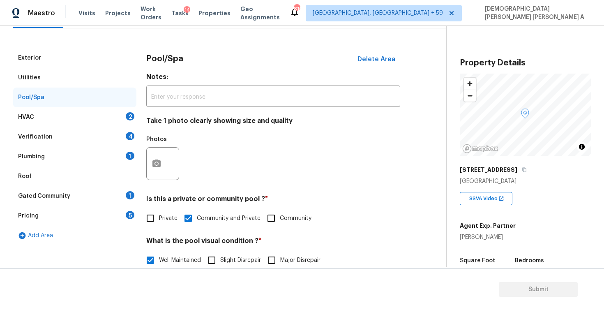
click at [99, 119] on div "HVAC 2" at bounding box center [74, 117] width 123 height 20
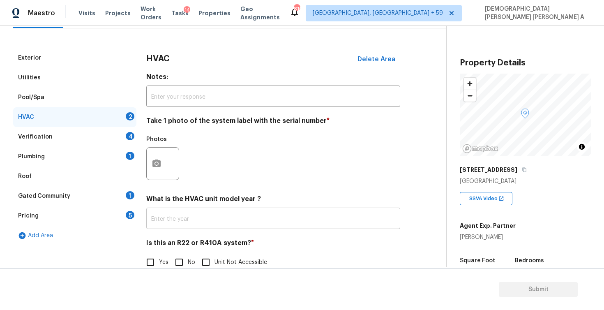
scroll to position [113, 0]
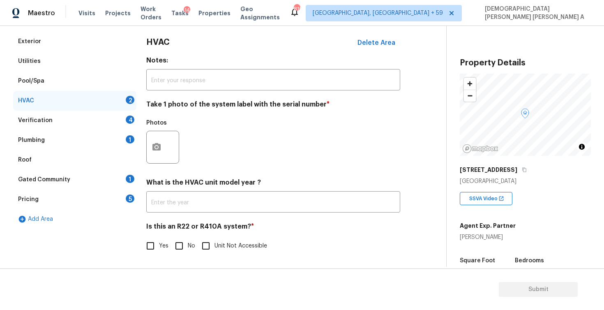
click at [182, 246] on input "No" at bounding box center [178, 245] width 17 height 17
checkbox input "true"
click at [161, 139] on button "button" at bounding box center [157, 147] width 20 height 32
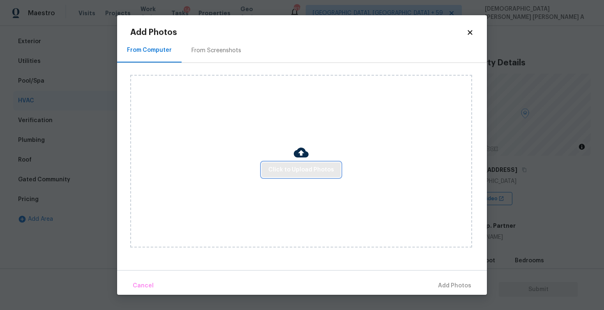
click at [280, 168] on span "Click to Upload Photos" at bounding box center [301, 170] width 66 height 10
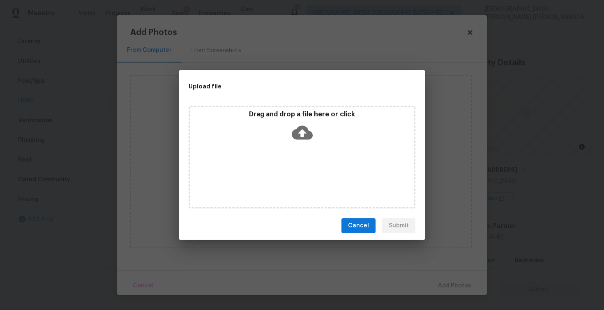
click at [291, 138] on div "Drag and drop a file here or click" at bounding box center [302, 127] width 224 height 35
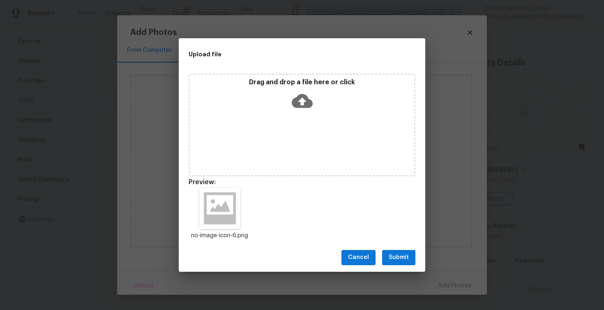
click at [391, 259] on span "Submit" at bounding box center [399, 257] width 20 height 10
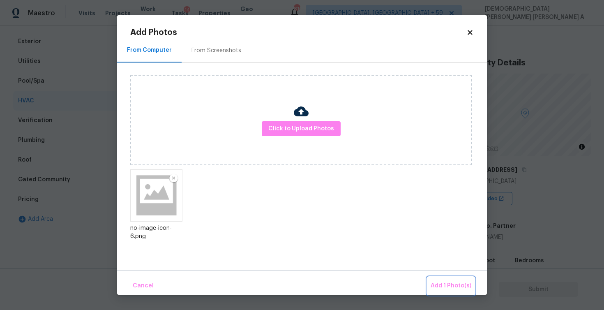
click at [448, 289] on span "Add 1 Photo(s)" at bounding box center [450, 286] width 41 height 10
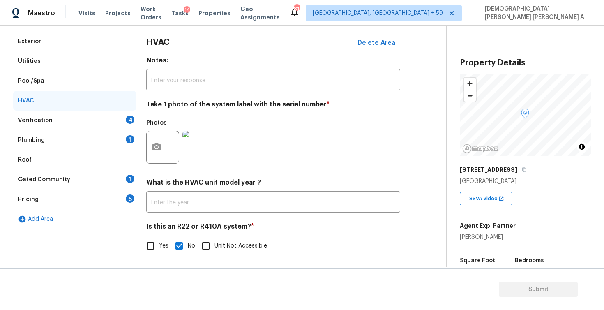
click at [90, 121] on div "Verification 4" at bounding box center [74, 120] width 123 height 20
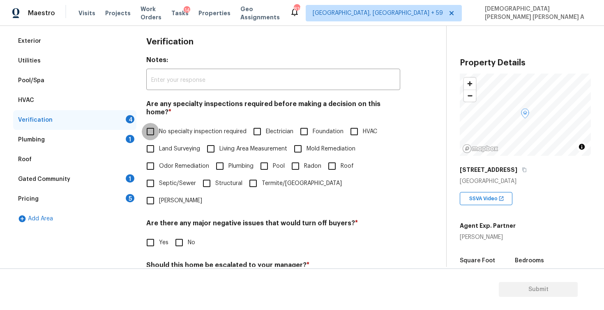
click at [150, 123] on input "No specialty inspection required" at bounding box center [150, 131] width 17 height 17
checkbox input "true"
click at [182, 235] on input "No" at bounding box center [178, 243] width 17 height 17
checkbox input "true"
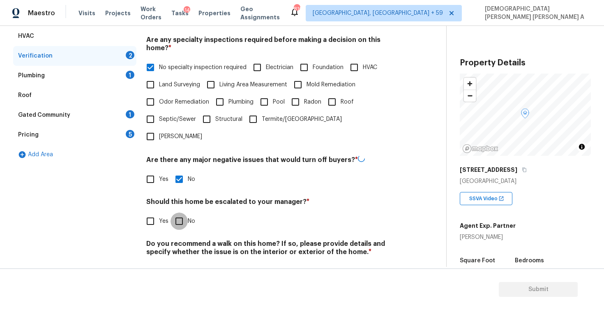
click at [177, 212] on input "No" at bounding box center [178, 220] width 17 height 17
checkbox input "true"
click at [178, 262] on input "No" at bounding box center [178, 270] width 17 height 17
checkbox input "true"
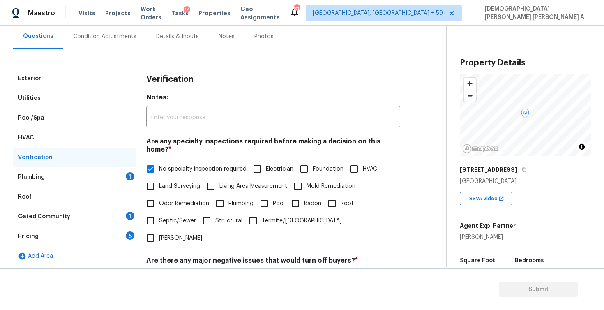
click at [99, 178] on div "Plumbing 1" at bounding box center [74, 177] width 123 height 20
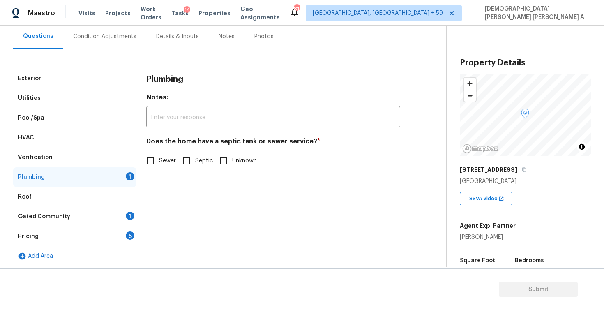
click at [149, 161] on input "Sewer" at bounding box center [150, 160] width 17 height 17
checkbox input "true"
click at [101, 218] on div "Gated Community 1" at bounding box center [74, 217] width 123 height 20
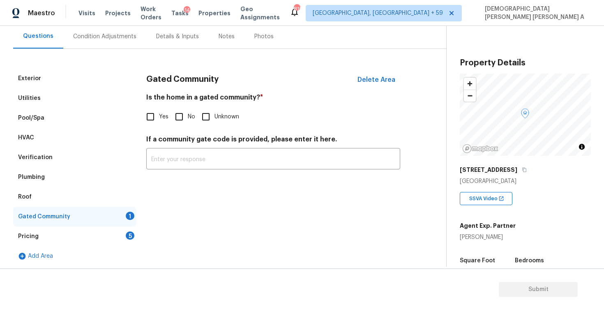
click at [178, 123] on input "No" at bounding box center [178, 116] width 17 height 17
checkbox input "true"
click at [121, 235] on div "Pricing 5" at bounding box center [74, 236] width 123 height 20
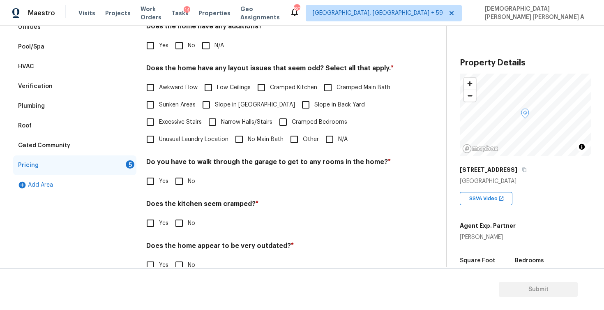
scroll to position [143, 0]
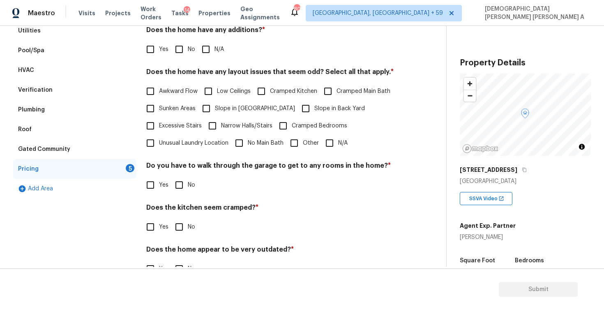
click at [180, 44] on input "No" at bounding box center [178, 49] width 17 height 17
checkbox input "true"
click at [332, 143] on input "N/A" at bounding box center [329, 143] width 17 height 17
checkbox input "true"
click at [176, 184] on input "No" at bounding box center [178, 184] width 17 height 17
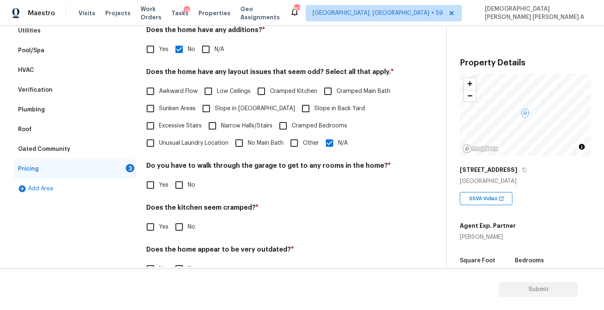
checkbox input "true"
click at [175, 228] on input "No" at bounding box center [178, 226] width 17 height 17
checkbox input "true"
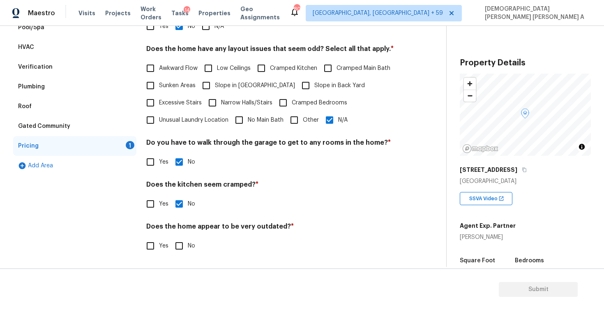
scroll to position [166, 0]
click at [181, 248] on input "No" at bounding box center [178, 245] width 17 height 17
checkbox input "true"
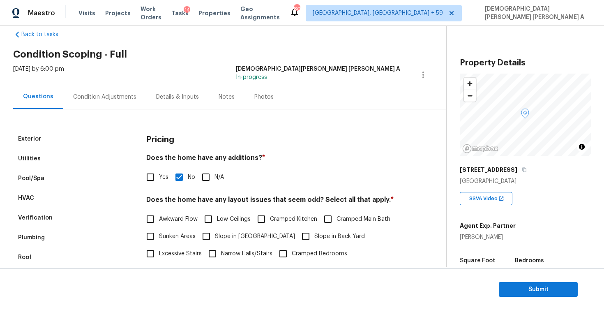
click at [106, 84] on div "[DATE] by 6:00 pm [PERSON_NAME] [PERSON_NAME] A In-progress" at bounding box center [229, 75] width 433 height 20
click at [106, 104] on div "Condition Adjustments" at bounding box center [104, 97] width 83 height 24
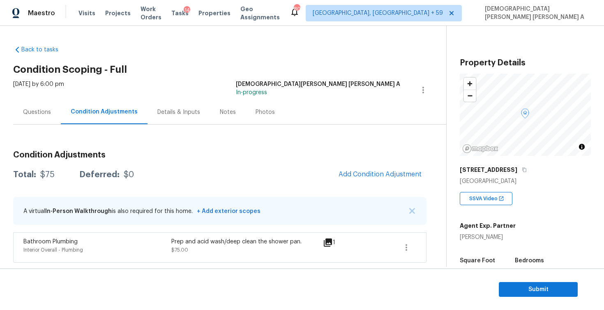
click at [152, 104] on div "Details & Inputs" at bounding box center [178, 112] width 62 height 24
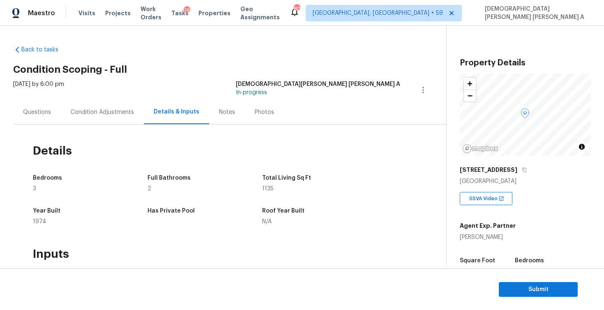
click at [277, 106] on div "Photos" at bounding box center [264, 112] width 39 height 24
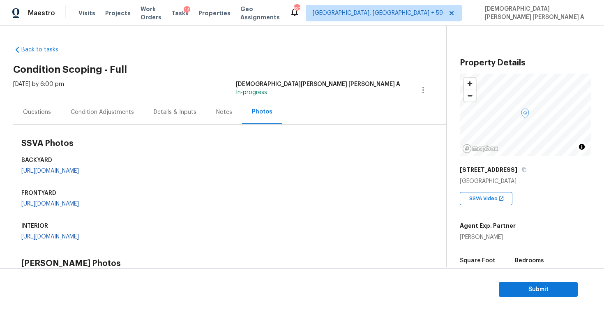
scroll to position [358, 0]
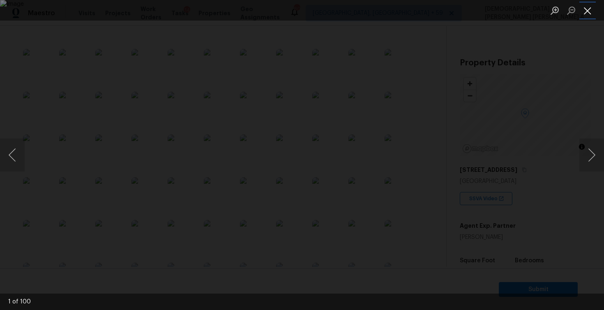
click at [587, 9] on button "Close lightbox" at bounding box center [587, 10] width 16 height 14
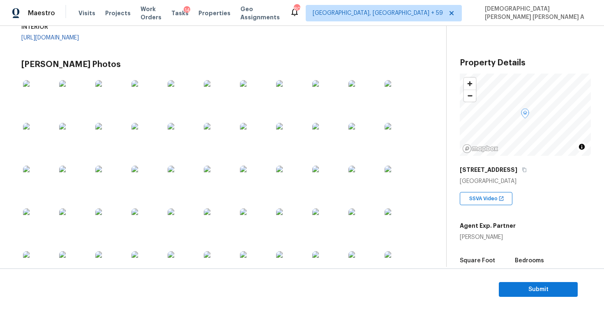
scroll to position [78, 0]
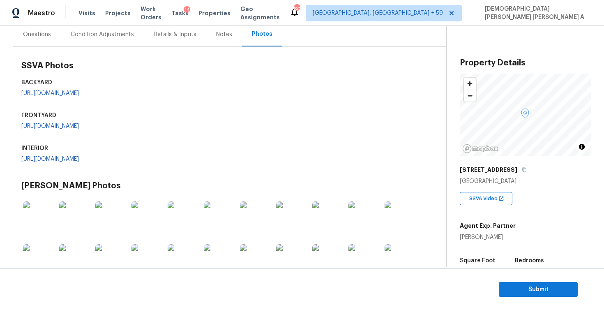
click at [88, 42] on div "Condition Adjustments" at bounding box center [102, 34] width 83 height 24
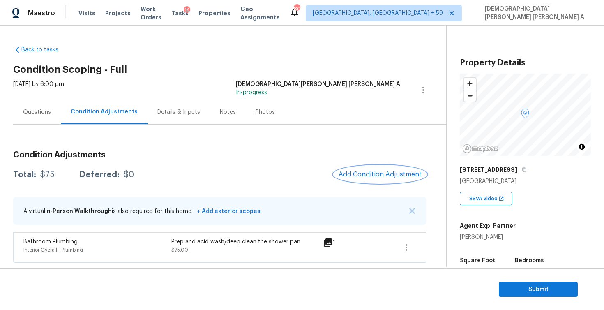
click at [374, 176] on span "Add Condition Adjustment" at bounding box center [379, 173] width 83 height 7
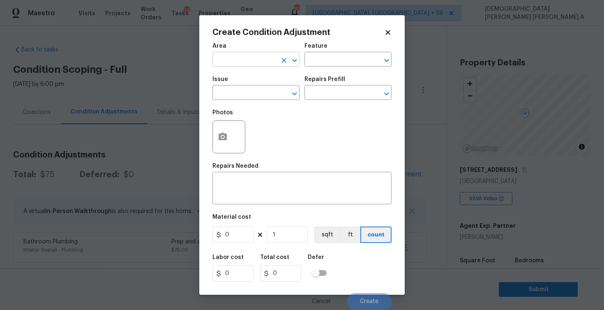
click at [240, 59] on input "text" at bounding box center [244, 60] width 64 height 13
click at [238, 91] on li "Interior Overall" at bounding box center [255, 92] width 87 height 14
type input "Interior Overall"
click at [319, 68] on div "Area Interior Overall ​ Feature ​" at bounding box center [301, 54] width 179 height 33
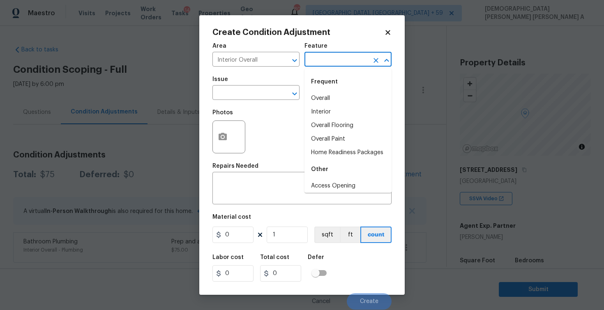
click at [318, 65] on input "text" at bounding box center [336, 60] width 64 height 13
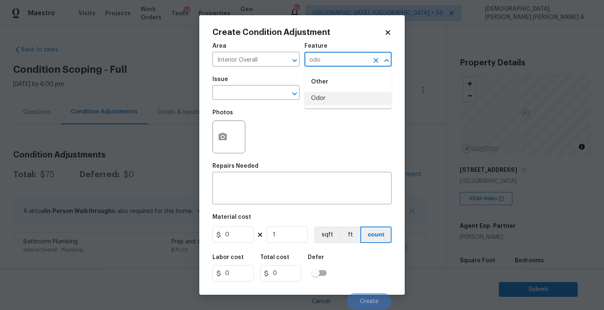
click at [320, 101] on li "Odor" at bounding box center [347, 99] width 87 height 14
type input "Odor"
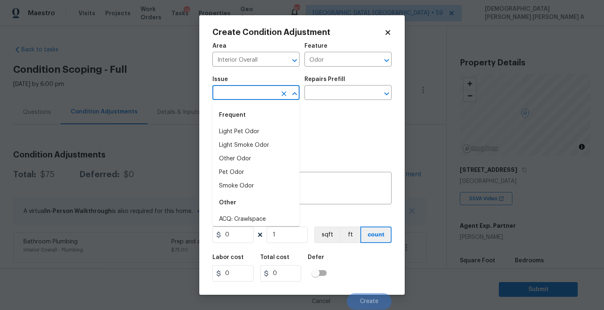
click at [247, 94] on input "text" at bounding box center [244, 93] width 64 height 13
click at [241, 173] on li "Pet Odor" at bounding box center [255, 173] width 87 height 14
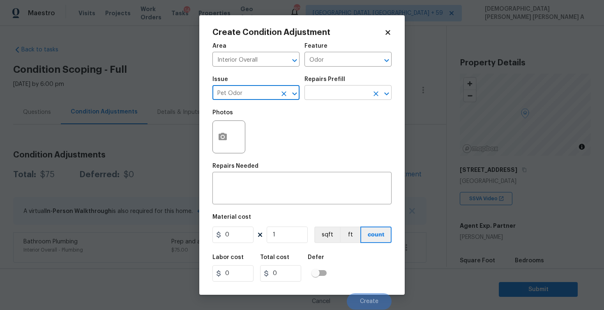
type input "Pet Odor"
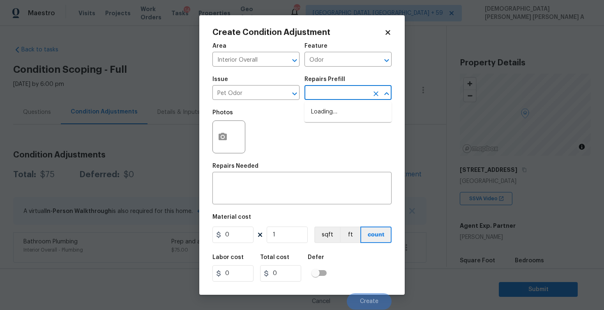
click at [346, 96] on input "text" at bounding box center [336, 93] width 64 height 13
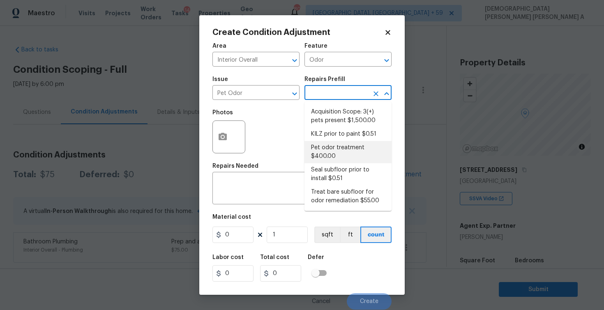
click at [332, 153] on li "Pet odor treatment $400.00" at bounding box center [347, 152] width 87 height 22
type textarea "Complete a chlorine dioxide odor treatment for the home due to heavy odor. This…"
type input "400"
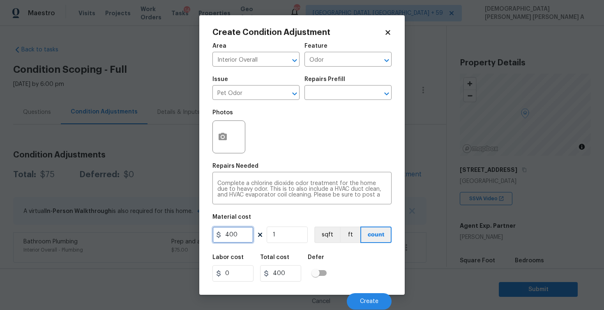
click at [237, 233] on input "400" at bounding box center [232, 234] width 41 height 16
type input "575"
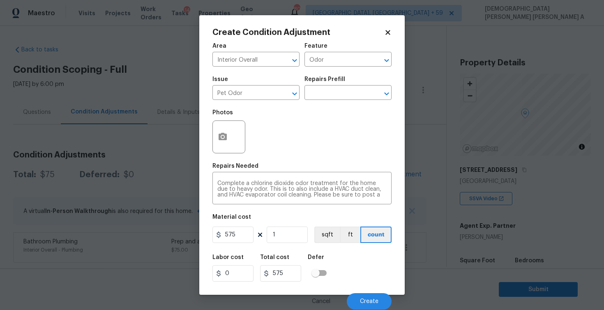
click at [362, 292] on div "Cancel Create" at bounding box center [301, 297] width 179 height 23
click at [362, 297] on button "Create" at bounding box center [369, 301] width 45 height 16
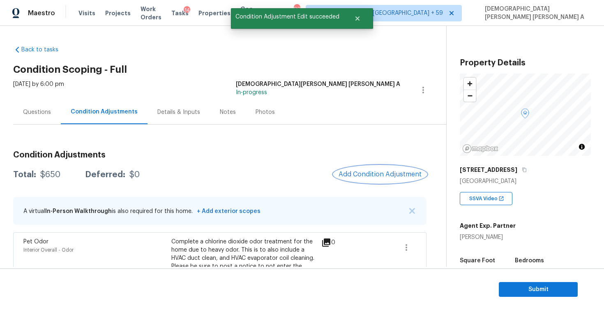
scroll to position [66, 0]
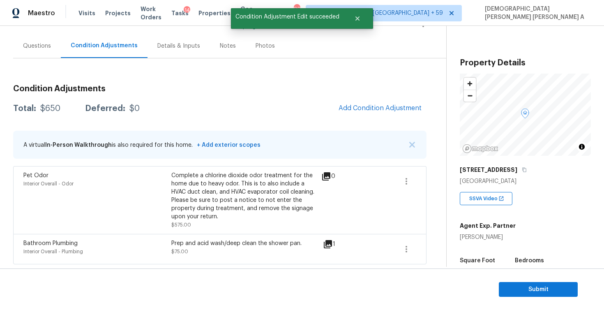
click at [37, 51] on div "Questions" at bounding box center [37, 46] width 48 height 24
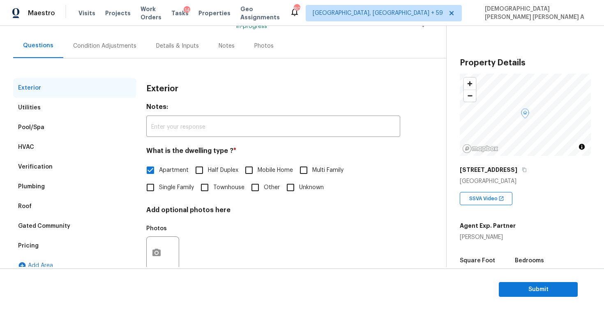
click at [44, 106] on div "Utilities" at bounding box center [74, 108] width 123 height 20
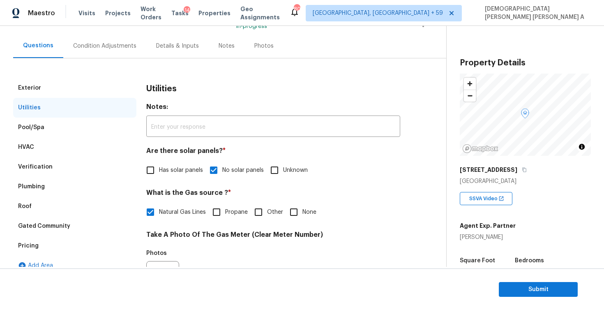
click at [293, 211] on input "None" at bounding box center [293, 211] width 17 height 17
checkbox input "true"
checkbox input "false"
click at [255, 207] on input "Other" at bounding box center [258, 212] width 17 height 17
checkbox input "true"
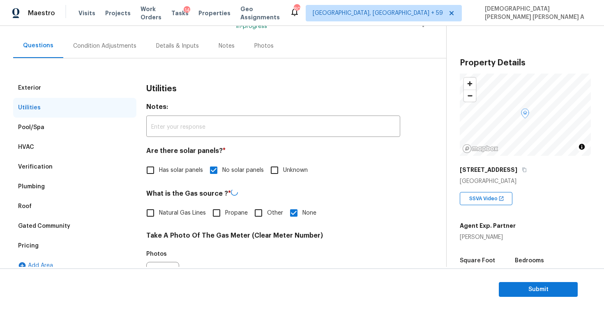
checkbox input "false"
click at [115, 55] on div "Condition Adjustments" at bounding box center [104, 46] width 83 height 24
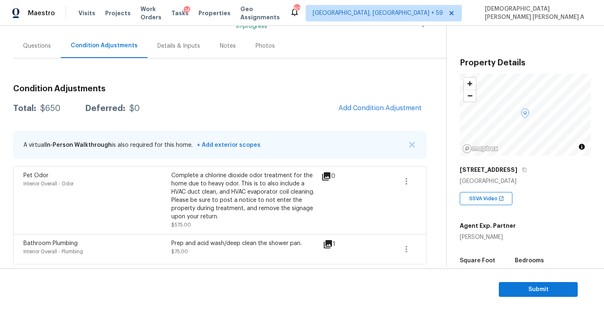
click at [344, 101] on span "Add Condition Adjustment" at bounding box center [380, 108] width 93 height 18
click at [355, 108] on span "Add Condition Adjustment" at bounding box center [379, 107] width 83 height 7
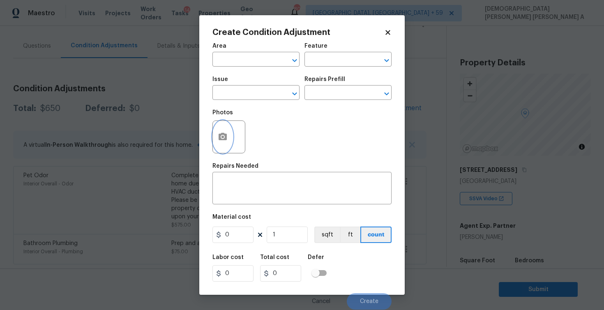
click at [226, 130] on button "button" at bounding box center [223, 137] width 20 height 32
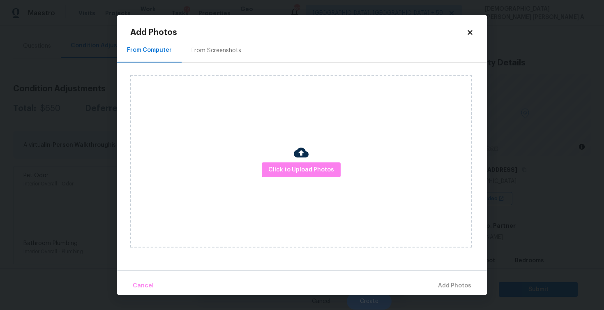
click at [224, 26] on div "Add Photos From Computer From Screenshots Click to Upload Photos Cancel Add Pho…" at bounding box center [302, 154] width 370 height 279
click at [218, 48] on div "From Screenshots" at bounding box center [216, 50] width 50 height 8
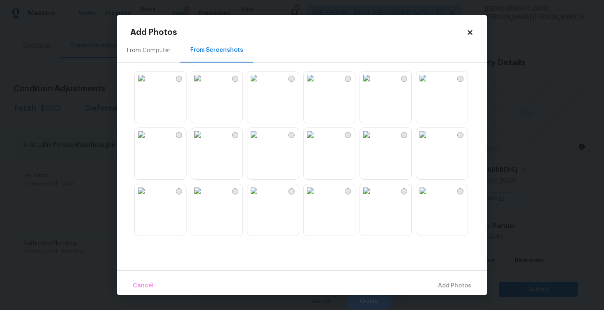
click at [260, 85] on img at bounding box center [253, 77] width 13 height 13
click at [317, 85] on img at bounding box center [310, 77] width 13 height 13
click at [373, 141] on img at bounding box center [366, 134] width 13 height 13
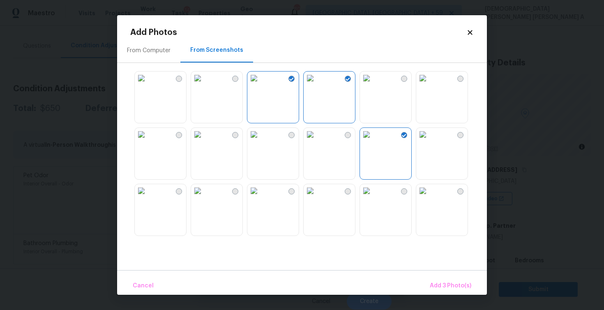
click at [373, 141] on img at bounding box center [366, 134] width 13 height 13
click at [260, 141] on img at bounding box center [253, 134] width 13 height 13
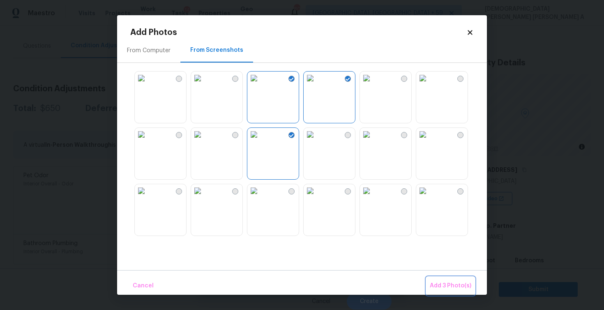
click at [442, 287] on span "Add 3 Photo(s)" at bounding box center [450, 286] width 41 height 10
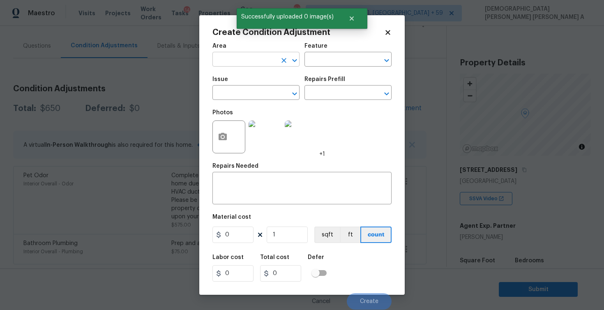
click at [245, 60] on input "text" at bounding box center [244, 60] width 64 height 13
click at [250, 90] on li "Interior Overall" at bounding box center [255, 92] width 87 height 14
type input "Interior Overall"
click at [332, 60] on input "text" at bounding box center [336, 60] width 64 height 13
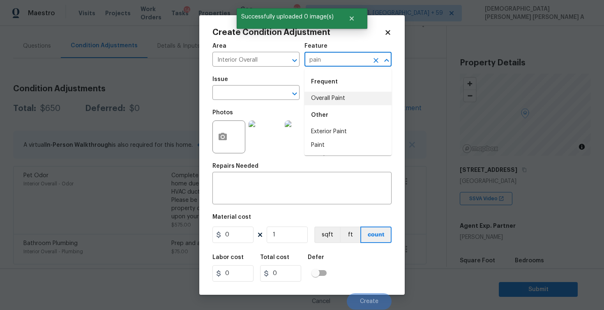
click at [318, 99] on li "Overall Paint" at bounding box center [347, 99] width 87 height 14
type input "Overall Paint"
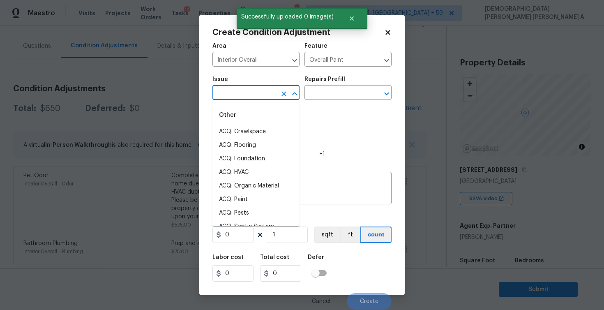
click at [248, 91] on input "text" at bounding box center [244, 93] width 64 height 13
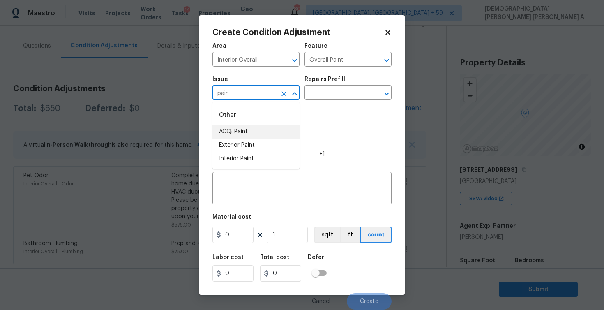
click at [241, 129] on li "ACQ: Paint" at bounding box center [255, 132] width 87 height 14
type input "ACQ: Paint"
click at [334, 94] on input "text" at bounding box center [336, 93] width 64 height 13
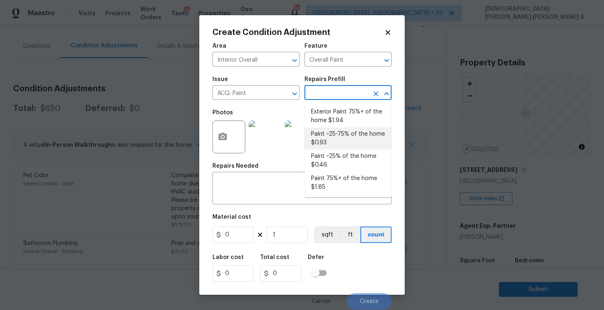
click at [350, 141] on li "Paint ~25-75% of the home $0.93" at bounding box center [347, 138] width 87 height 22
type input "Acquisition"
type textarea "Acquisition Scope: ~25 - 75% of the home needs interior paint"
type input "0.93"
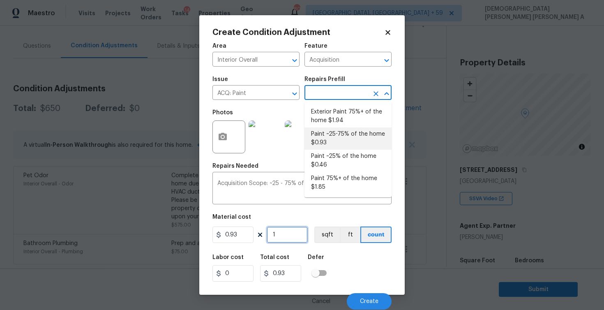
click at [285, 230] on input "1" at bounding box center [287, 234] width 41 height 16
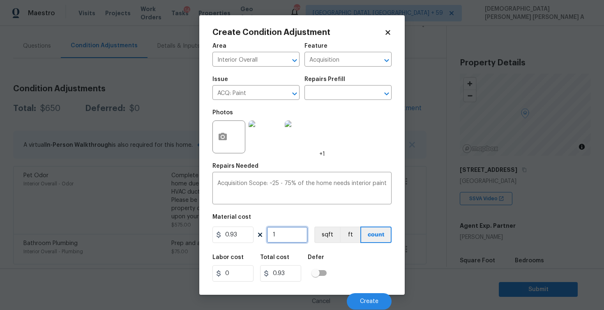
type input "11"
type input "10.23"
type input "113"
type input "105.09"
type input "1135"
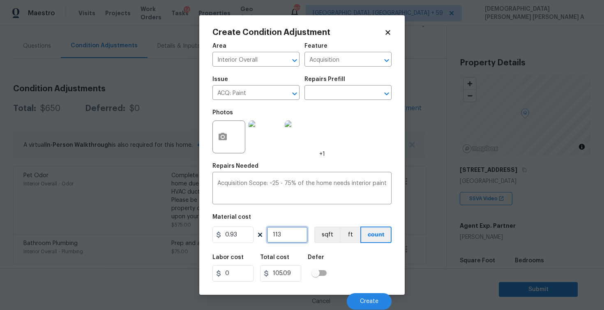
type input "1055.55"
type input "1135"
click at [328, 227] on button "sqft" at bounding box center [326, 234] width 25 height 16
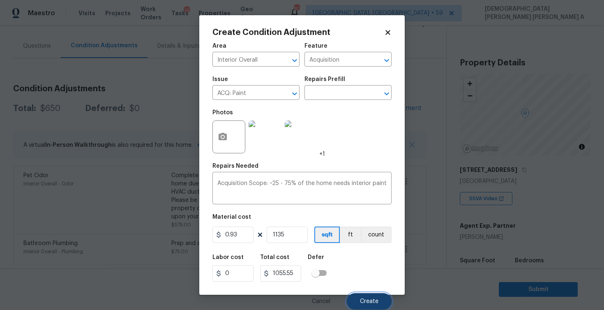
click at [375, 300] on span "Create" at bounding box center [369, 301] width 18 height 6
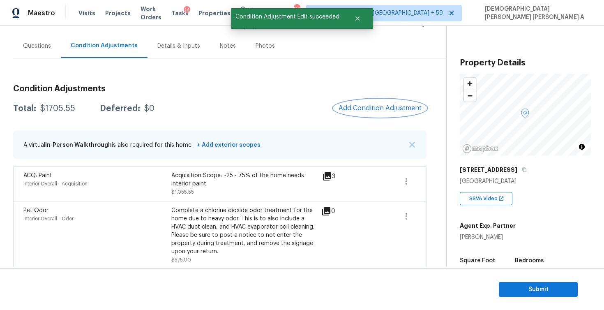
scroll to position [101, 0]
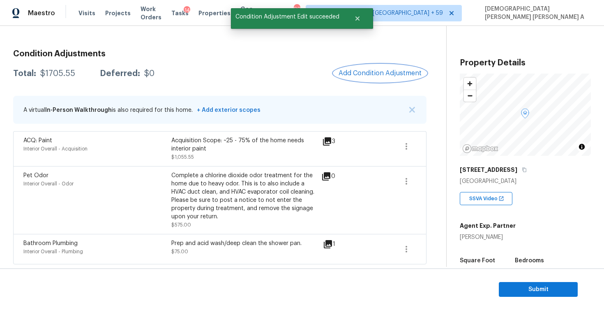
click at [364, 77] on button "Add Condition Adjustment" at bounding box center [380, 72] width 93 height 17
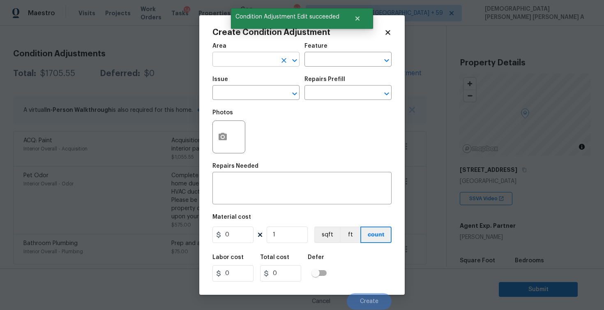
click at [236, 59] on input "text" at bounding box center [244, 60] width 64 height 13
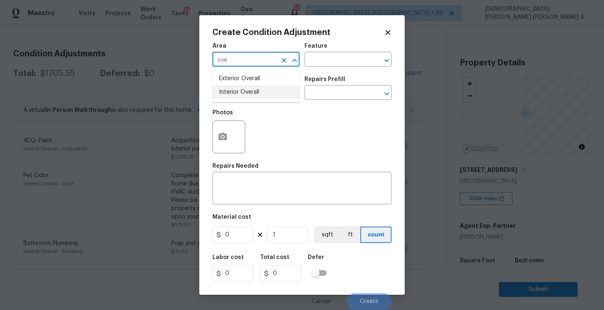
click at [232, 91] on li "Interior Overall" at bounding box center [255, 92] width 87 height 14
type input "Interior Overall"
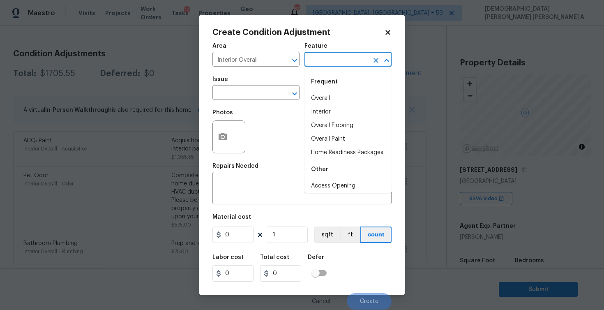
click at [333, 58] on input "text" at bounding box center [336, 60] width 64 height 13
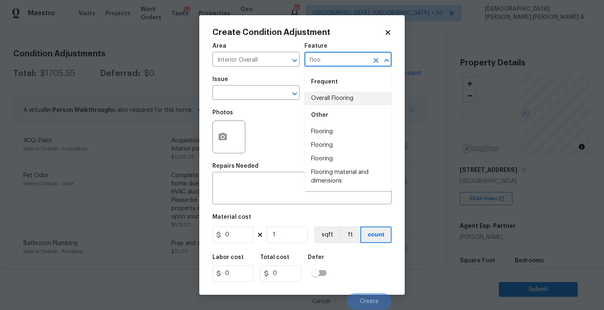
click at [340, 100] on li "Overall Flooring" at bounding box center [347, 99] width 87 height 14
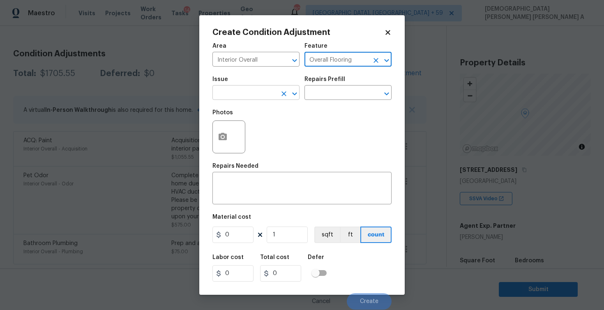
type input "Overall Flooring"
click at [239, 100] on input "text" at bounding box center [244, 93] width 64 height 13
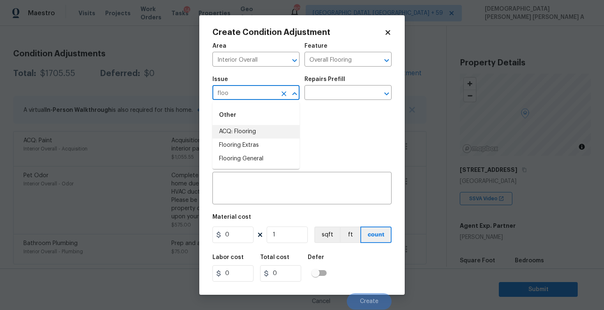
click at [234, 137] on li "ACQ: Flooring" at bounding box center [255, 132] width 87 height 14
type input "ACQ: Flooring"
click at [347, 97] on input "text" at bounding box center [336, 93] width 64 height 13
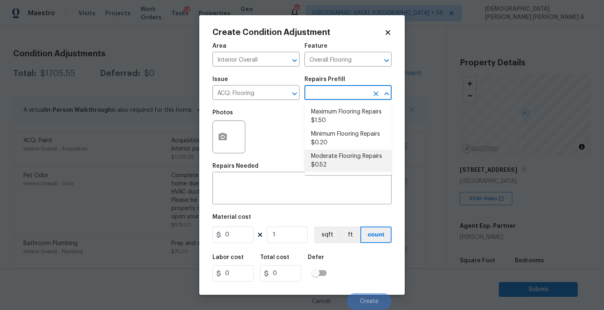
click at [340, 165] on li "Moderate Flooring Repairs $0.52" at bounding box center [347, 161] width 87 height 22
type input "Acquisition"
type textarea "Acquisition Scope: Moderate flooring repairs"
type input "0.52"
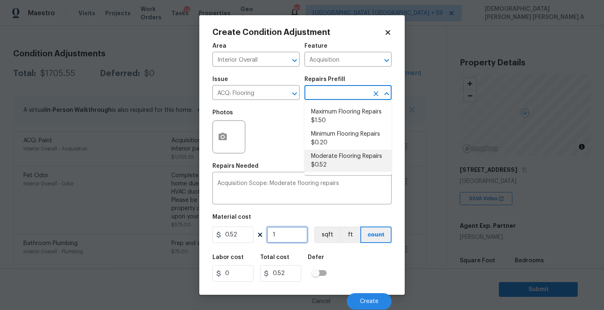
click at [276, 228] on input "1" at bounding box center [287, 234] width 41 height 16
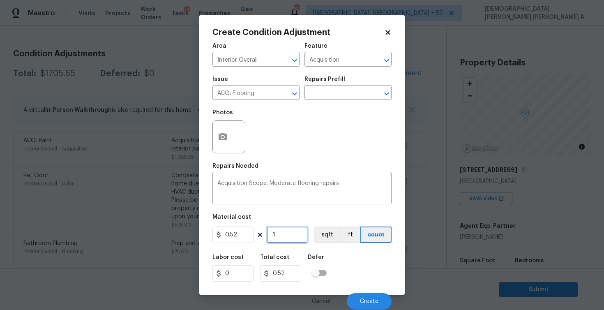
type input "11"
type input "5.72"
type input "113"
type input "58.76"
type input "1135"
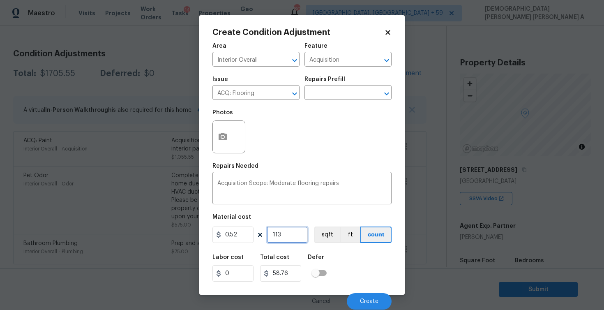
type input "590.2"
type input "1135"
click at [219, 136] on icon "button" at bounding box center [223, 136] width 8 height 7
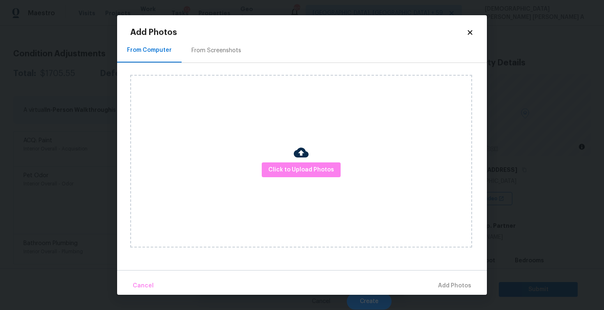
click at [208, 46] on div "From Screenshots" at bounding box center [216, 50] width 69 height 24
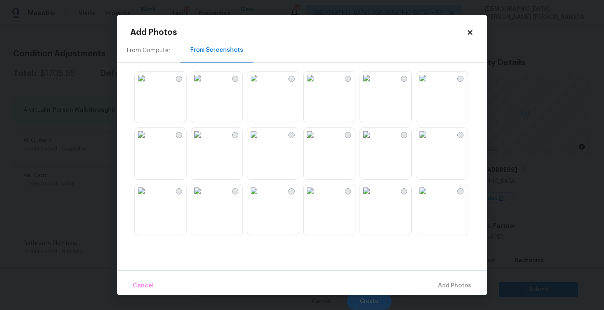
click at [204, 85] on img at bounding box center [197, 77] width 13 height 13
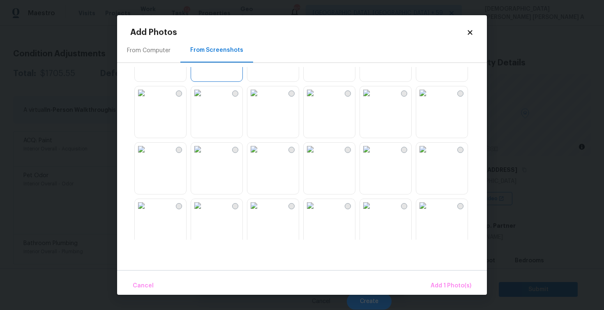
scroll to position [101, 0]
click at [373, 96] on img at bounding box center [366, 89] width 13 height 13
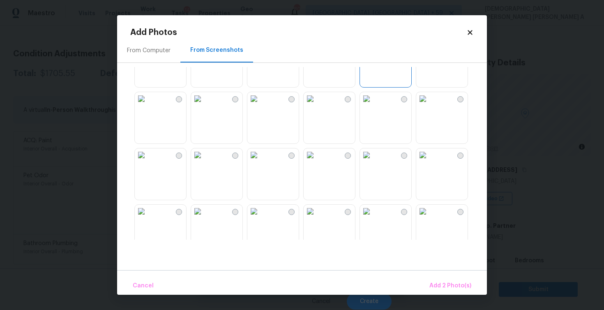
scroll to position [180, 0]
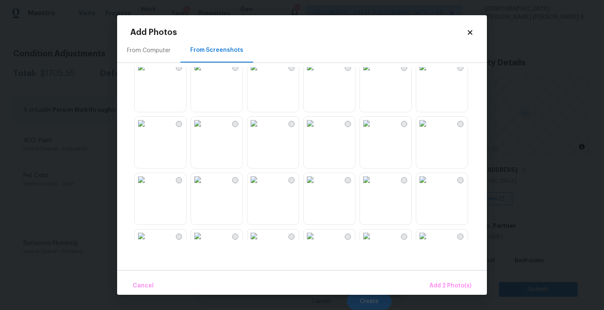
click at [260, 130] on img at bounding box center [253, 123] width 13 height 13
click at [317, 186] on img at bounding box center [310, 179] width 13 height 13
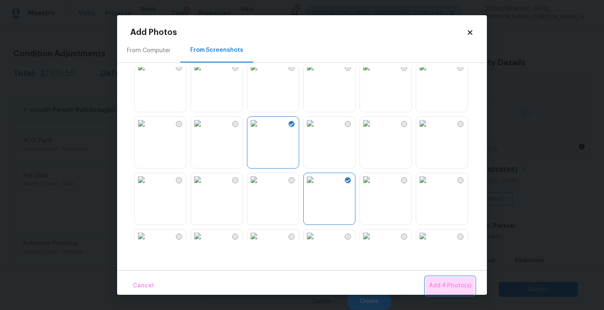
click at [457, 283] on span "Add 4 Photo(s)" at bounding box center [450, 286] width 42 height 10
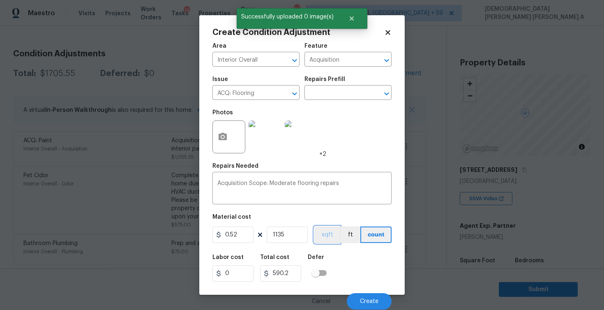
click at [325, 228] on button "sqft" at bounding box center [326, 234] width 25 height 16
click at [365, 296] on button "Create" at bounding box center [369, 301] width 45 height 16
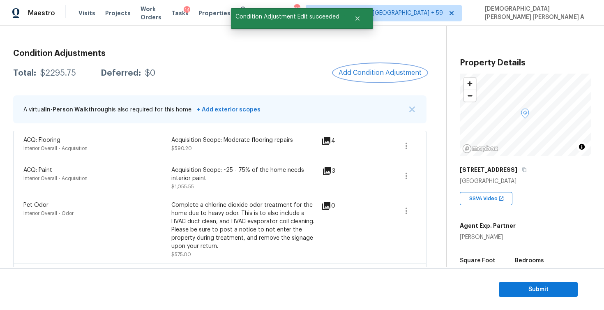
scroll to position [131, 0]
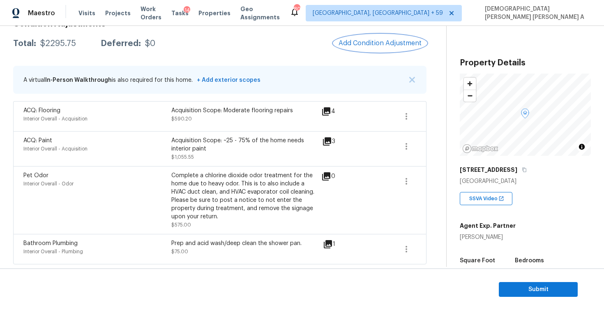
click at [368, 40] on span "Add Condition Adjustment" at bounding box center [379, 42] width 83 height 7
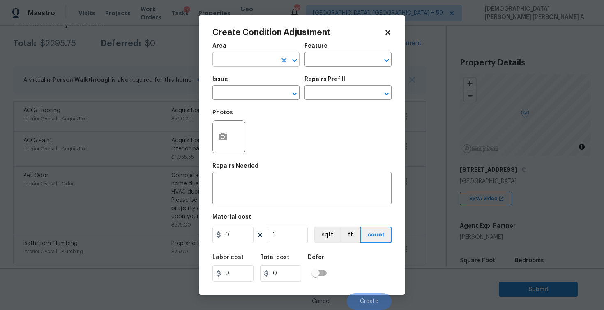
click at [232, 63] on input "text" at bounding box center [244, 60] width 64 height 13
click at [235, 77] on li "Exterior Overall" at bounding box center [255, 79] width 87 height 14
type input "Exterior Overall"
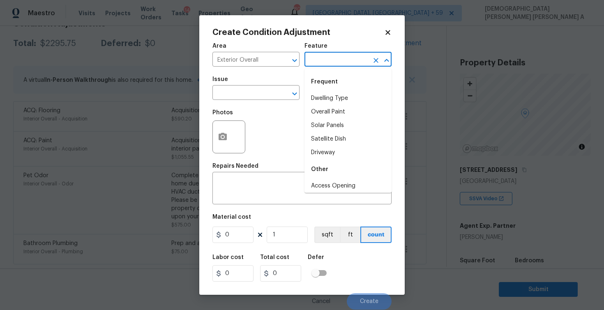
click at [361, 62] on input "text" at bounding box center [336, 60] width 64 height 13
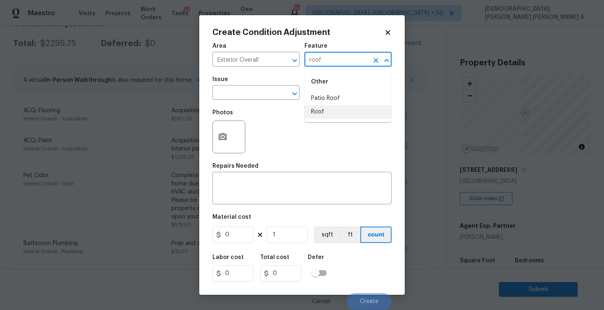
click at [339, 108] on li "Roof" at bounding box center [347, 112] width 87 height 14
type input "Roof"
click at [238, 88] on input "text" at bounding box center [244, 93] width 64 height 13
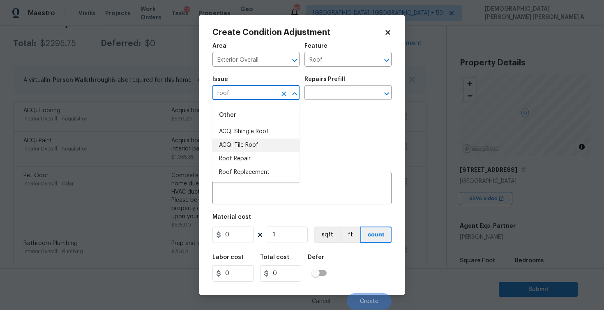
click at [257, 139] on li "ACQ: Tile Roof" at bounding box center [255, 145] width 87 height 14
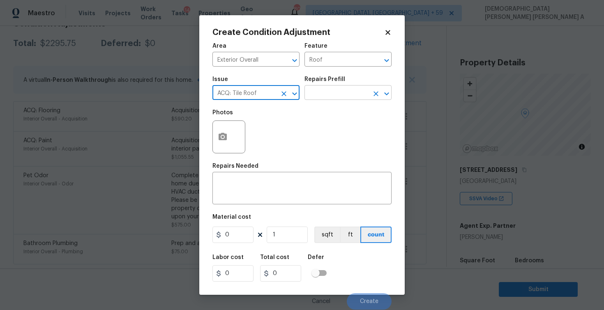
type input "ACQ: Tile Roof"
click at [331, 97] on input "text" at bounding box center [336, 93] width 64 height 13
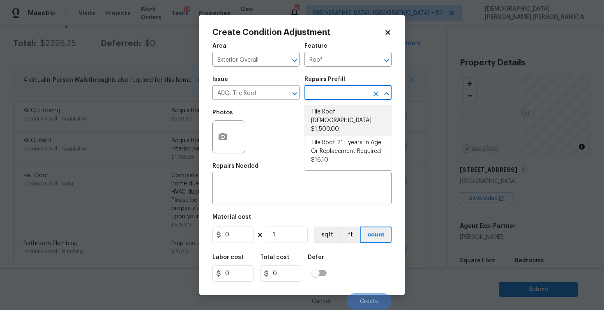
click at [334, 126] on li "Tile Roof [DEMOGRAPHIC_DATA] $1,500.00" at bounding box center [347, 120] width 87 height 31
type input "Acquisition"
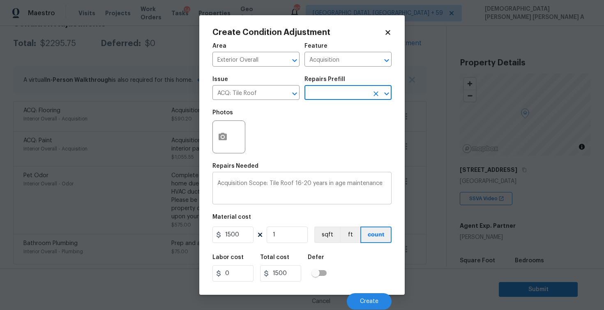
click at [310, 184] on textarea "Acquisition Scope: Tile Roof 16-20 years in age maintenance" at bounding box center [301, 188] width 169 height 17
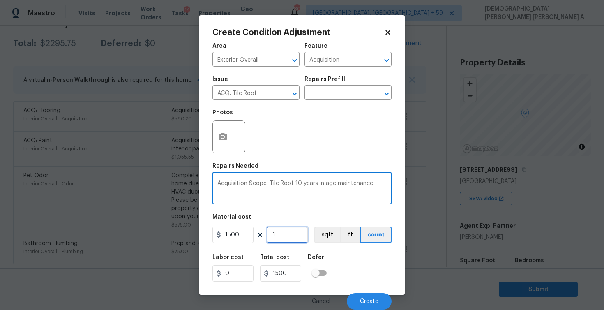
click at [288, 236] on input "1" at bounding box center [287, 234] width 41 height 16
click at [300, 182] on textarea "Acquisition Scope: Tile Roof 10 years in age maintenance" at bounding box center [301, 188] width 169 height 17
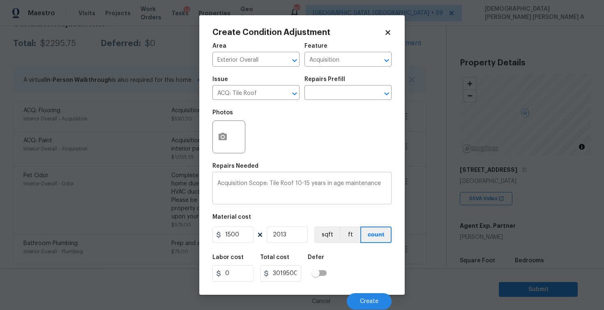
click at [329, 204] on div "Acquisition Scope: Tile Roof 10-15 years in age maintenance x ​" at bounding box center [301, 189] width 179 height 30
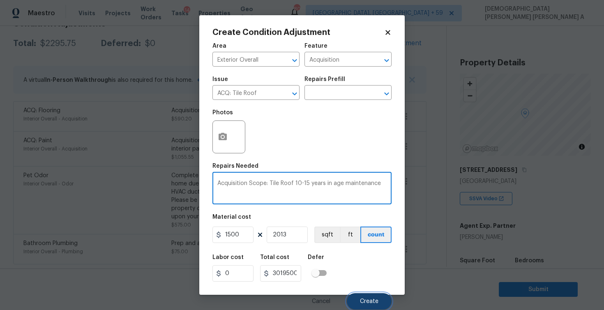
click at [368, 304] on button "Create" at bounding box center [369, 301] width 45 height 16
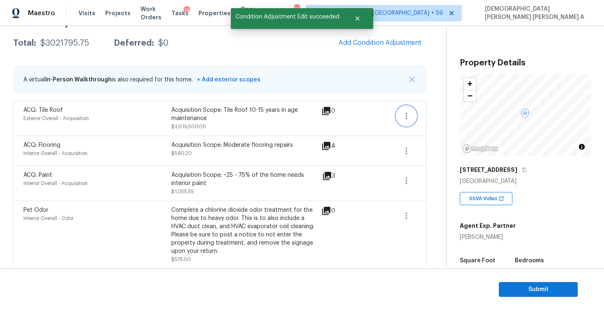
click at [401, 118] on button "button" at bounding box center [406, 116] width 20 height 20
click at [426, 112] on div "Edit" at bounding box center [453, 114] width 64 height 8
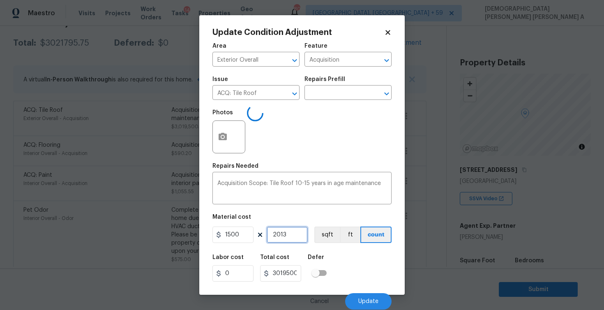
click at [282, 232] on input "2013" at bounding box center [287, 234] width 41 height 16
click at [233, 231] on input "1500" at bounding box center [232, 234] width 41 height 16
click at [280, 200] on div "Acquisition Scope: Tile Roof 10-15 years in age maintenance x ​" at bounding box center [301, 189] width 179 height 30
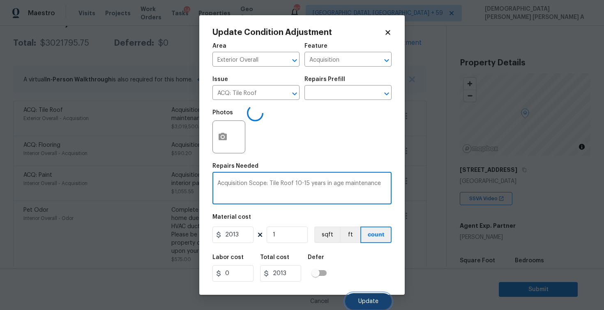
click at [363, 295] on button "Update" at bounding box center [368, 301] width 46 height 16
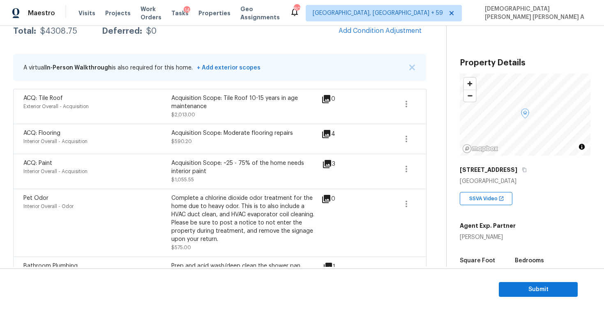
scroll to position [110, 0]
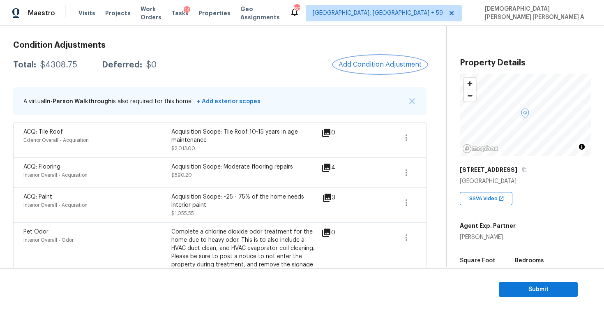
click at [381, 59] on button "Add Condition Adjustment" at bounding box center [380, 64] width 93 height 17
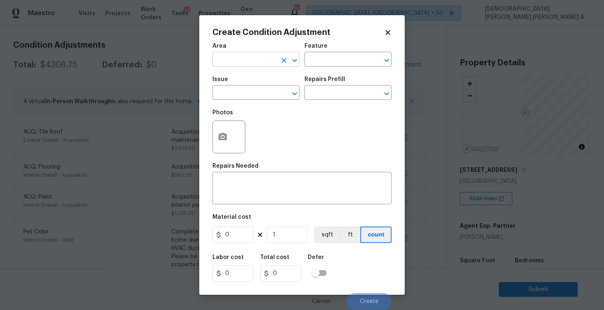
click at [232, 56] on input "text" at bounding box center [244, 60] width 64 height 13
click at [226, 88] on li "Interior Overall" at bounding box center [255, 92] width 87 height 14
click at [347, 64] on input "text" at bounding box center [336, 60] width 64 height 13
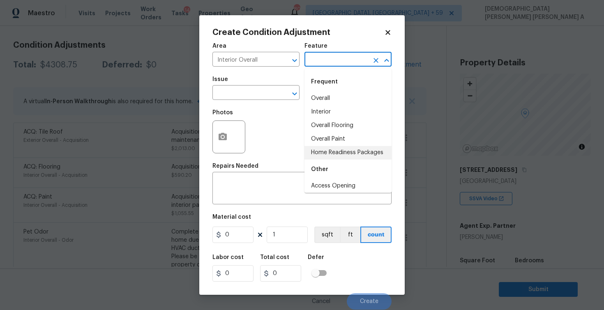
click at [324, 152] on li "Home Readiness Packages" at bounding box center [347, 153] width 87 height 14
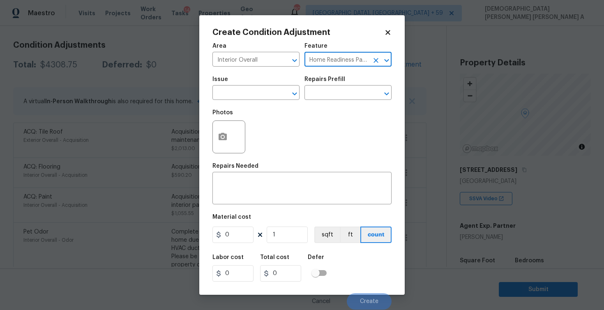
click at [237, 86] on div "Issue" at bounding box center [255, 81] width 87 height 11
click at [237, 93] on input "text" at bounding box center [244, 93] width 64 height 13
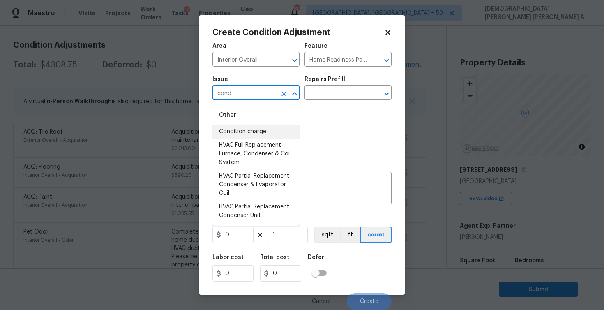
click at [251, 128] on li "Condition charge" at bounding box center [255, 132] width 87 height 14
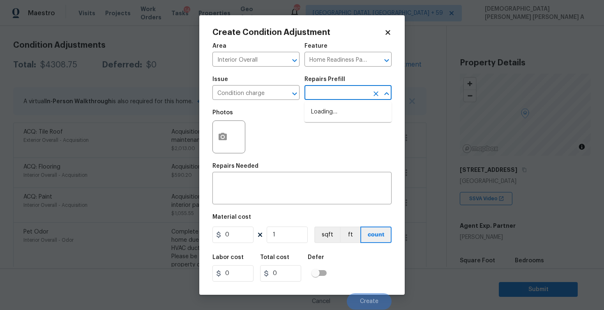
click at [336, 93] on input "text" at bounding box center [336, 93] width 64 height 13
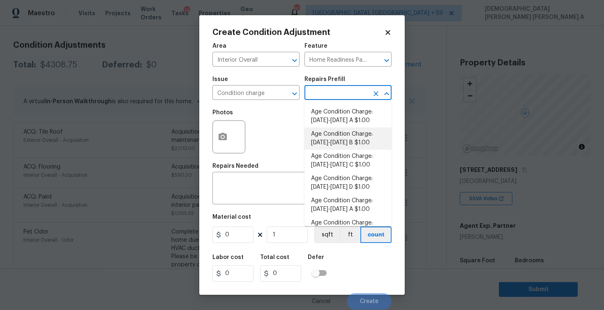
click at [349, 134] on li "Age Condition Charge: [DATE]-[DATE] B $1.00" at bounding box center [347, 138] width 87 height 22
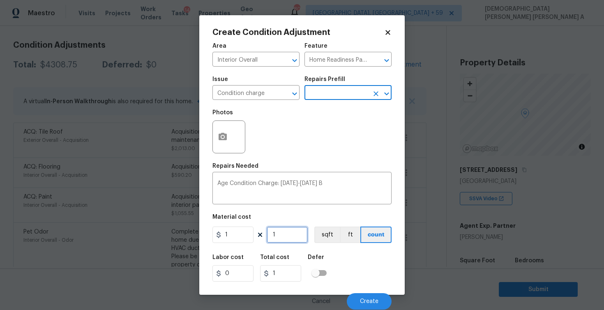
click at [291, 235] on input "1" at bounding box center [287, 234] width 41 height 16
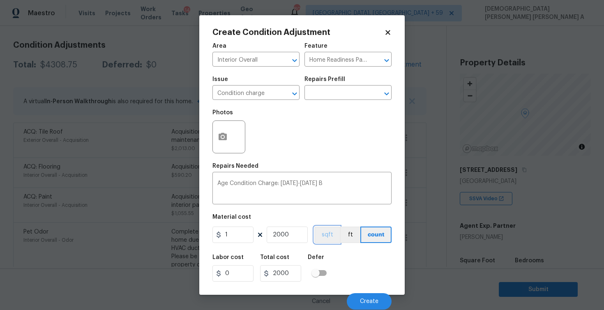
click at [326, 235] on button "sqft" at bounding box center [326, 234] width 25 height 16
click at [382, 241] on button "count" at bounding box center [376, 234] width 31 height 16
click at [366, 299] on span "Create" at bounding box center [369, 301] width 18 height 6
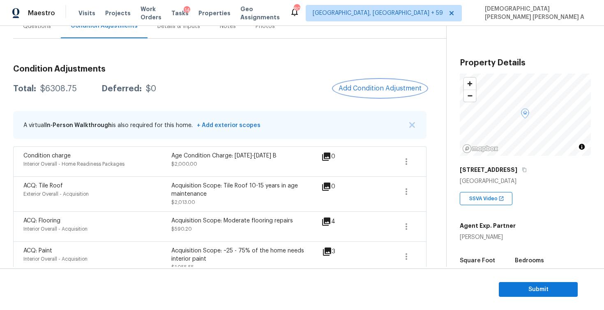
scroll to position [57, 0]
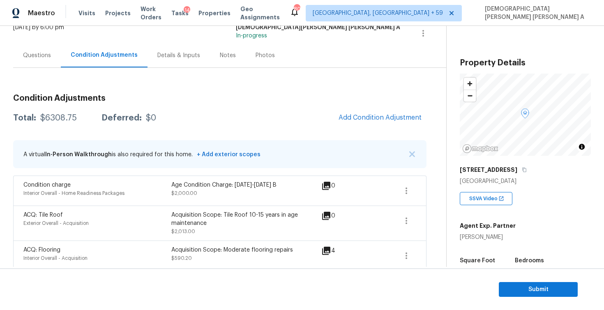
click at [251, 49] on div "Photos" at bounding box center [265, 55] width 39 height 24
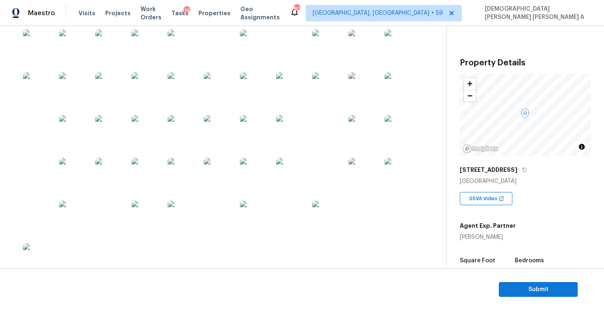
scroll to position [456, 0]
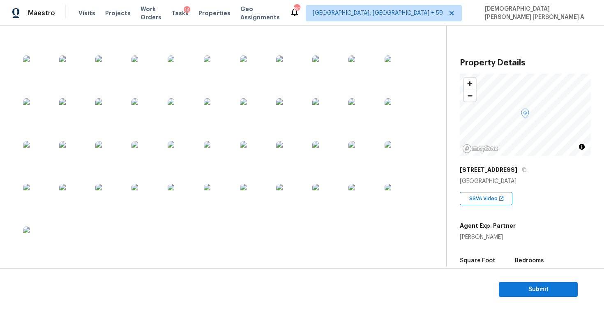
click at [247, 46] on img at bounding box center [256, 29] width 33 height 33
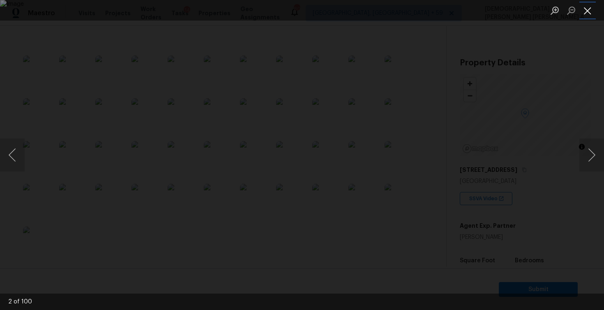
click at [591, 8] on button "Close lightbox" at bounding box center [587, 10] width 16 height 14
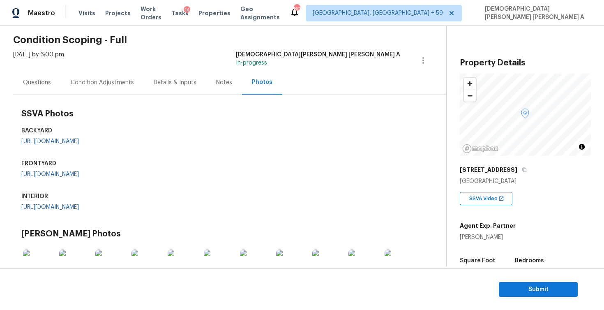
scroll to position [27, 0]
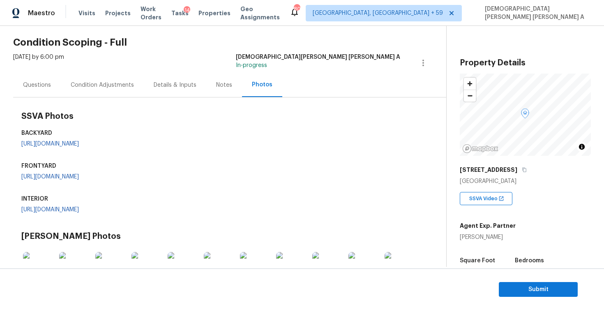
click at [115, 73] on div "Condition Adjustments" at bounding box center [102, 85] width 83 height 24
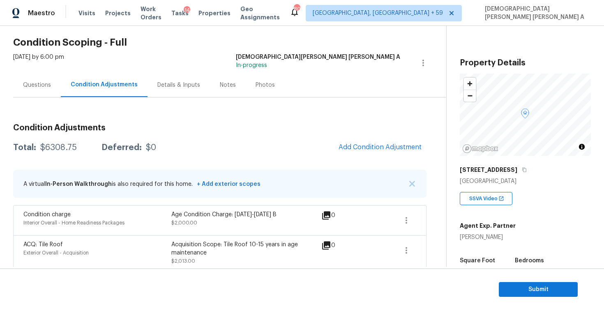
click at [32, 88] on div "Questions" at bounding box center [37, 85] width 28 height 8
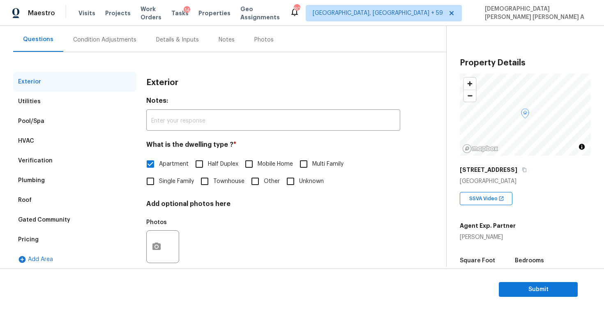
scroll to position [86, 0]
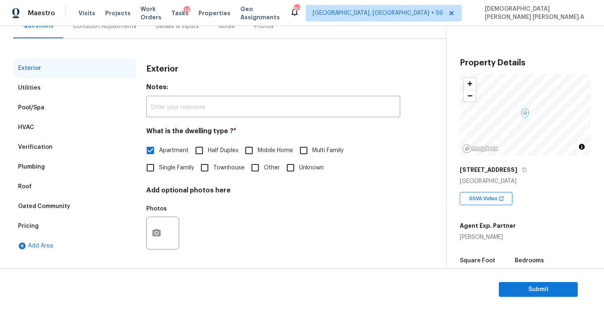
click at [55, 150] on div "Verification" at bounding box center [74, 147] width 123 height 20
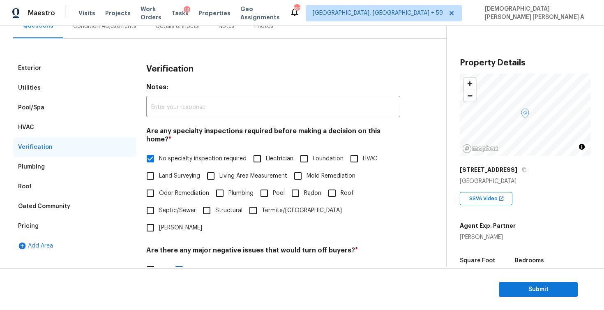
scroll to position [176, 0]
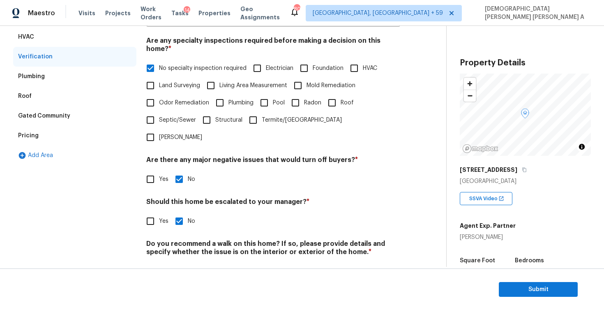
click at [152, 170] on input "Yes" at bounding box center [150, 178] width 17 height 17
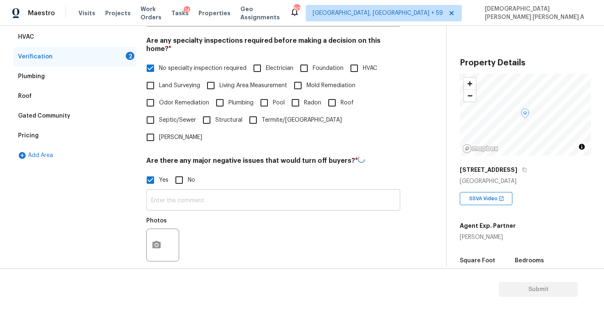
click at [162, 191] on input "text" at bounding box center [273, 200] width 254 height 19
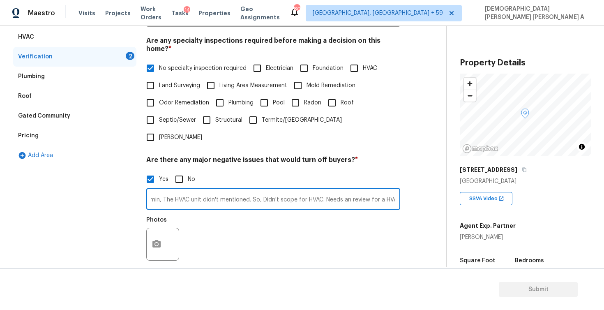
scroll to position [0, 31]
click at [88, 166] on div "Exterior Utilities Pool/Spa HVAC Verification 2 Plumbing Roof Gated Community P…" at bounding box center [74, 167] width 123 height 399
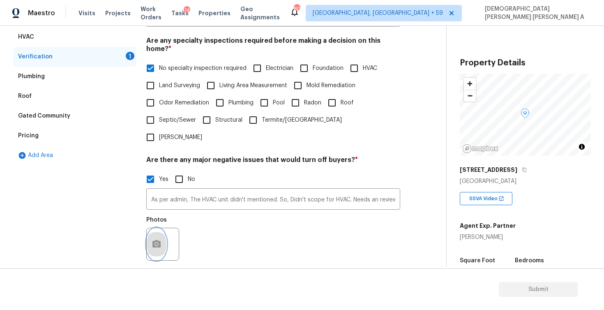
click at [156, 240] on icon "button" at bounding box center [156, 243] width 8 height 7
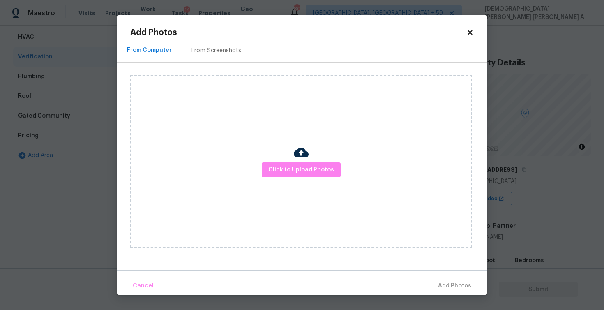
click at [315, 178] on div "Click to Upload Photos" at bounding box center [301, 161] width 342 height 173
click at [314, 161] on div "Click to Upload Photos" at bounding box center [301, 161] width 342 height 173
click at [304, 170] on span "Click to Upload Photos" at bounding box center [301, 170] width 66 height 10
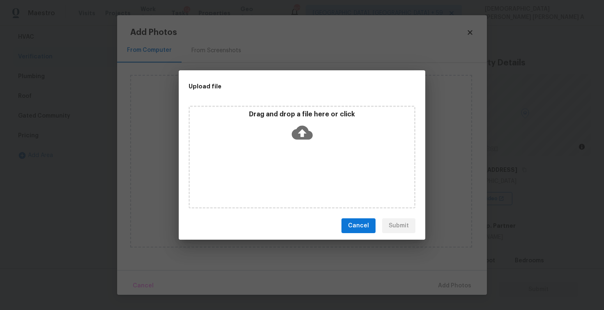
click at [304, 153] on div "Drag and drop a file here or click" at bounding box center [302, 157] width 227 height 103
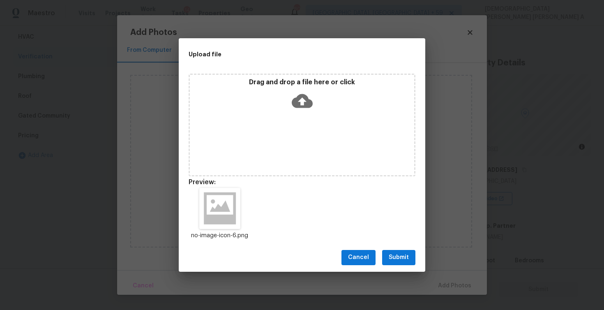
click at [395, 254] on span "Submit" at bounding box center [399, 257] width 20 height 10
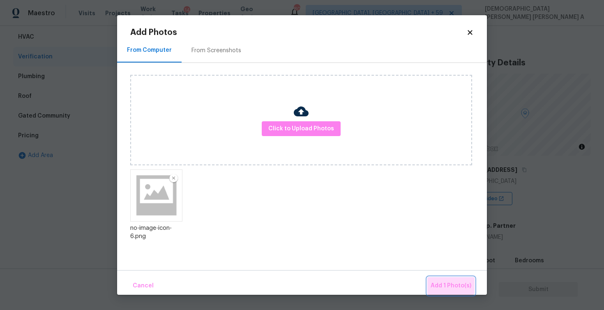
click at [449, 280] on button "Add 1 Photo(s)" at bounding box center [450, 286] width 47 height 18
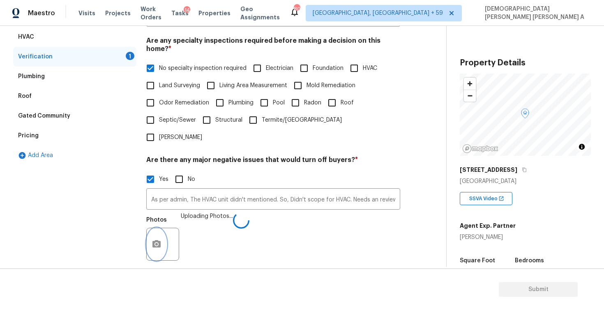
scroll to position [254, 0]
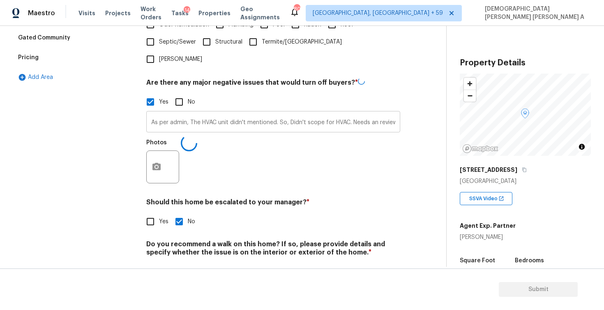
click at [304, 113] on input "As per admin, The HVAC unit didn't mentioned. So, Didn't scope for HVAC. Needs …" at bounding box center [273, 122] width 254 height 19
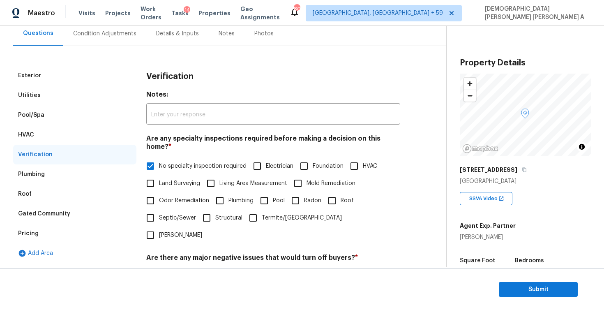
scroll to position [26, 0]
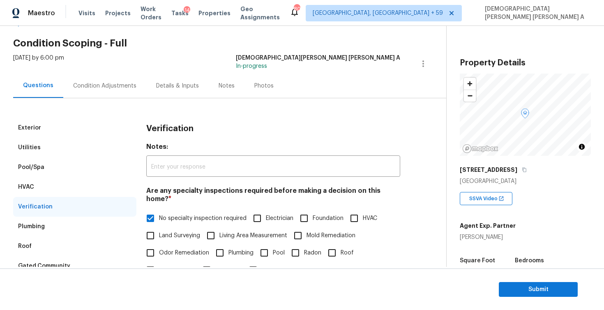
click at [107, 83] on div "Condition Adjustments" at bounding box center [104, 86] width 63 height 8
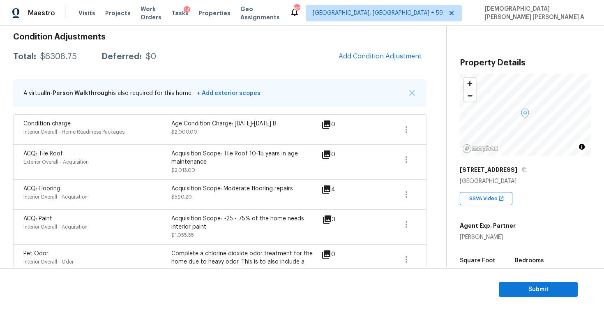
scroll to position [102, 0]
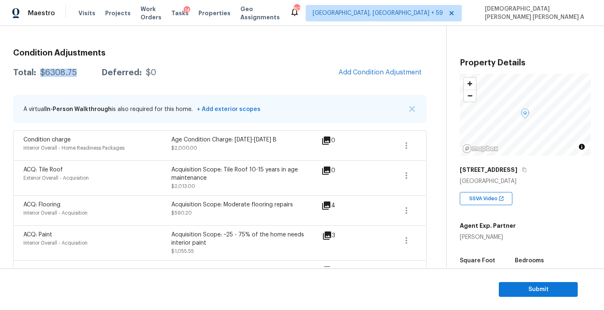
drag, startPoint x: 80, startPoint y: 70, endPoint x: 38, endPoint y: 74, distance: 42.5
click at [38, 74] on div "Total: $6308.75 Deferred: $0" at bounding box center [84, 73] width 143 height 8
copy div "$6308.75"
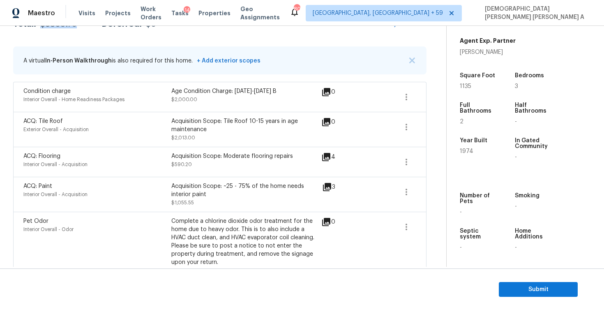
scroll to position [18, 0]
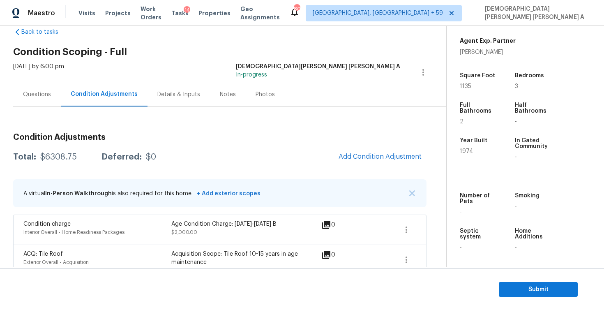
click at [40, 94] on div "Questions" at bounding box center [37, 94] width 28 height 8
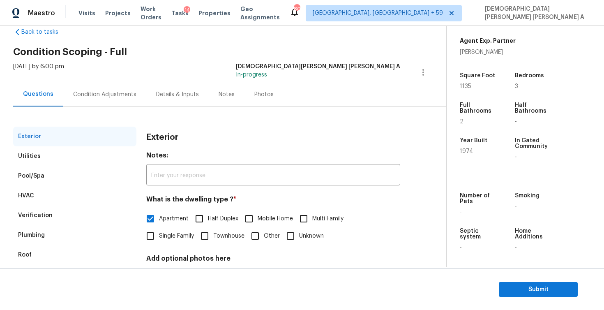
scroll to position [58, 0]
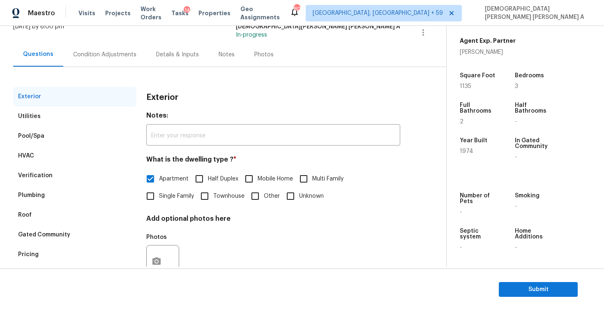
click at [47, 185] on div "Plumbing" at bounding box center [74, 195] width 123 height 20
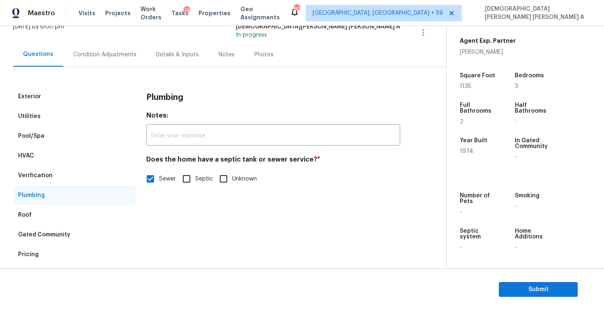
click at [45, 172] on div "Verification" at bounding box center [35, 175] width 35 height 8
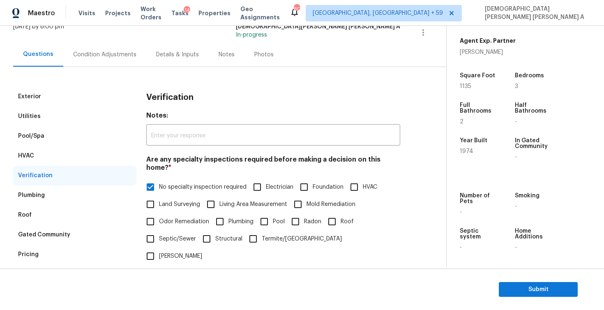
scroll to position [254, 0]
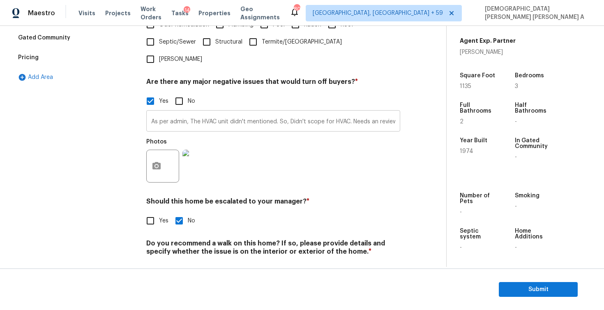
click at [215, 112] on input "As per admin, The HVAC unit didn't mentioned. So, Didn't scope for HVAC. Needs …" at bounding box center [273, 121] width 254 height 19
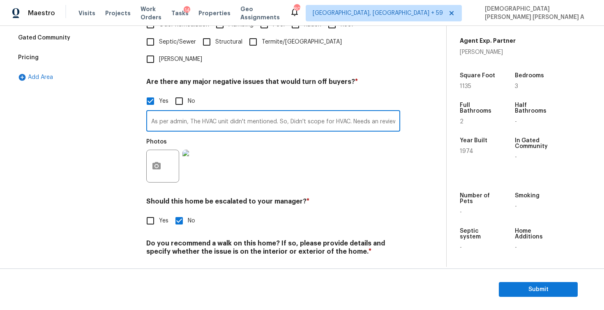
click at [215, 112] on input "As per admin, The HVAC unit didn't mentioned. So, Didn't scope for HVAC. Needs …" at bounding box center [273, 121] width 254 height 19
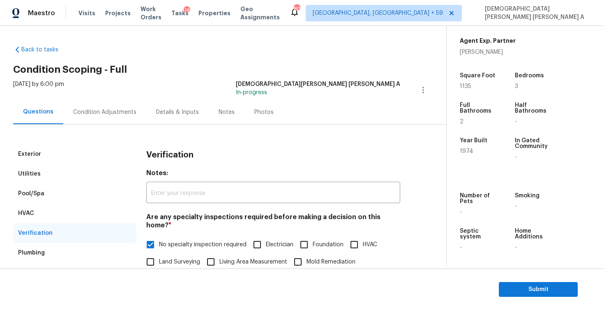
click at [103, 116] on div "Condition Adjustments" at bounding box center [104, 112] width 83 height 24
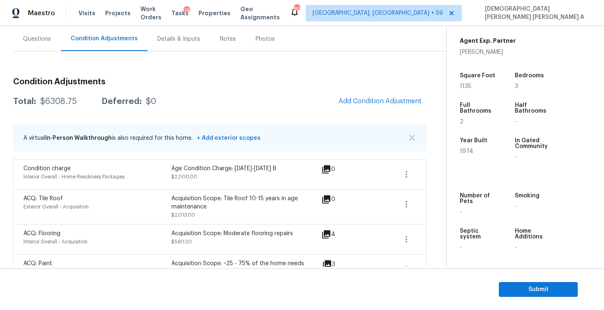
scroll to position [142, 0]
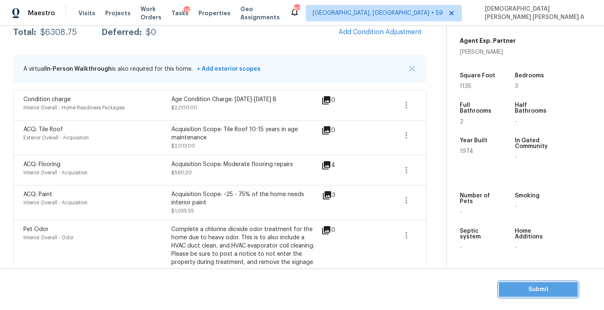
click at [527, 291] on span "Submit" at bounding box center [538, 289] width 66 height 10
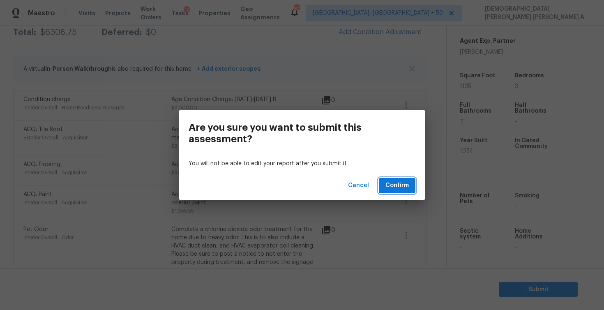
click at [405, 188] on span "Confirm" at bounding box center [396, 185] width 23 height 10
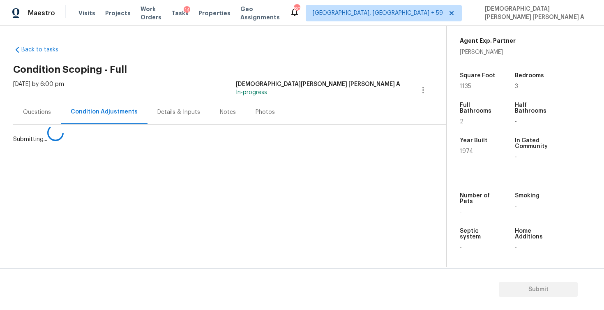
scroll to position [0, 0]
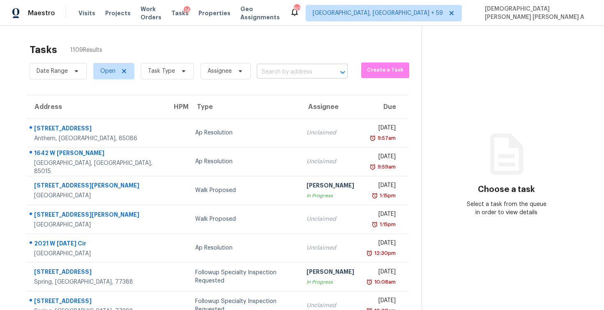
click at [300, 73] on input "text" at bounding box center [291, 72] width 68 height 13
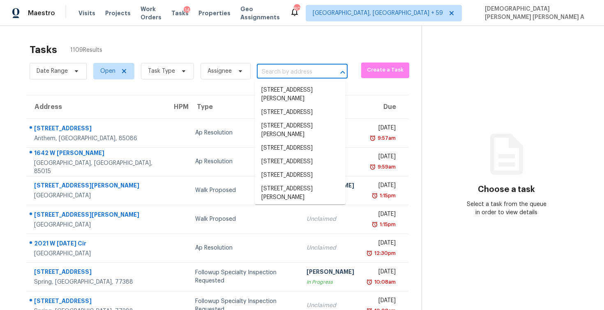
paste input "[STREET_ADDRESS][PERSON_NAME]"
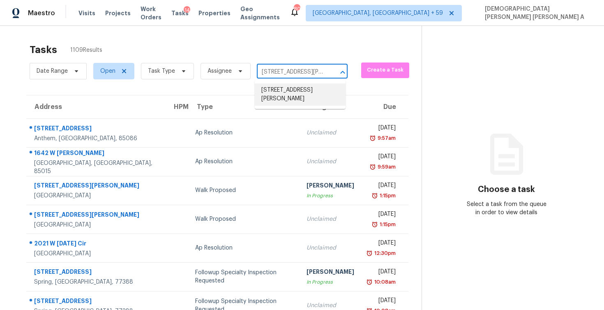
click at [294, 91] on li "[STREET_ADDRESS][PERSON_NAME]" at bounding box center [300, 94] width 91 height 22
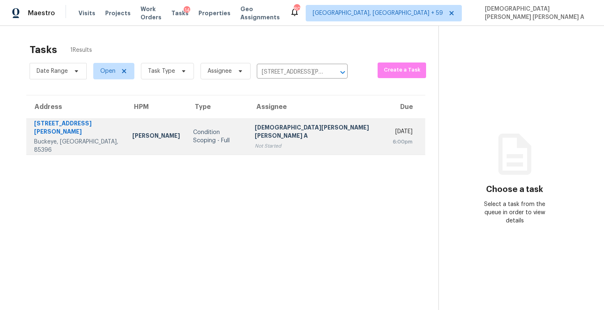
click at [285, 132] on div "[DEMOGRAPHIC_DATA][PERSON_NAME] [PERSON_NAME] A" at bounding box center [317, 132] width 125 height 18
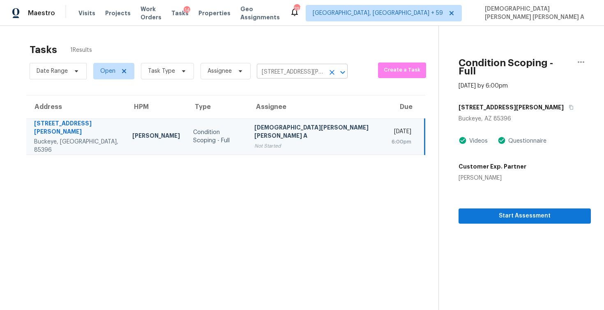
click at [278, 67] on input "[STREET_ADDRESS][PERSON_NAME]" at bounding box center [291, 72] width 68 height 13
paste input "Buckeye, [GEOGRAPHIC_DATA],"
click at [283, 166] on section "Tasks 1 Results Date Range Open Task Type Assignee [STREET_ADDRESS][PERSON_NAME…" at bounding box center [225, 187] width 425 height 297
